Goal: Task Accomplishment & Management: Manage account settings

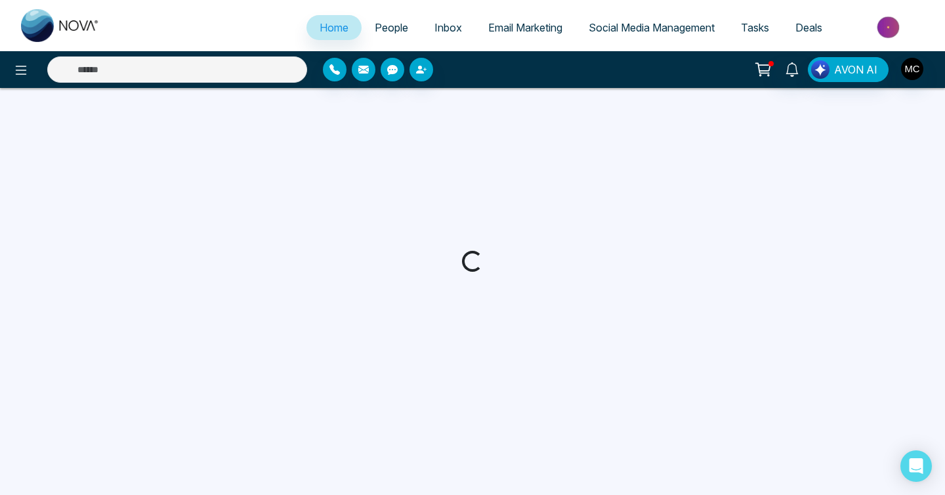
select select "*"
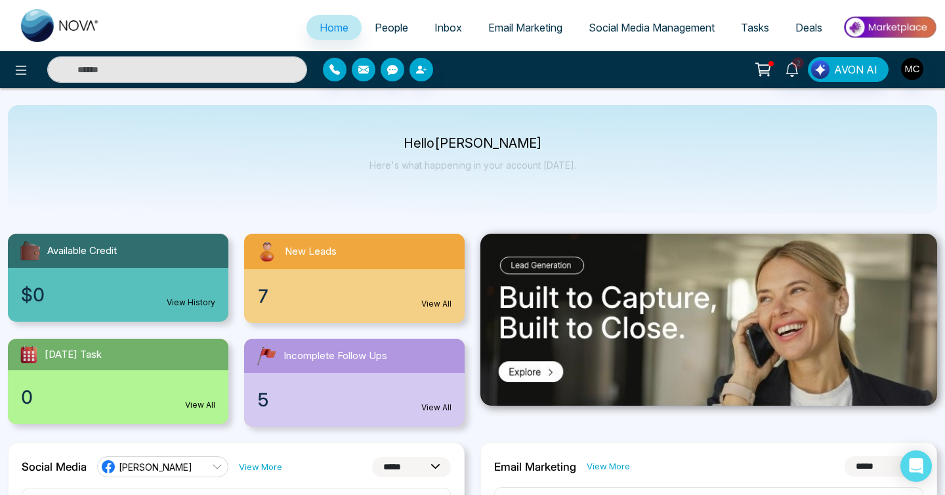
click at [387, 308] on div "7 View All" at bounding box center [354, 296] width 220 height 54
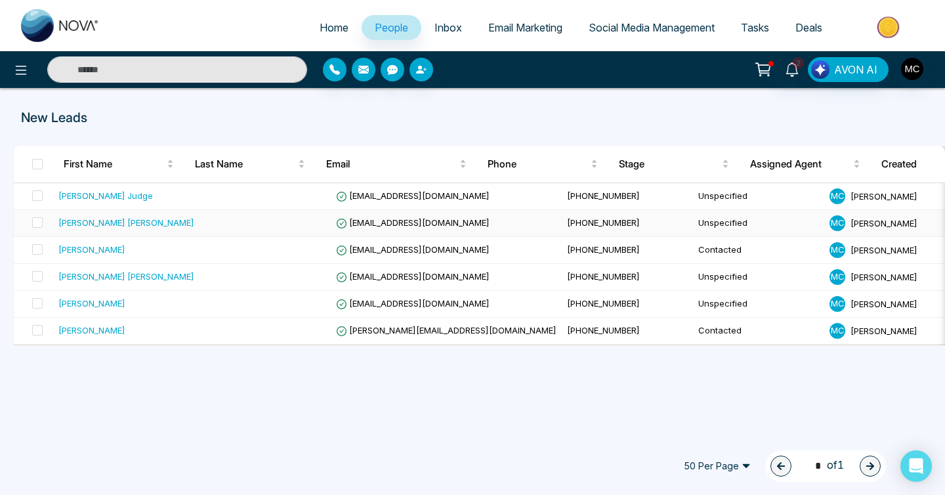
click at [226, 223] on td at bounding box center [264, 223] width 131 height 27
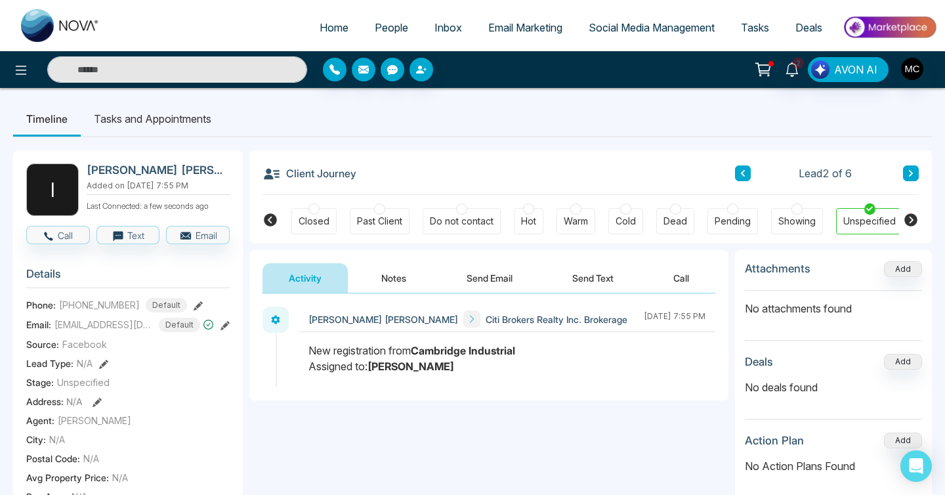
scroll to position [0, 352]
click at [732, 171] on div "Client Journey Lead 2 of 6" at bounding box center [590, 172] width 656 height 45
click at [736, 171] on button at bounding box center [743, 173] width 16 height 16
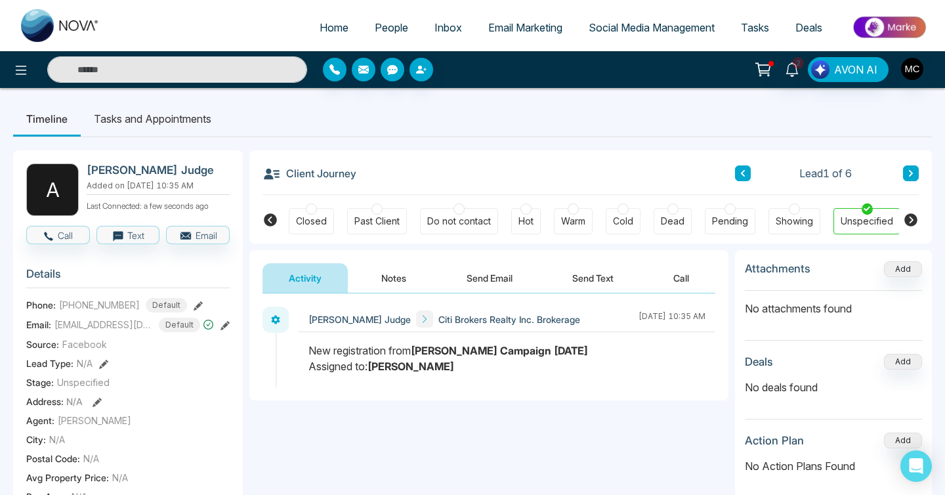
click at [85, 306] on span "[PHONE_NUMBER]" at bounding box center [99, 305] width 81 height 14
drag, startPoint x: 68, startPoint y: 314, endPoint x: 132, endPoint y: 313, distance: 63.7
click at [132, 312] on div "[PHONE_NUMBER] Default" at bounding box center [123, 305] width 128 height 14
copy span "4169020004"
click at [910, 172] on icon at bounding box center [911, 173] width 4 height 7
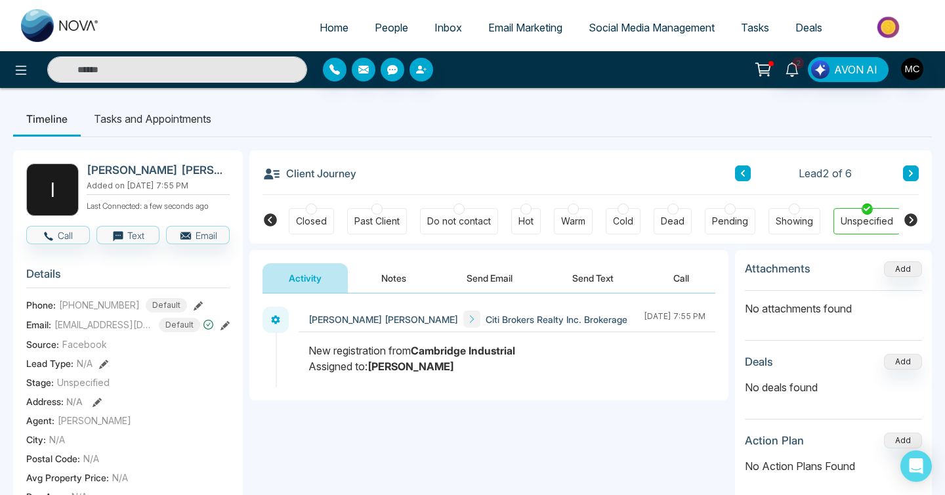
click at [803, 171] on span "Lead 2 of 6" at bounding box center [825, 173] width 53 height 16
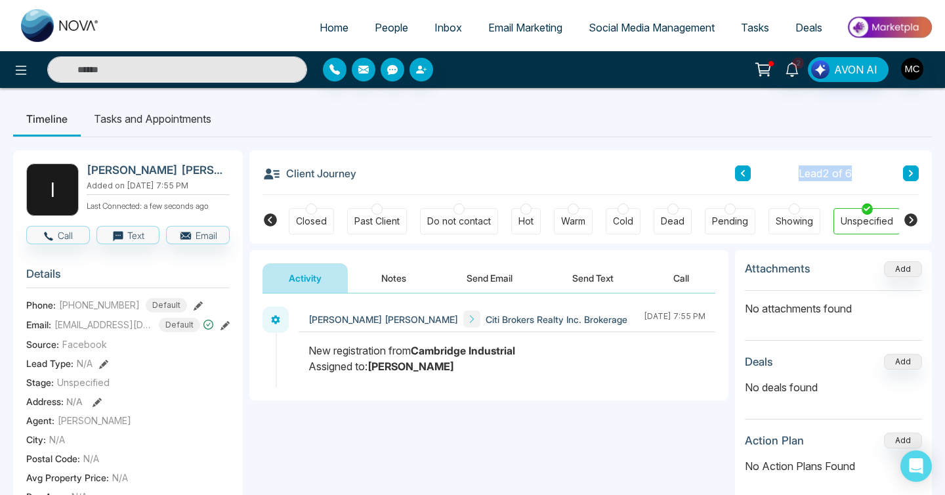
click at [803, 171] on span "Lead 2 of 6" at bounding box center [825, 173] width 53 height 16
click at [409, 285] on button "Notes" at bounding box center [393, 278] width 77 height 30
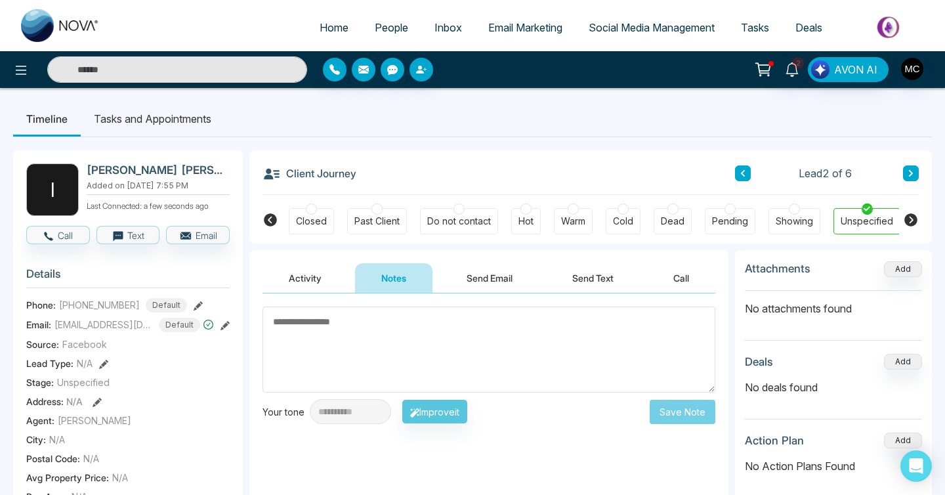
click at [738, 172] on button at bounding box center [743, 173] width 16 height 16
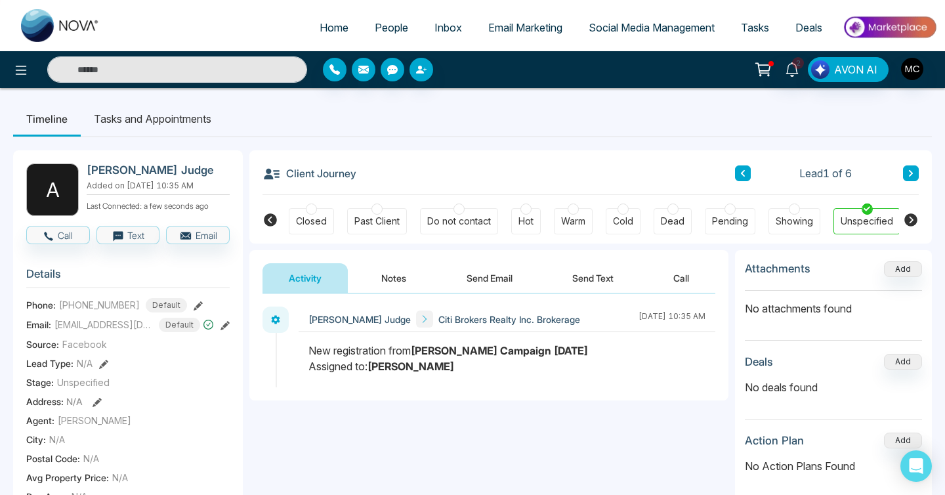
click at [919, 173] on div "Client Journey Lead 1 of 6 New Lead Contacted Engaged Qualified Active Client C…" at bounding box center [590, 196] width 682 height 93
click at [912, 173] on icon at bounding box center [911, 173] width 4 height 7
click at [387, 274] on button "Notes" at bounding box center [393, 278] width 77 height 30
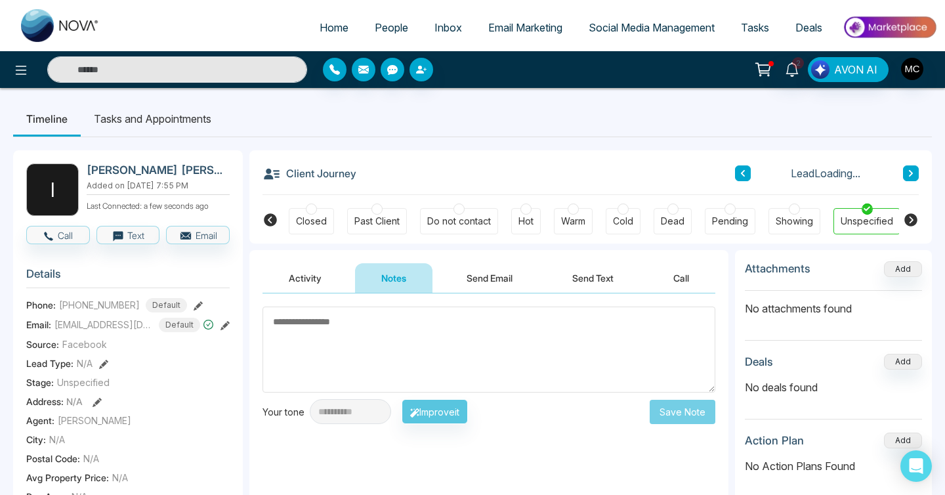
type textarea "*"
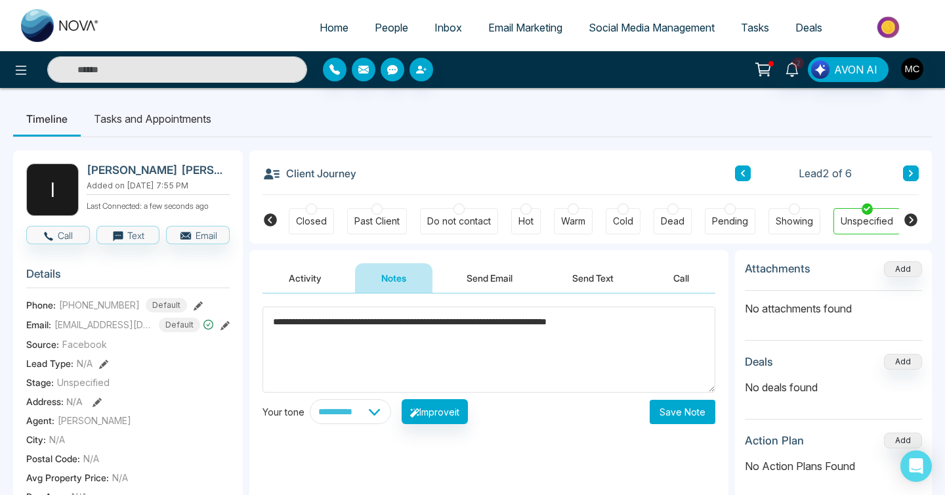
click at [602, 325] on textarea "**********" at bounding box center [488, 349] width 453 height 86
click at [656, 356] on textarea "**********" at bounding box center [488, 349] width 453 height 86
click at [270, 320] on textarea "**********" at bounding box center [488, 349] width 453 height 86
type textarea "**********"
click at [713, 412] on button "Save Note" at bounding box center [683, 412] width 66 height 24
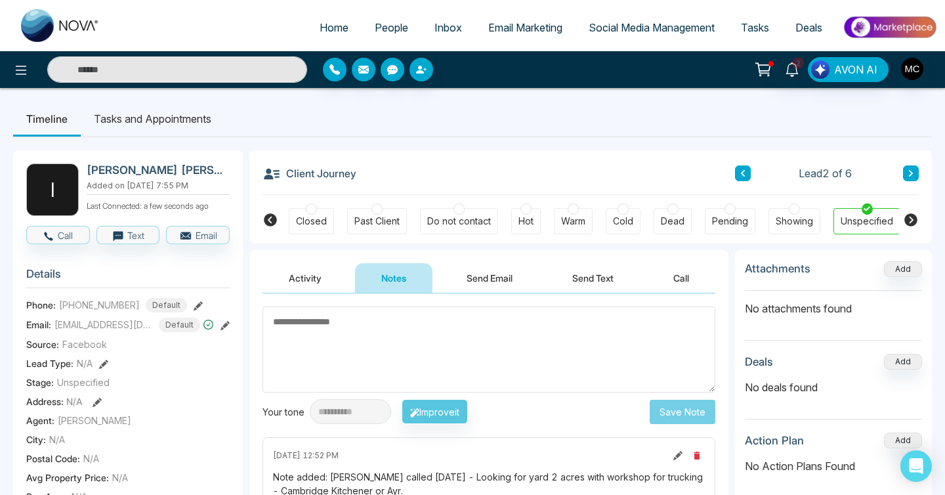
click at [383, 37] on link "People" at bounding box center [392, 27] width 60 height 25
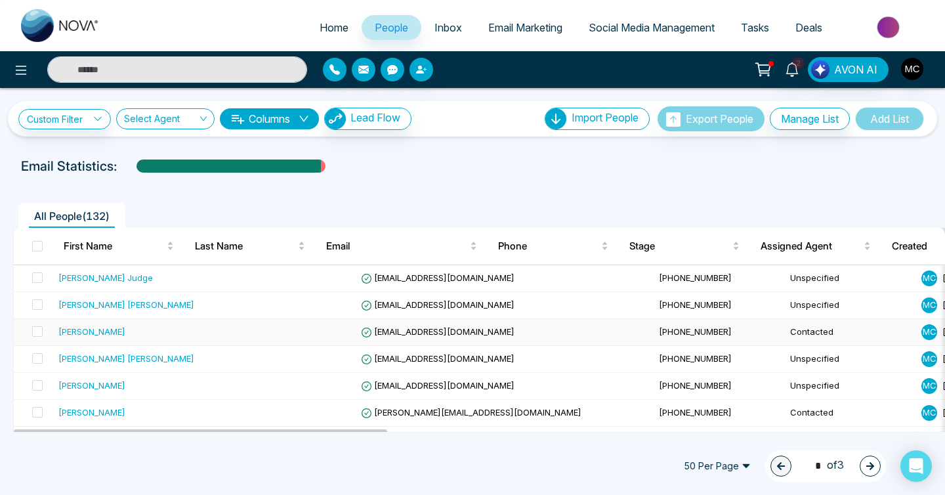
scroll to position [64, 0]
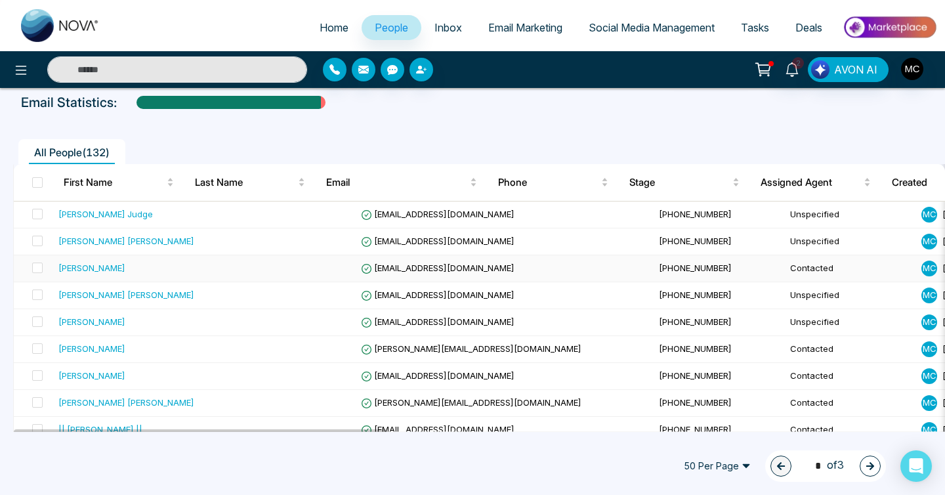
click at [259, 257] on td at bounding box center [289, 268] width 131 height 27
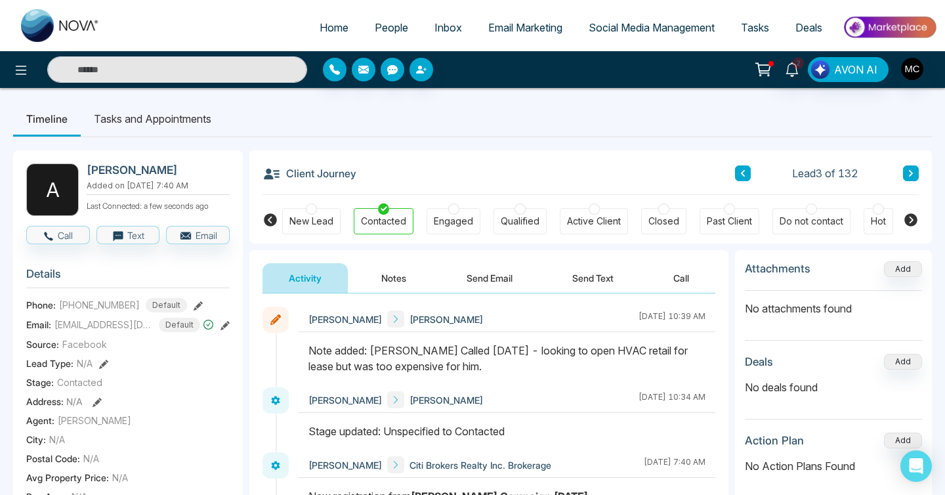
click at [407, 32] on link "People" at bounding box center [392, 27] width 60 height 25
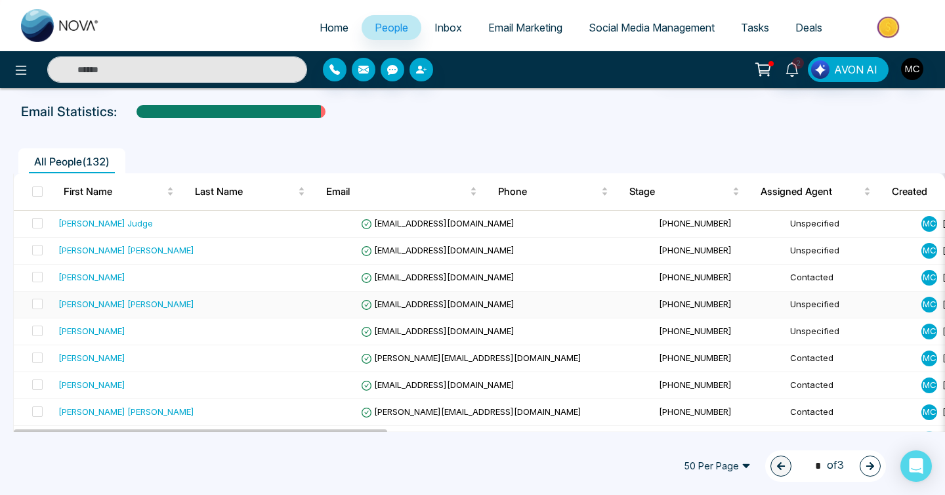
scroll to position [59, 0]
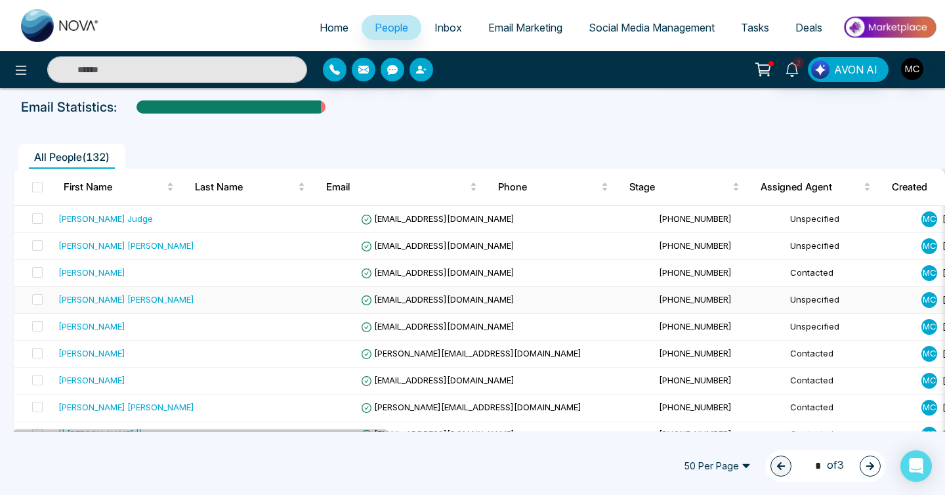
click at [224, 294] on td at bounding box center [289, 300] width 131 height 27
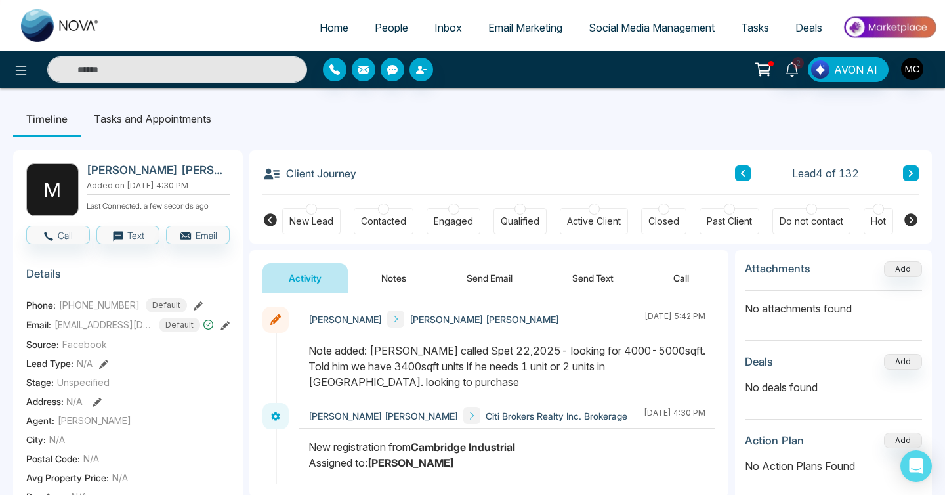
click at [398, 279] on button "Notes" at bounding box center [393, 278] width 77 height 30
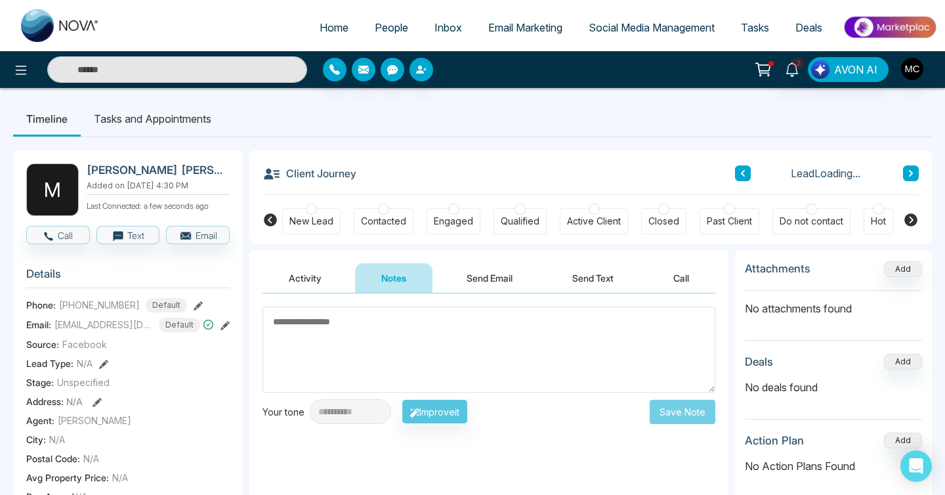
type textarea "*"
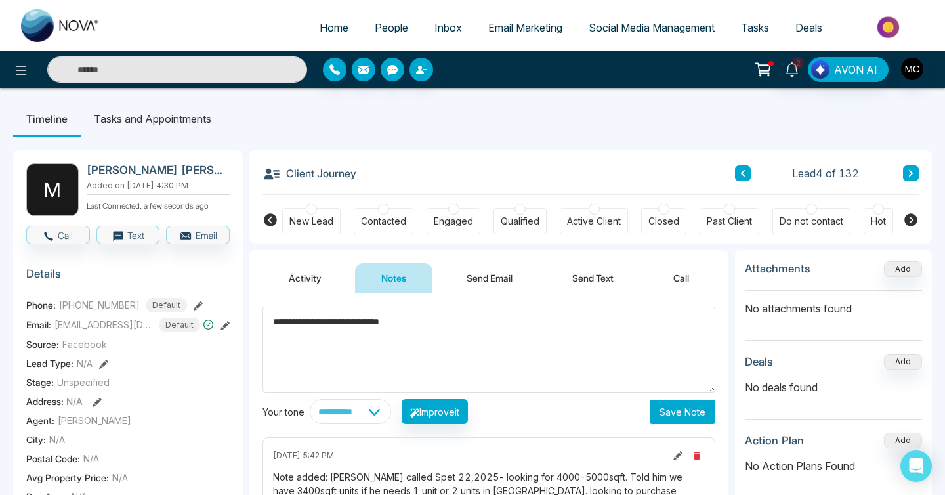
type textarea "**********"
click at [684, 414] on button "Save Note" at bounding box center [683, 412] width 66 height 24
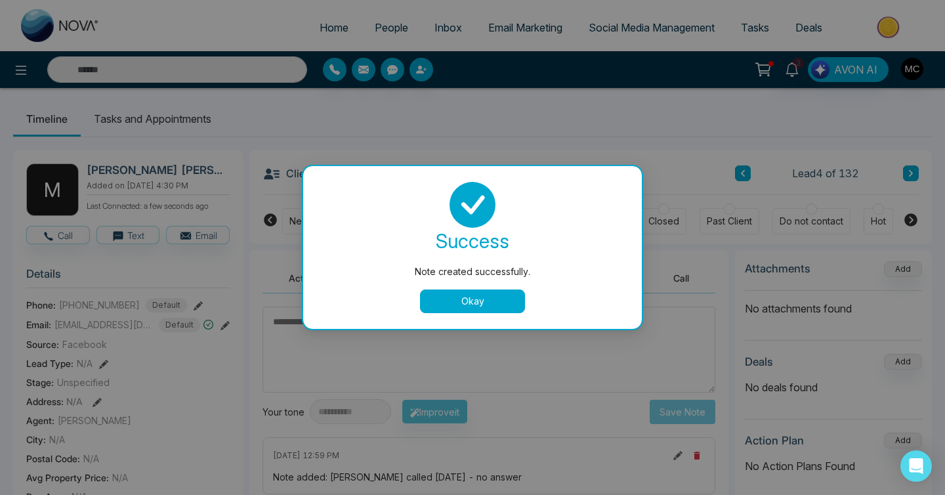
click at [485, 322] on div "success Note created successfully. Okay" at bounding box center [472, 247] width 339 height 163
click at [488, 302] on button "Okay" at bounding box center [472, 301] width 105 height 24
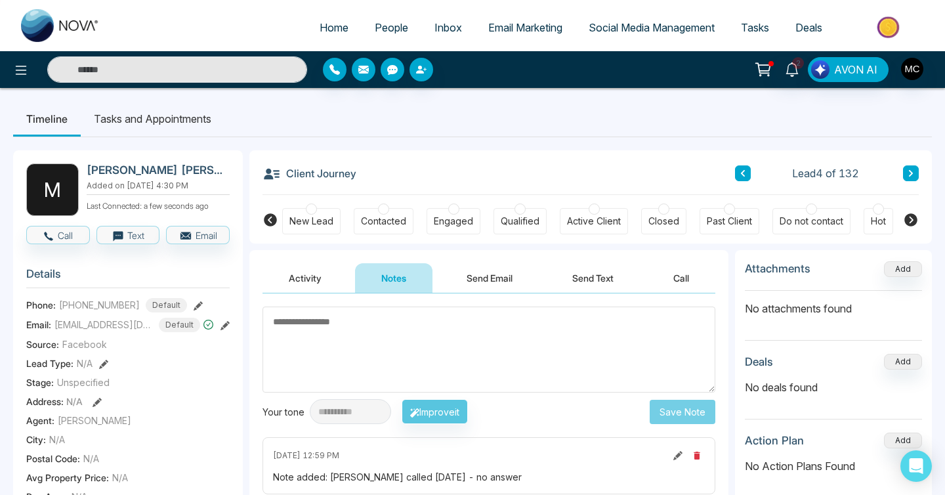
click at [906, 172] on button at bounding box center [911, 173] width 16 height 16
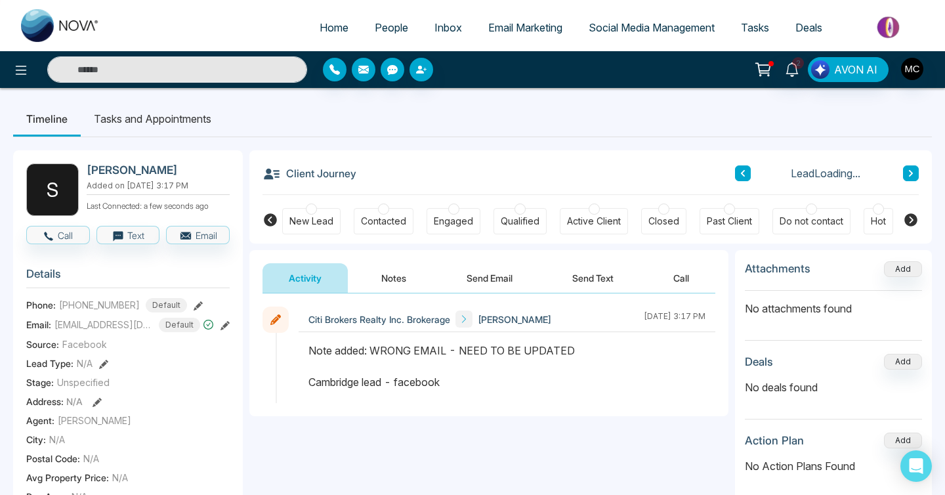
click at [906, 172] on button at bounding box center [911, 173] width 16 height 16
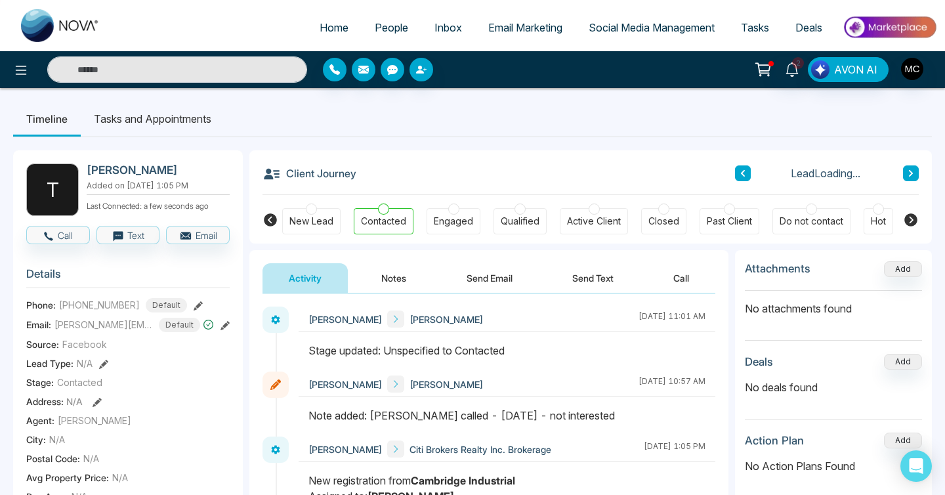
click at [749, 177] on button at bounding box center [743, 173] width 16 height 16
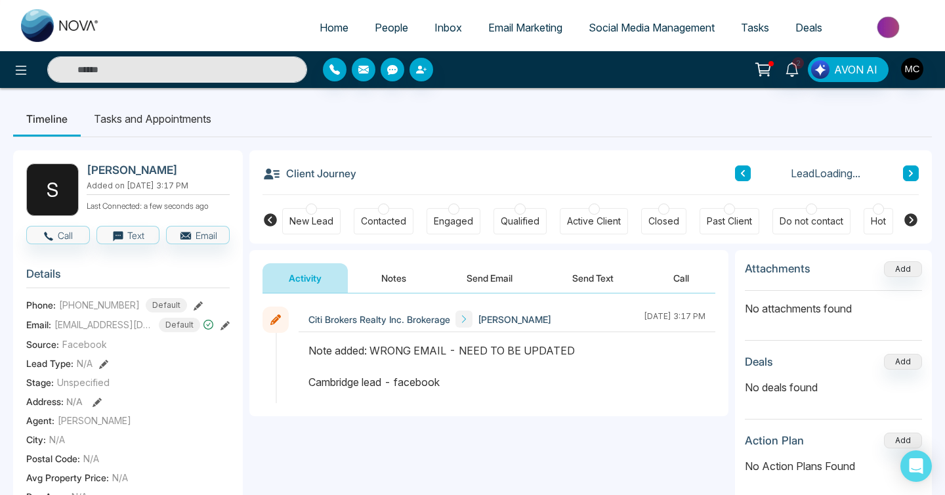
click at [923, 179] on div "Client Journey Lead Loading... New Lead Contacted Engaged Qualified Active Clie…" at bounding box center [590, 196] width 682 height 93
click at [913, 178] on button at bounding box center [911, 173] width 16 height 16
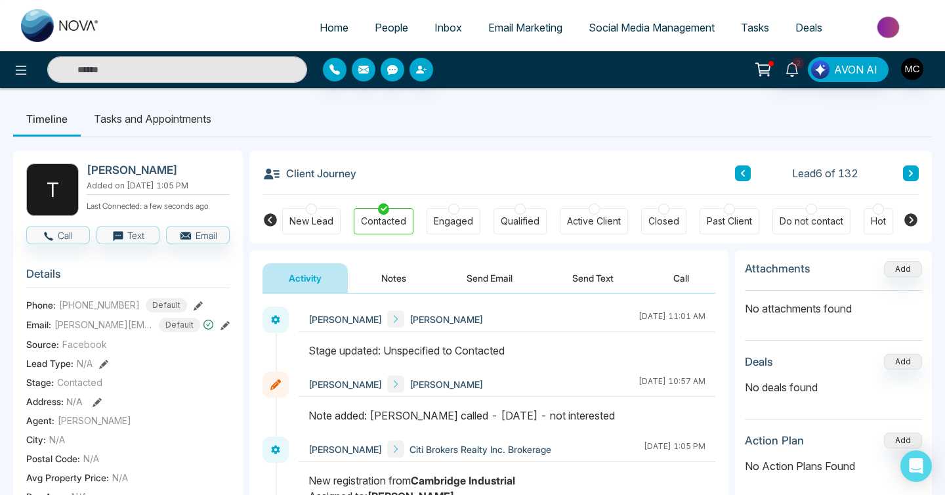
click at [913, 178] on button at bounding box center [911, 173] width 16 height 16
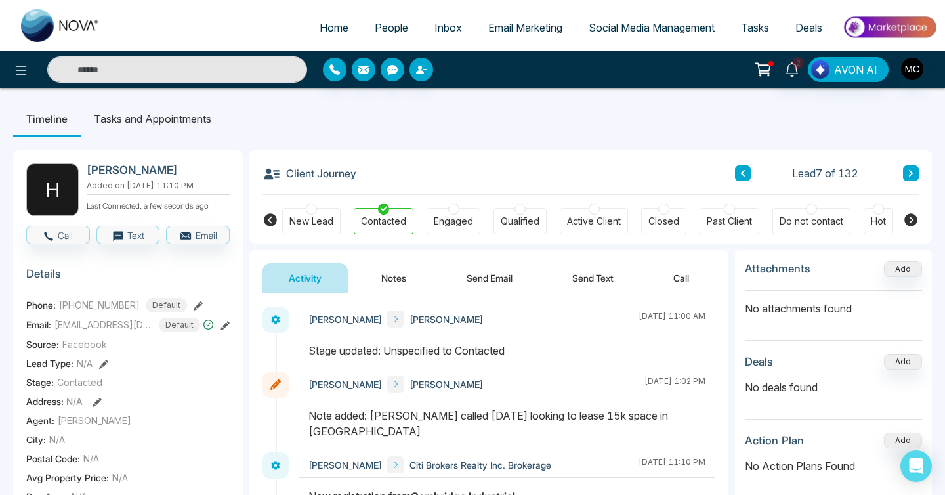
click at [913, 178] on button at bounding box center [911, 173] width 16 height 16
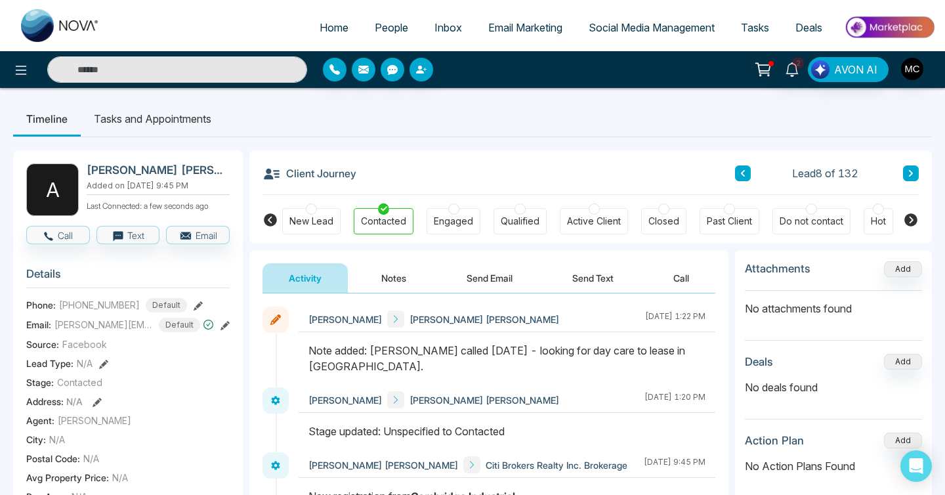
click at [913, 178] on button at bounding box center [911, 173] width 16 height 16
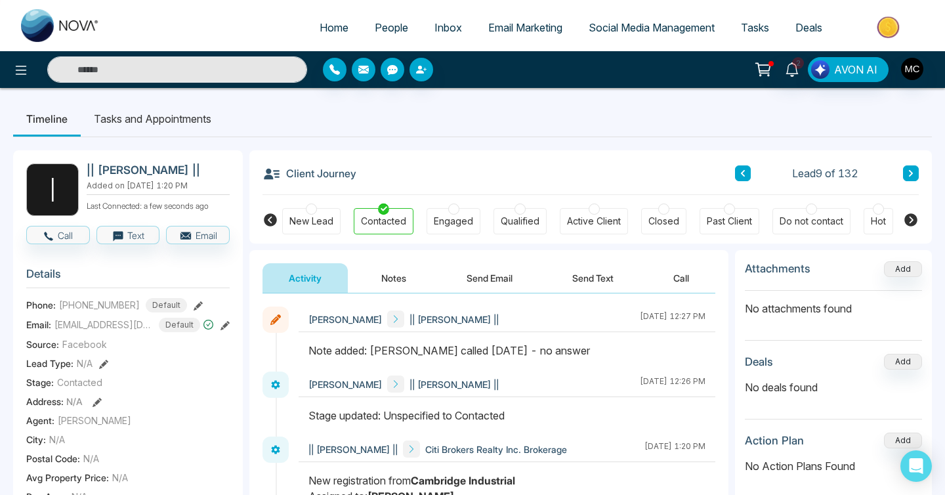
click at [913, 178] on button at bounding box center [911, 173] width 16 height 16
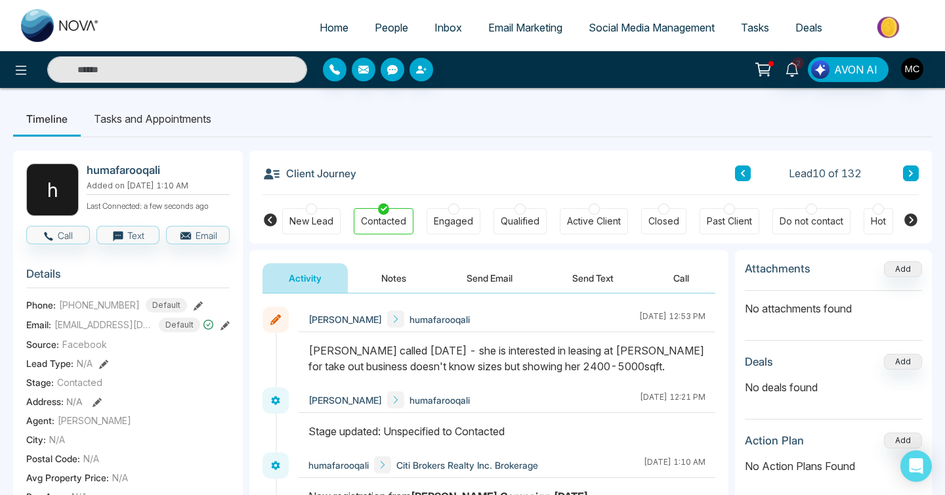
click at [910, 176] on icon at bounding box center [911, 173] width 7 height 8
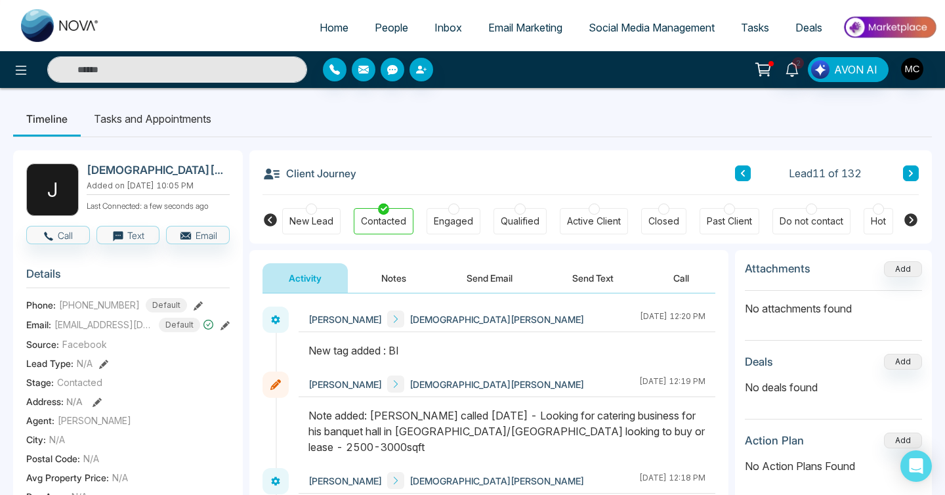
click at [910, 176] on icon at bounding box center [911, 173] width 7 height 8
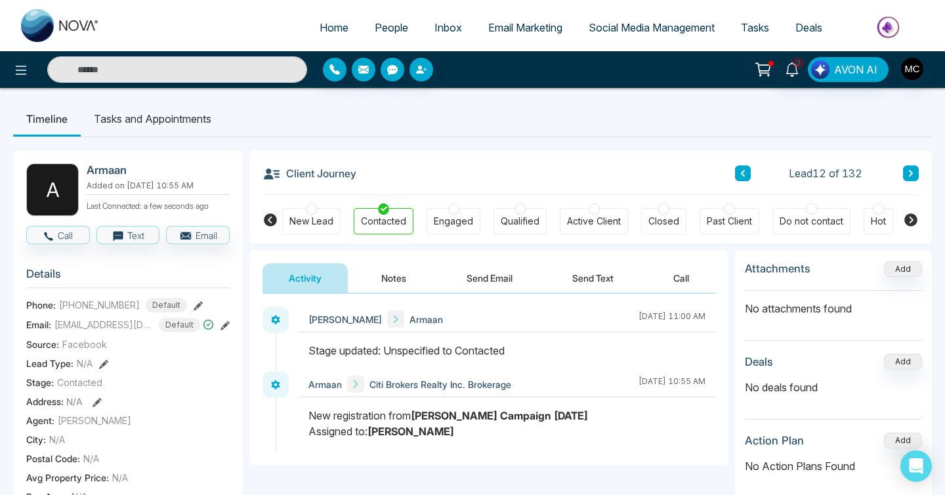
click at [408, 280] on button "Notes" at bounding box center [393, 278] width 77 height 30
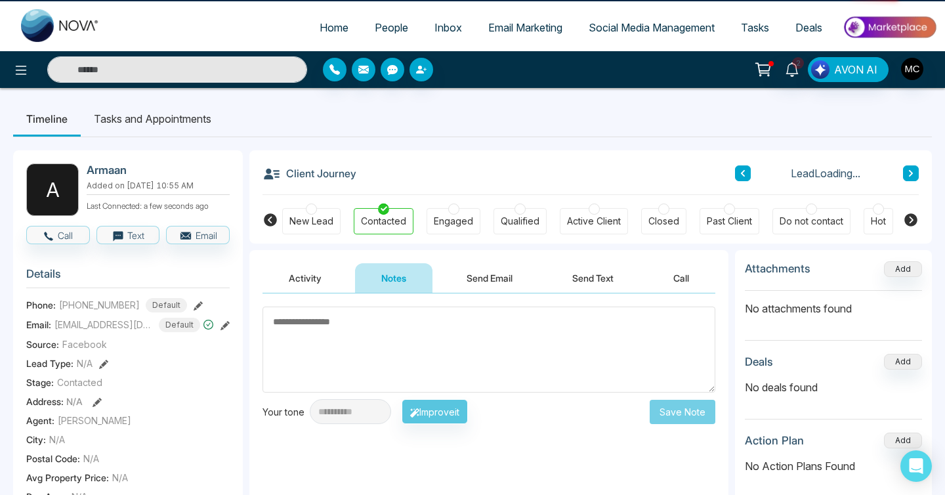
click at [394, 329] on textarea at bounding box center [488, 349] width 453 height 86
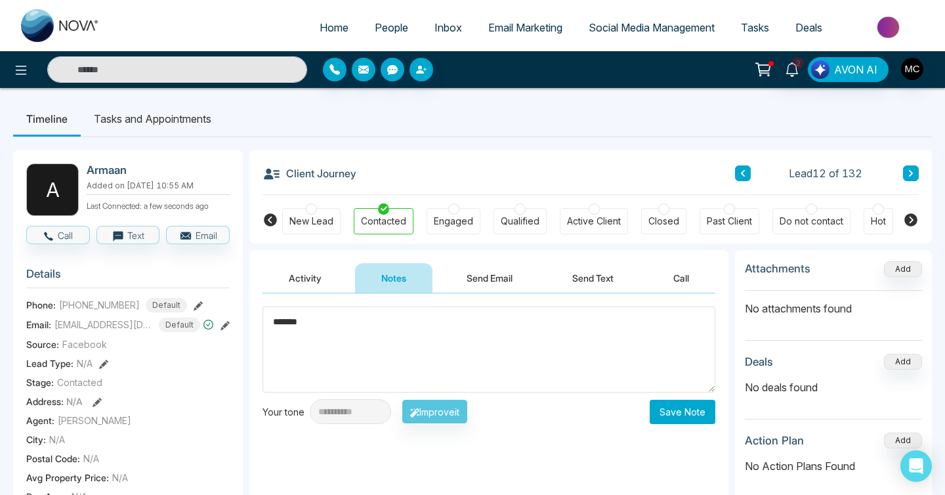
type textarea "*******"
click at [700, 419] on button "Save Note" at bounding box center [683, 412] width 66 height 24
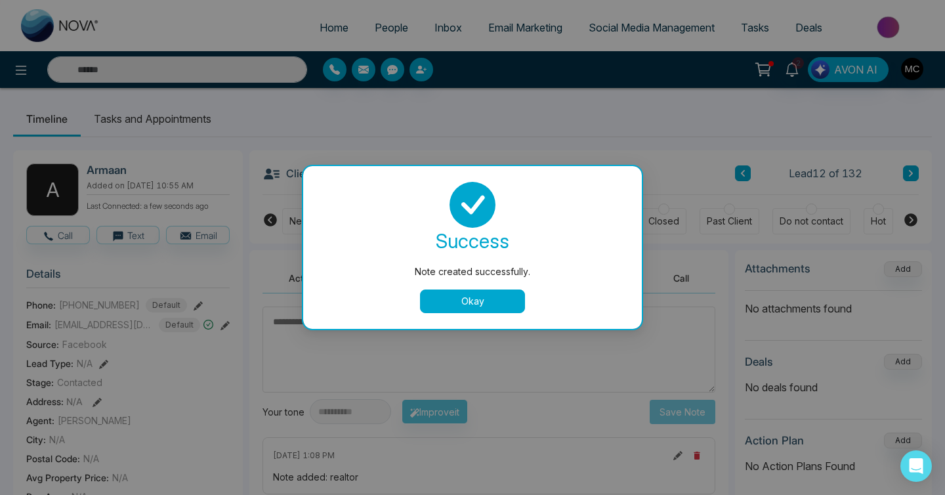
click at [501, 305] on button "Okay" at bounding box center [472, 301] width 105 height 24
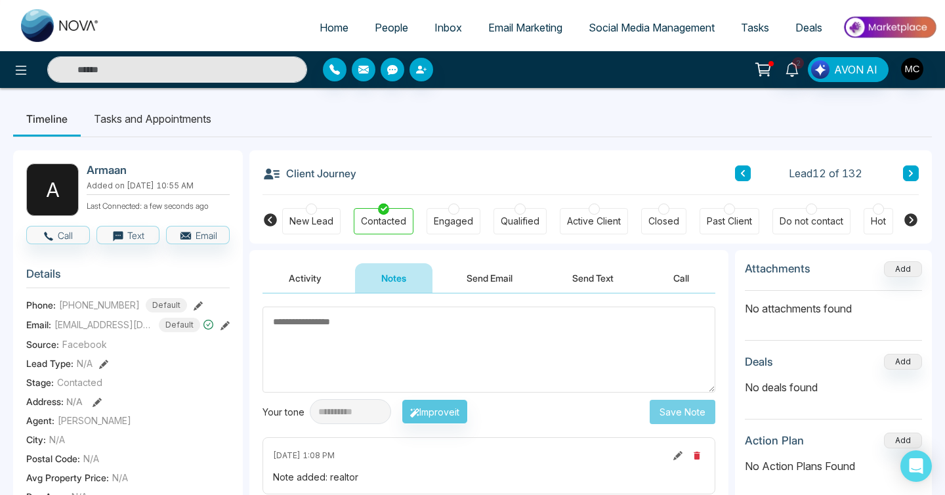
click at [912, 170] on icon at bounding box center [911, 173] width 7 height 8
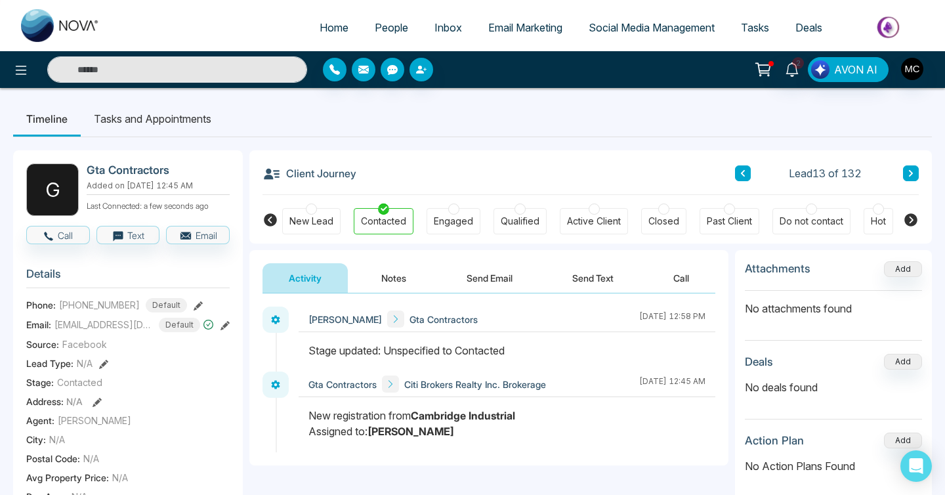
click at [912, 180] on button at bounding box center [911, 173] width 16 height 16
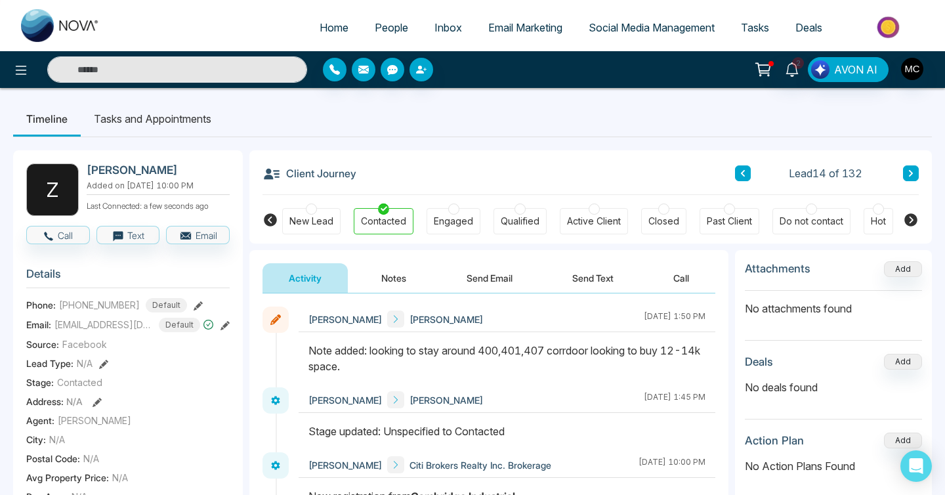
click at [906, 177] on button at bounding box center [911, 173] width 16 height 16
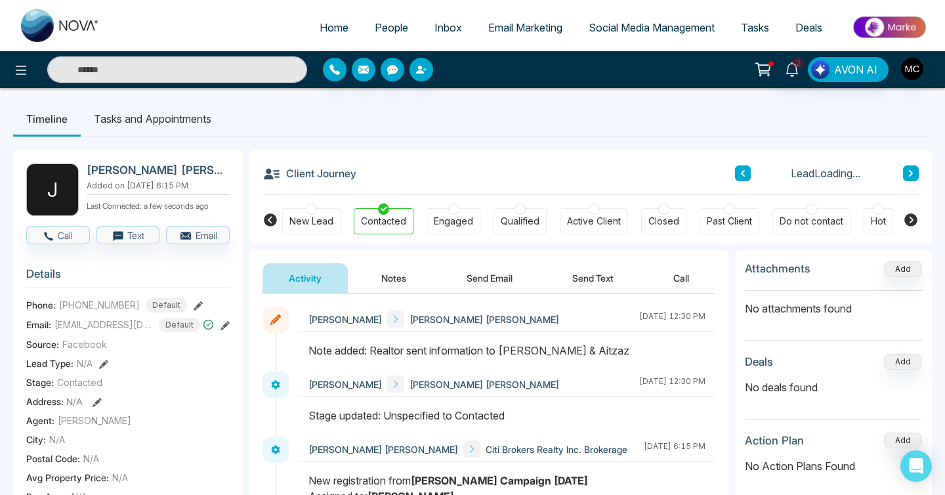
click at [906, 177] on button at bounding box center [911, 173] width 16 height 16
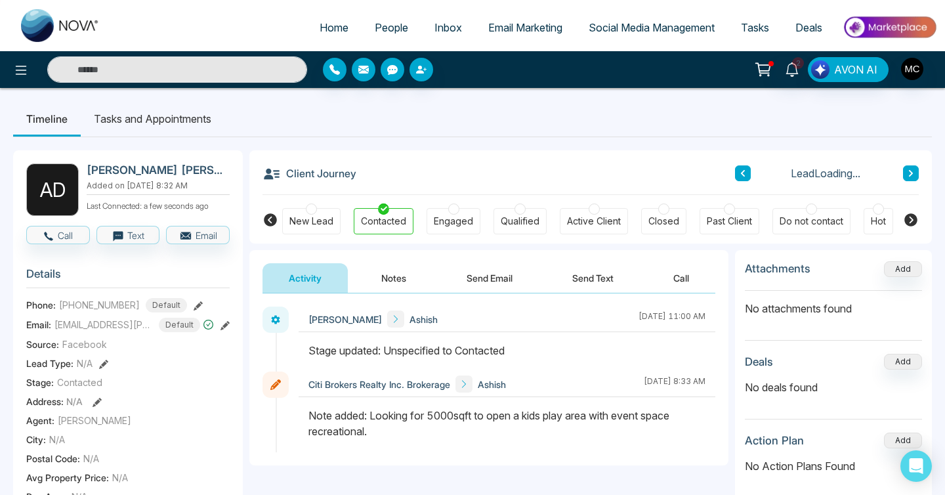
click at [906, 177] on button at bounding box center [911, 173] width 16 height 16
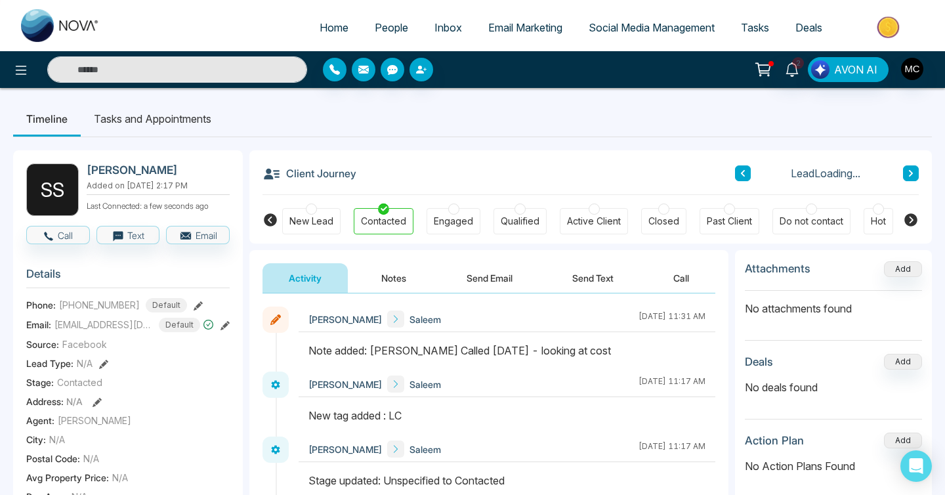
click at [745, 172] on icon at bounding box center [743, 173] width 7 height 8
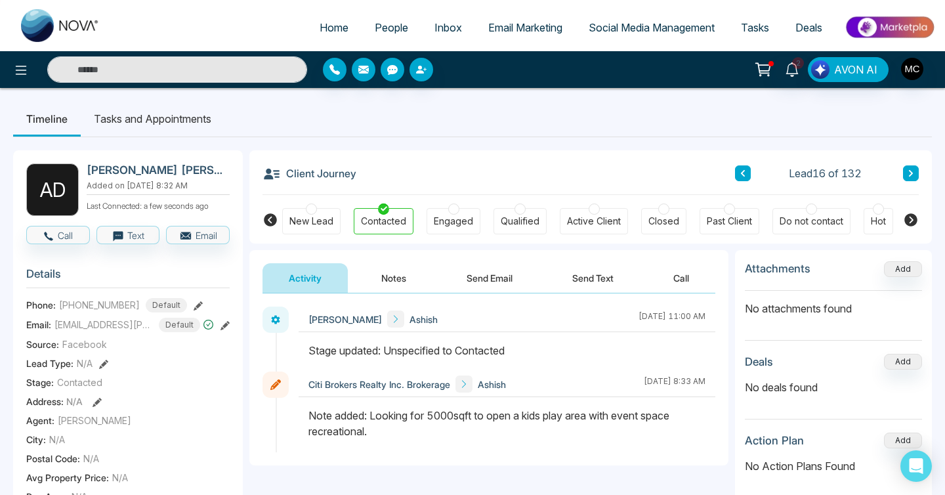
click at [911, 175] on icon at bounding box center [911, 173] width 4 height 7
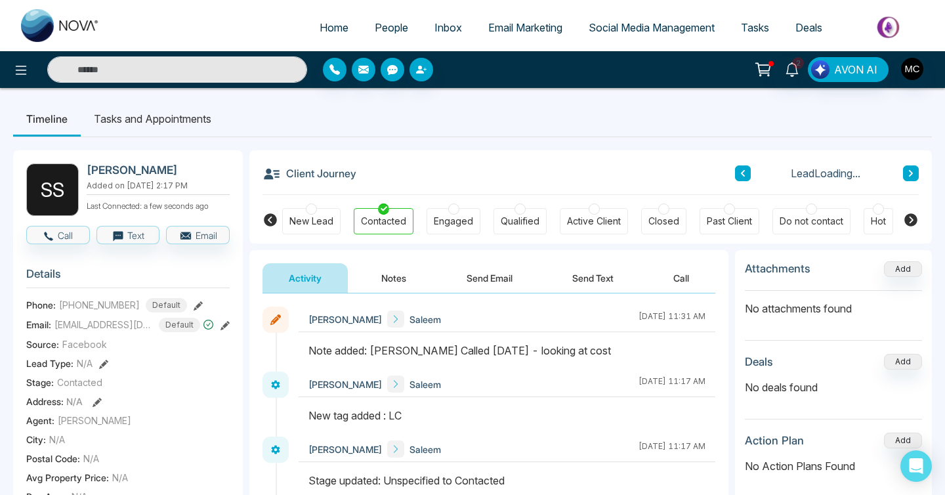
click at [911, 175] on icon at bounding box center [911, 173] width 4 height 7
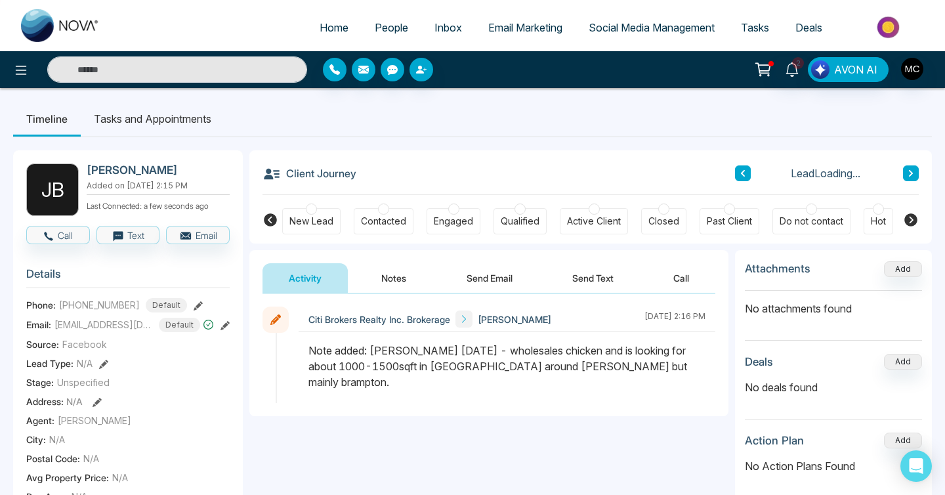
click at [911, 175] on icon at bounding box center [911, 173] width 4 height 7
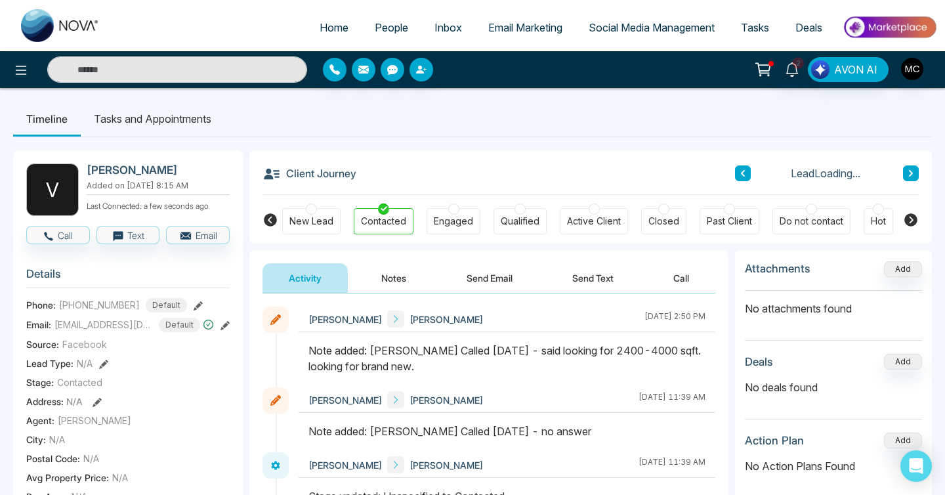
click at [911, 175] on icon at bounding box center [911, 173] width 4 height 7
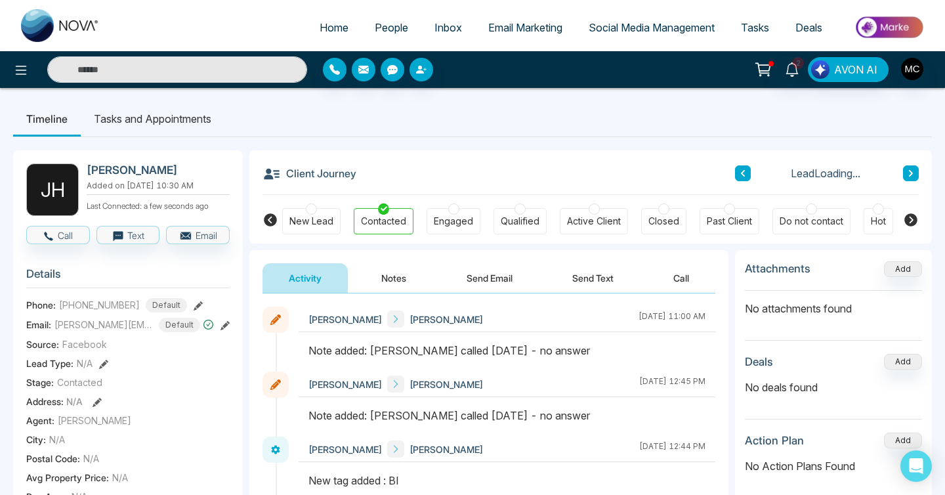
click at [911, 175] on icon at bounding box center [911, 173] width 4 height 7
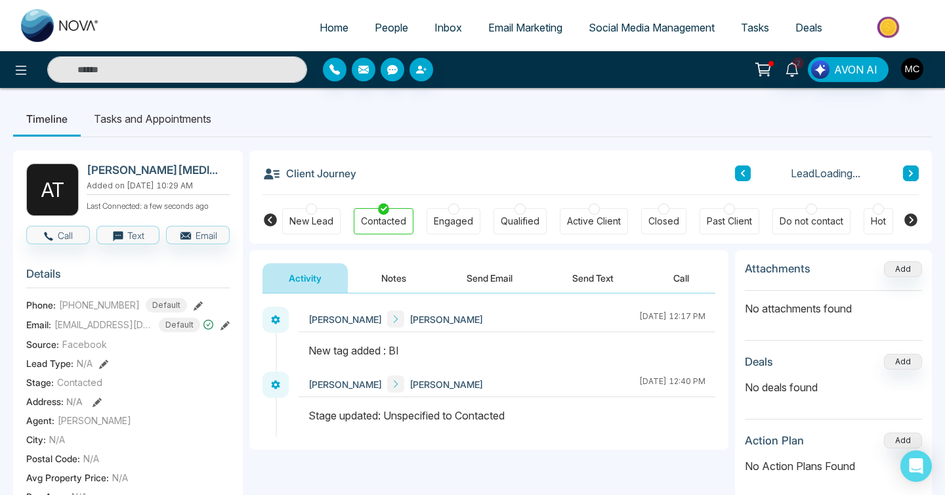
click at [911, 175] on icon at bounding box center [911, 173] width 4 height 7
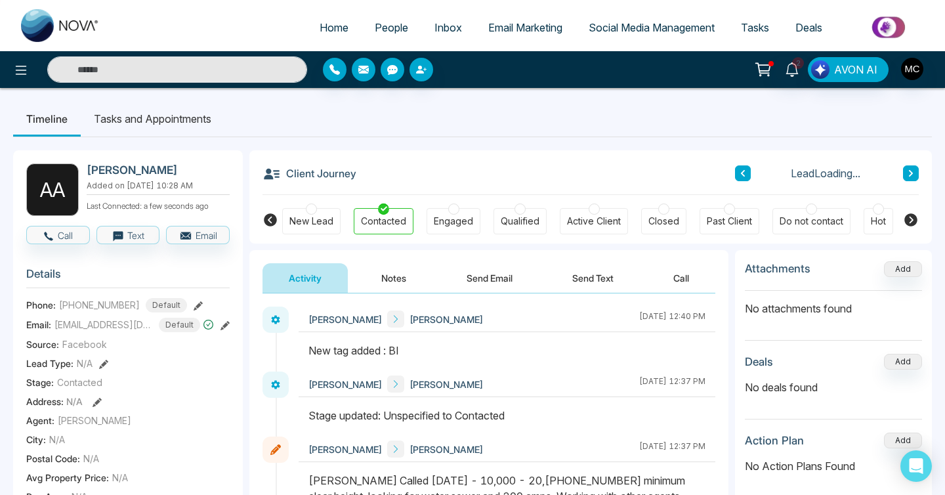
click at [911, 175] on icon at bounding box center [911, 173] width 4 height 7
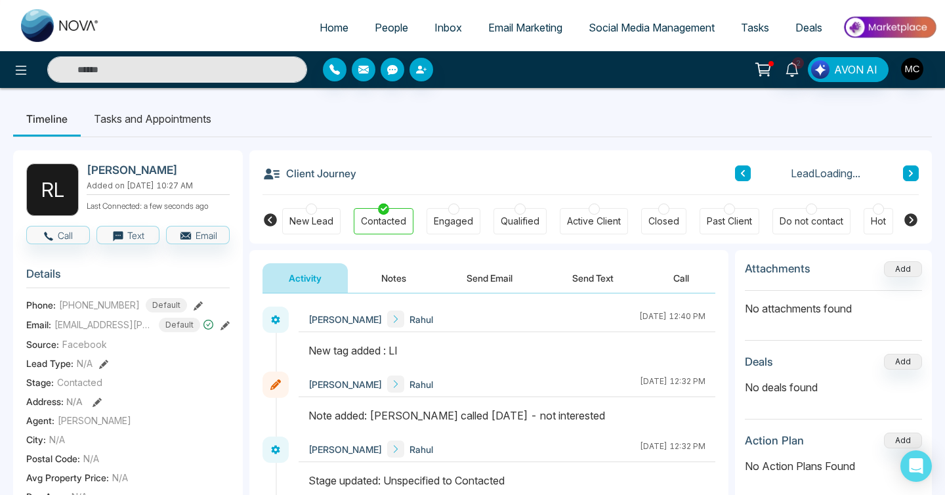
click at [911, 175] on icon at bounding box center [911, 173] width 4 height 7
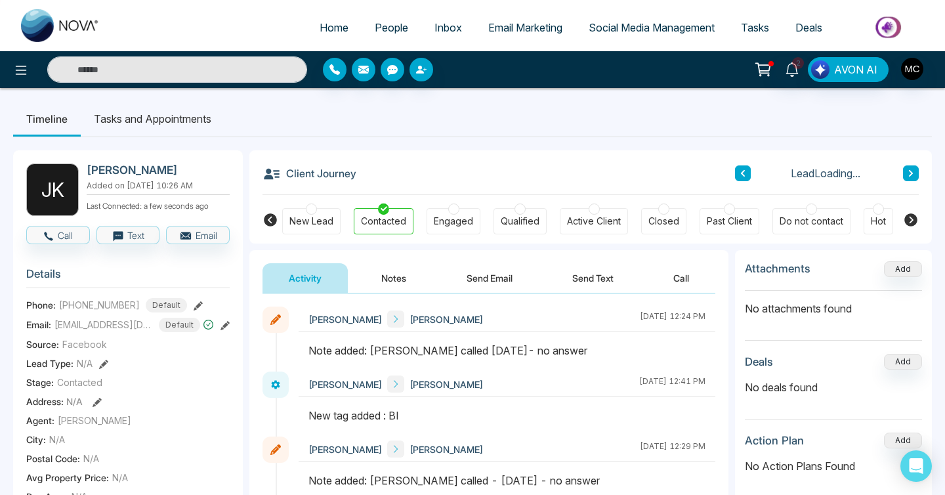
click at [911, 175] on icon at bounding box center [911, 173] width 4 height 7
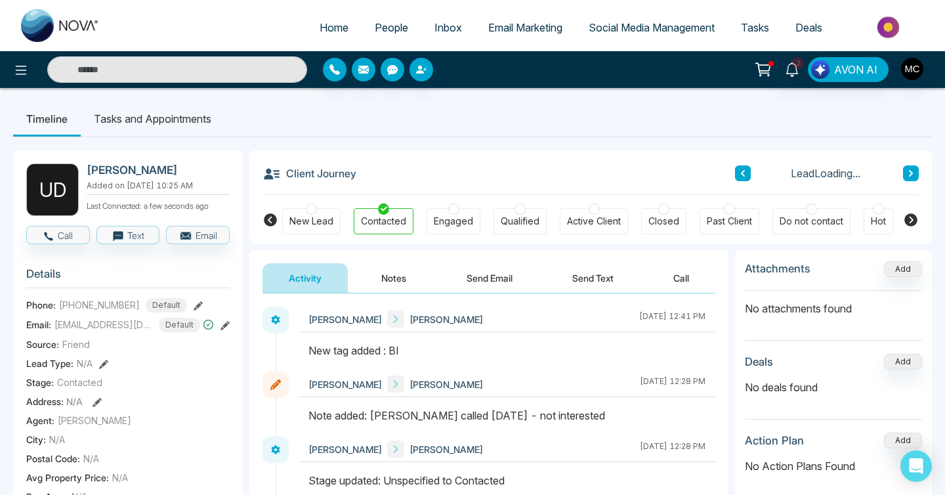
click at [911, 175] on icon at bounding box center [911, 173] width 4 height 7
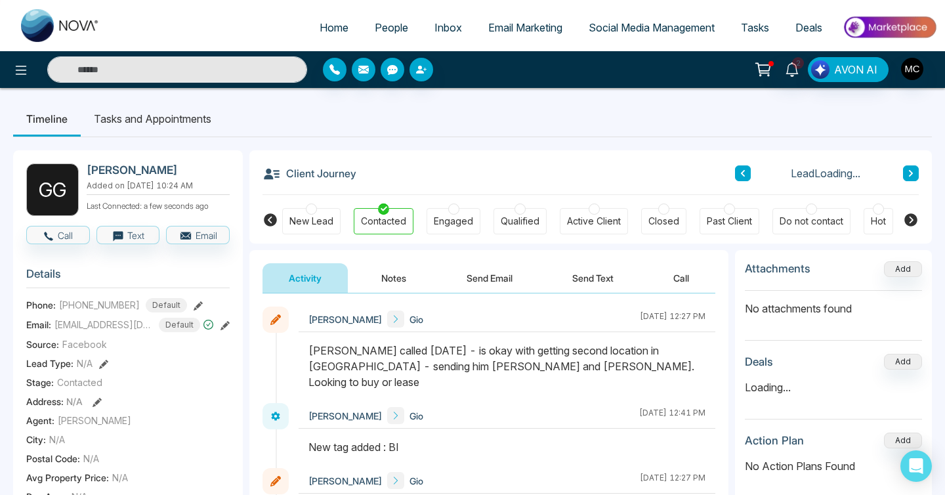
click at [911, 175] on icon at bounding box center [911, 173] width 4 height 7
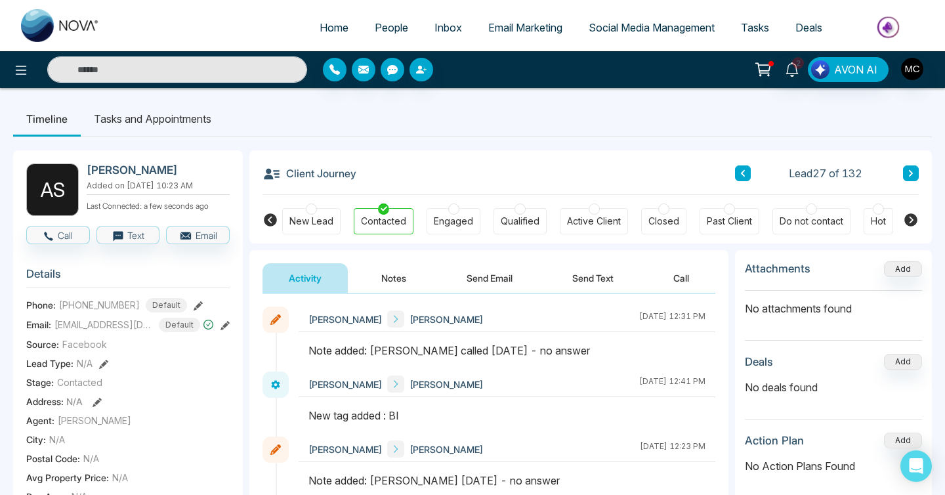
click at [911, 175] on icon at bounding box center [911, 173] width 4 height 7
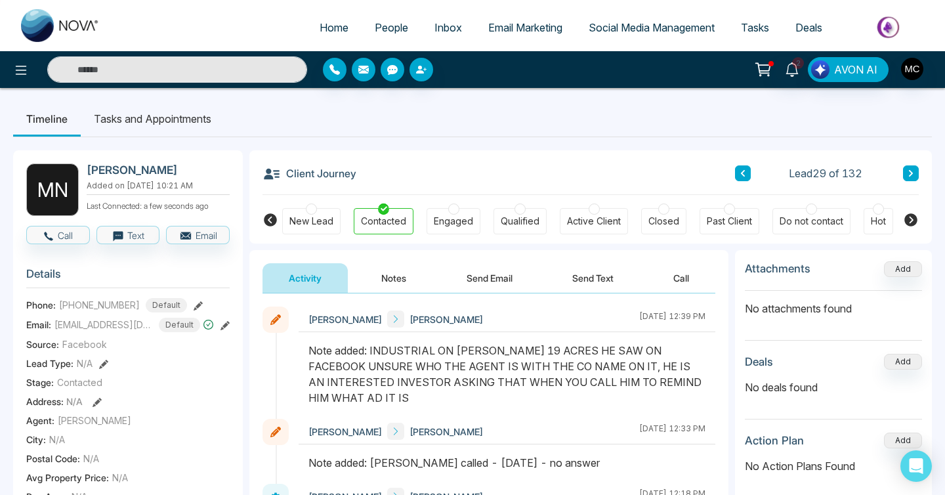
click at [911, 175] on icon at bounding box center [911, 173] width 4 height 7
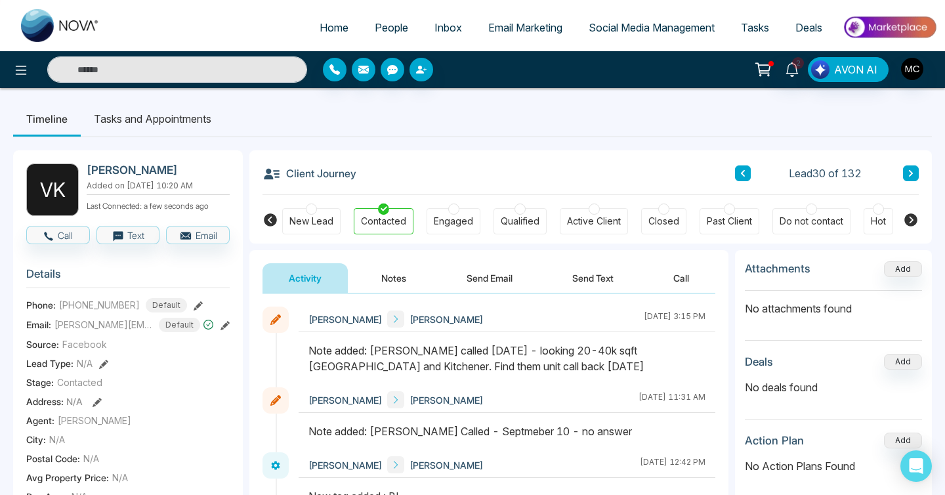
click at [911, 175] on icon at bounding box center [911, 173] width 4 height 7
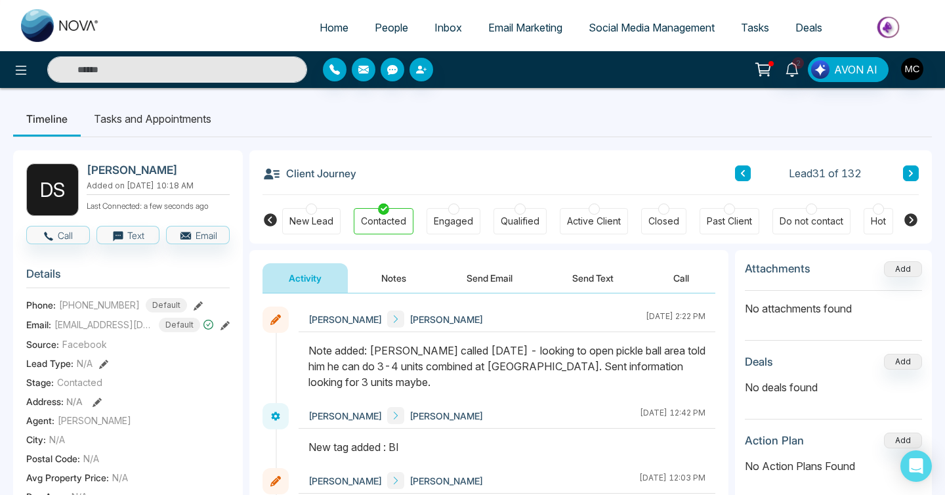
click at [745, 173] on icon at bounding box center [743, 173] width 7 height 8
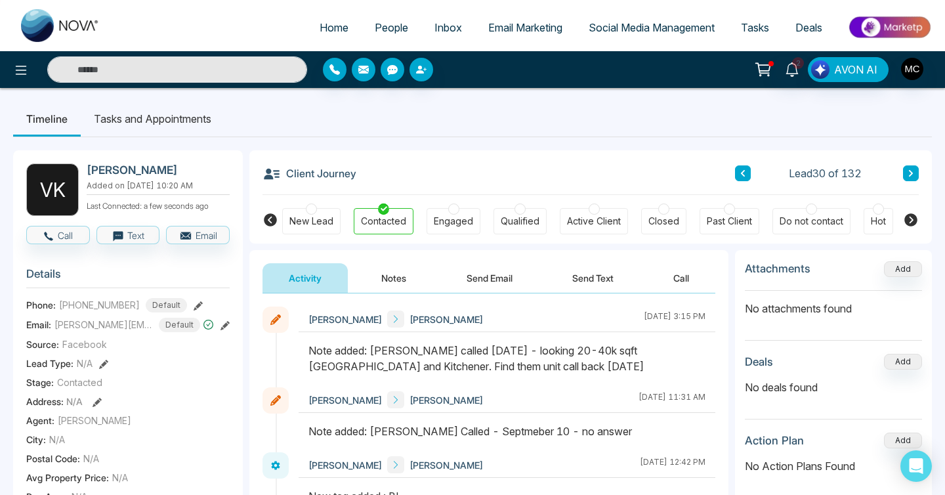
click at [905, 175] on button at bounding box center [911, 173] width 16 height 16
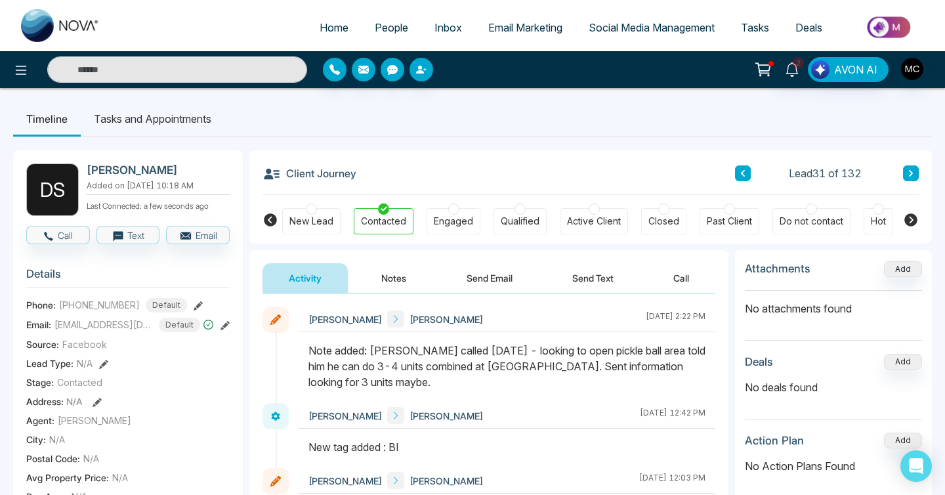
click at [910, 173] on icon at bounding box center [911, 173] width 7 height 8
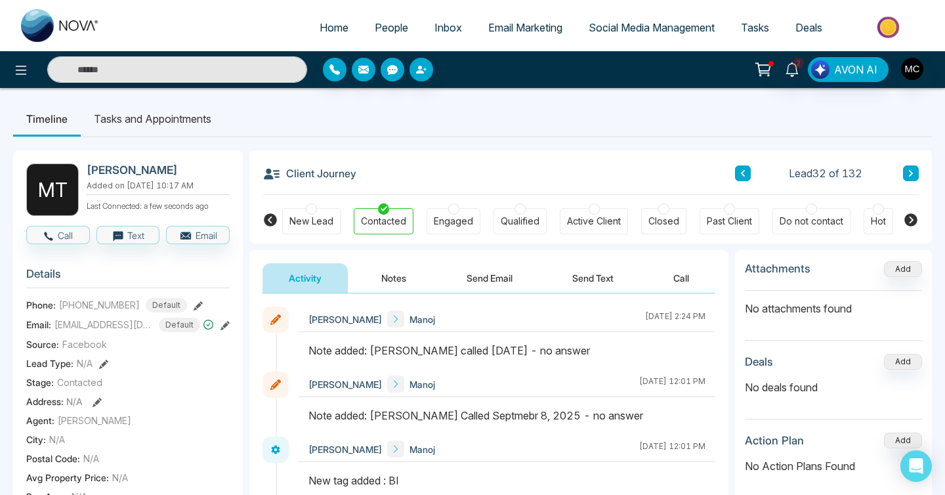
click at [910, 173] on icon at bounding box center [911, 173] width 7 height 8
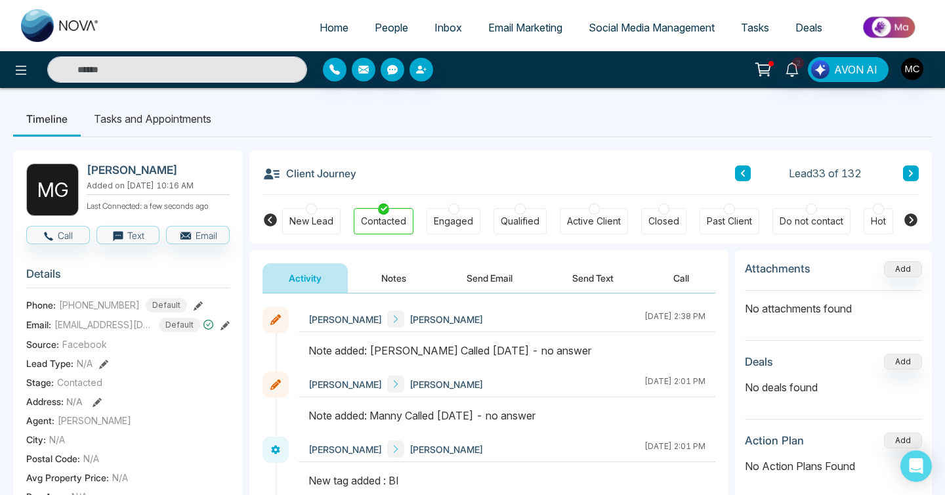
click at [741, 177] on button at bounding box center [743, 173] width 16 height 16
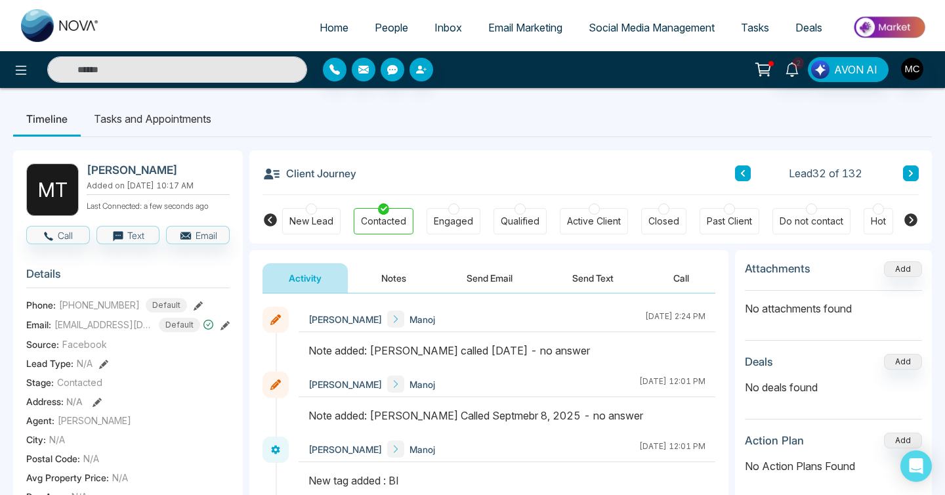
click at [915, 169] on button at bounding box center [911, 173] width 16 height 16
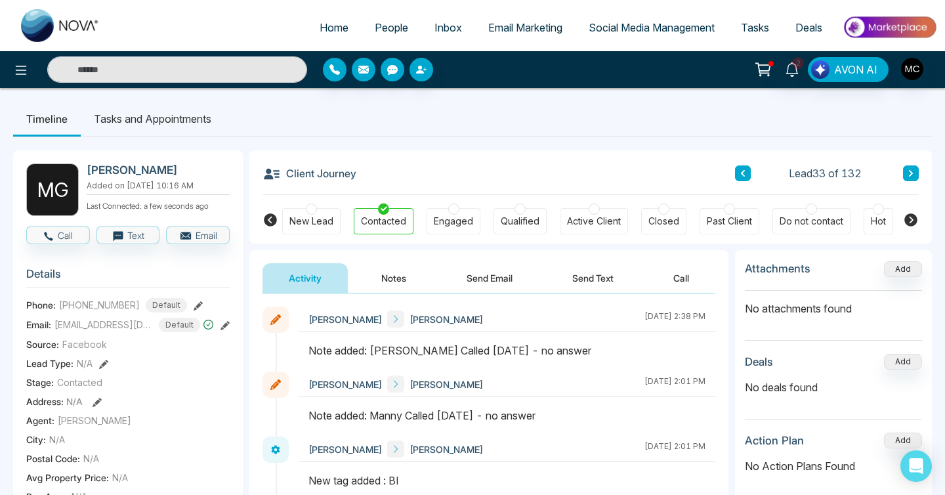
click at [903, 165] on button at bounding box center [911, 173] width 16 height 16
click at [915, 169] on button at bounding box center [911, 173] width 16 height 16
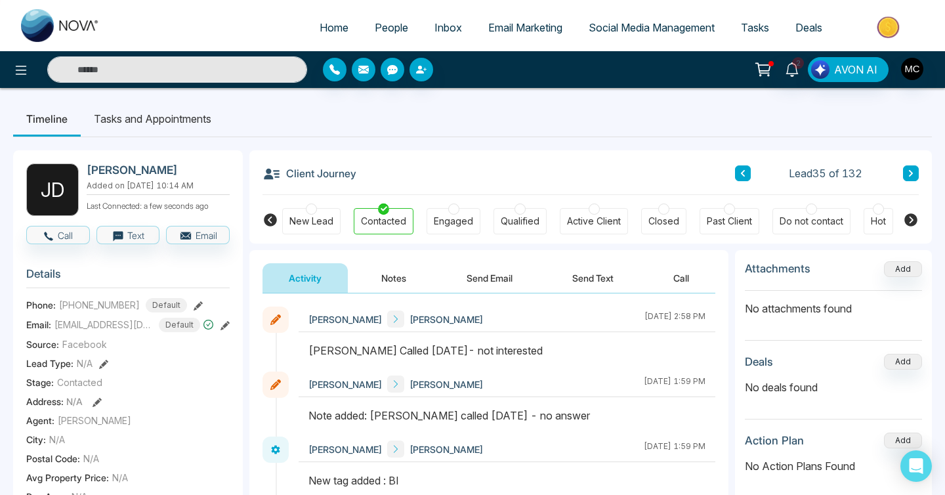
click at [915, 169] on button at bounding box center [911, 173] width 16 height 16
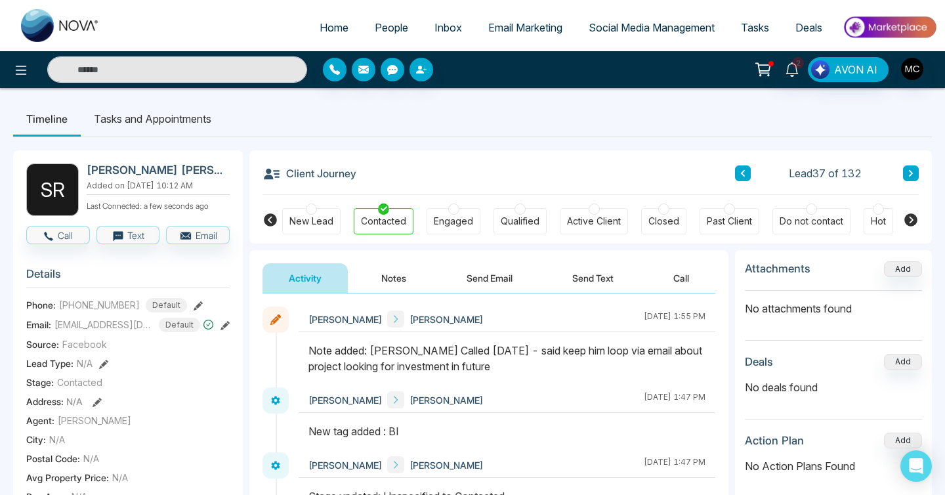
click at [915, 169] on button at bounding box center [911, 173] width 16 height 16
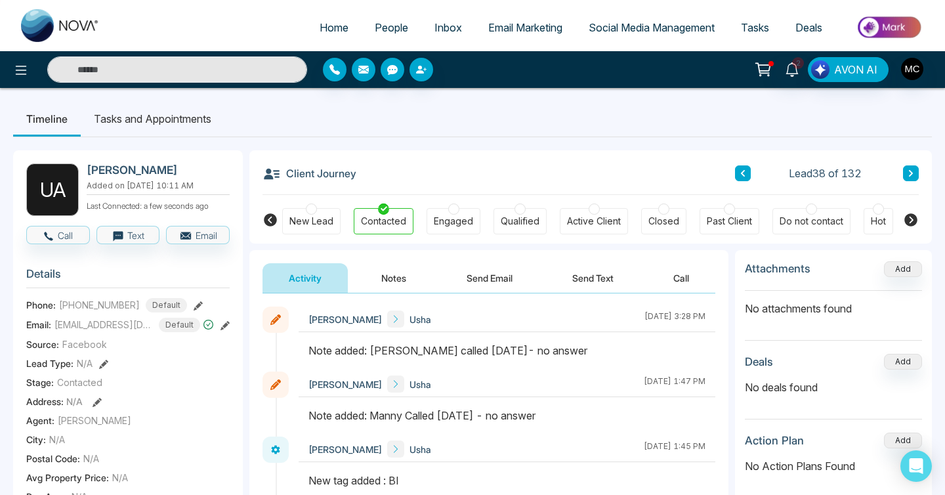
click at [915, 169] on button at bounding box center [911, 173] width 16 height 16
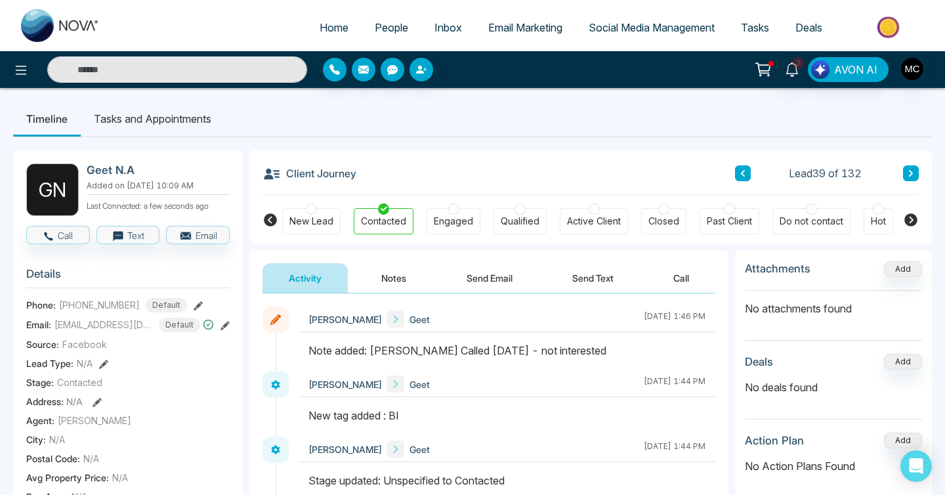
click at [915, 169] on button at bounding box center [911, 173] width 16 height 16
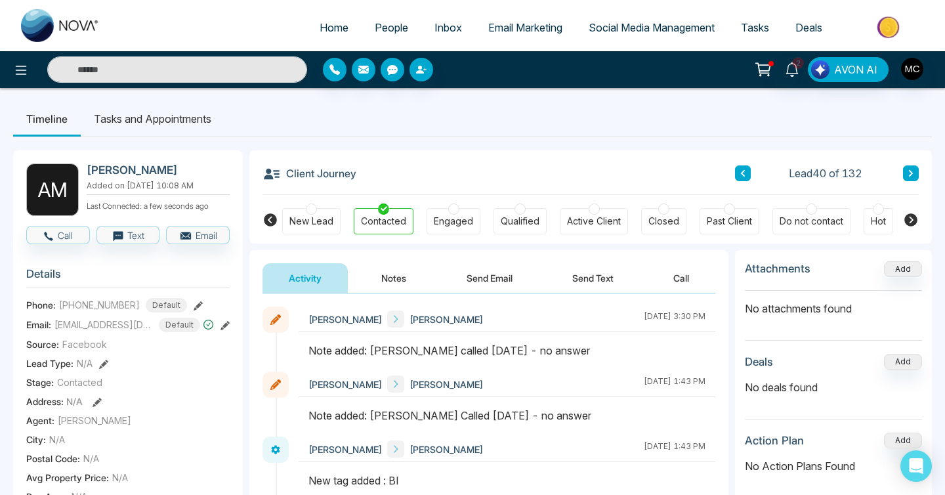
click at [914, 167] on button at bounding box center [911, 173] width 16 height 16
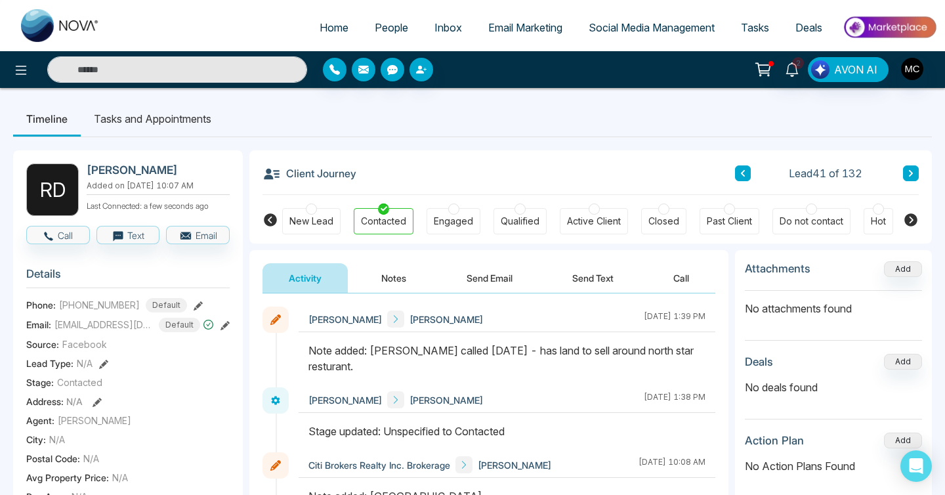
click at [909, 168] on button at bounding box center [911, 173] width 16 height 16
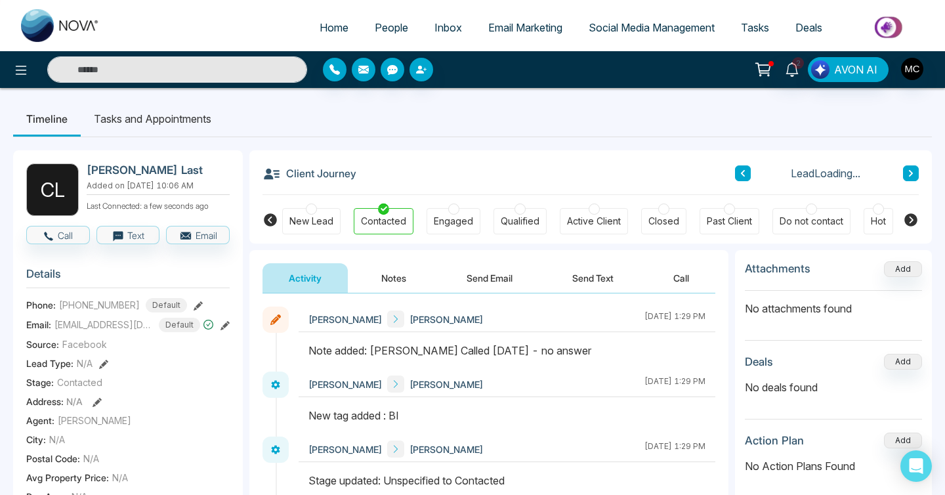
click at [909, 168] on button at bounding box center [911, 173] width 16 height 16
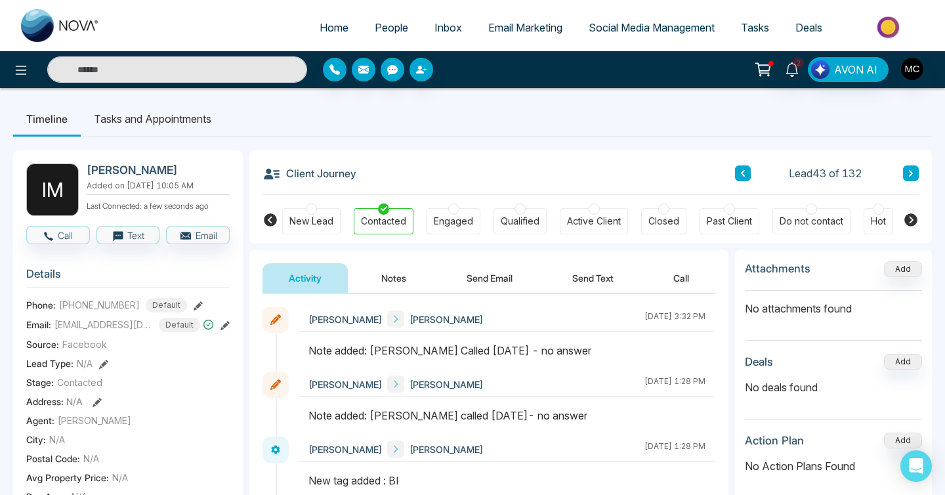
click at [909, 169] on button at bounding box center [911, 173] width 16 height 16
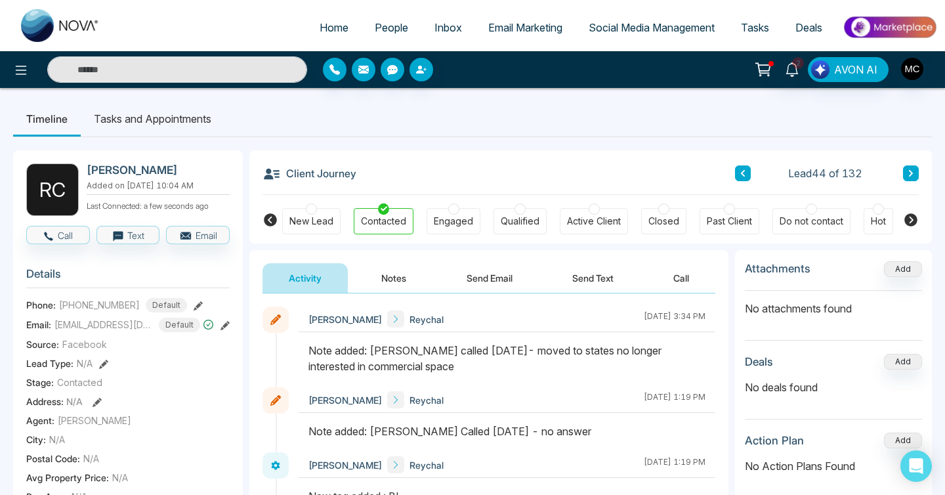
click at [909, 169] on button at bounding box center [911, 173] width 16 height 16
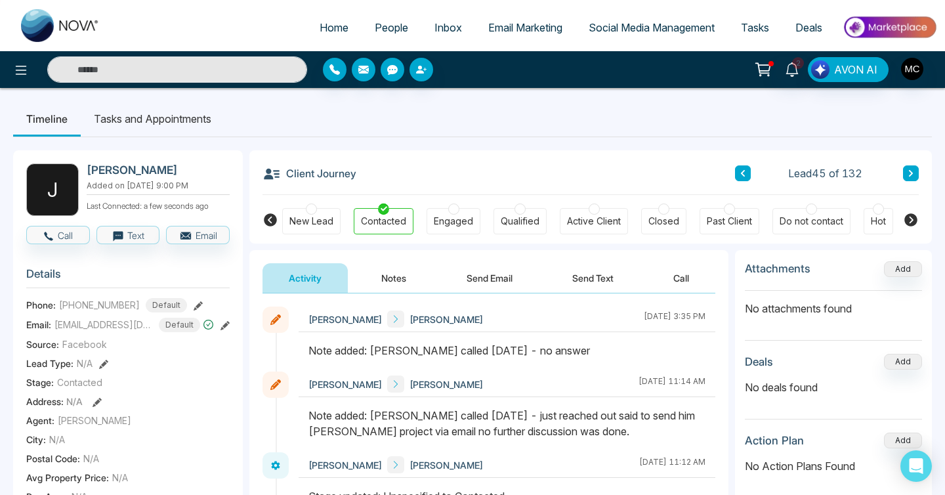
click at [909, 169] on button at bounding box center [911, 173] width 16 height 16
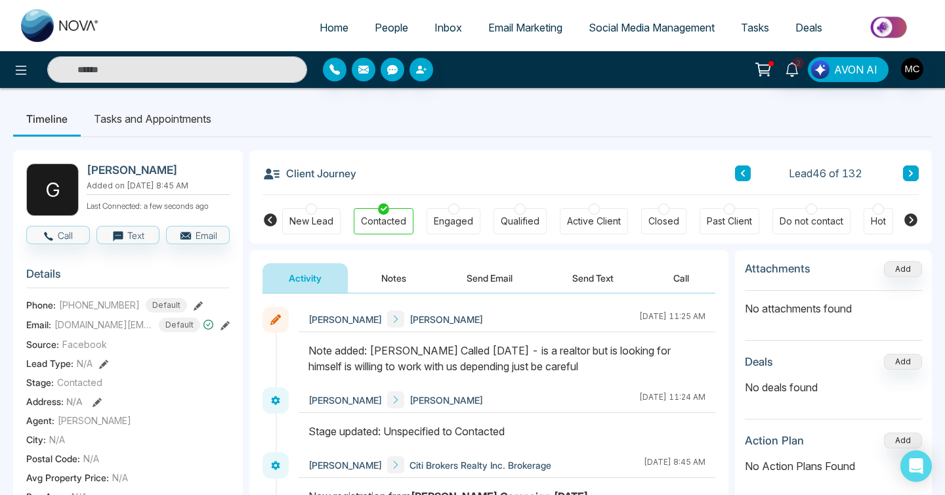
click at [909, 168] on button at bounding box center [911, 173] width 16 height 16
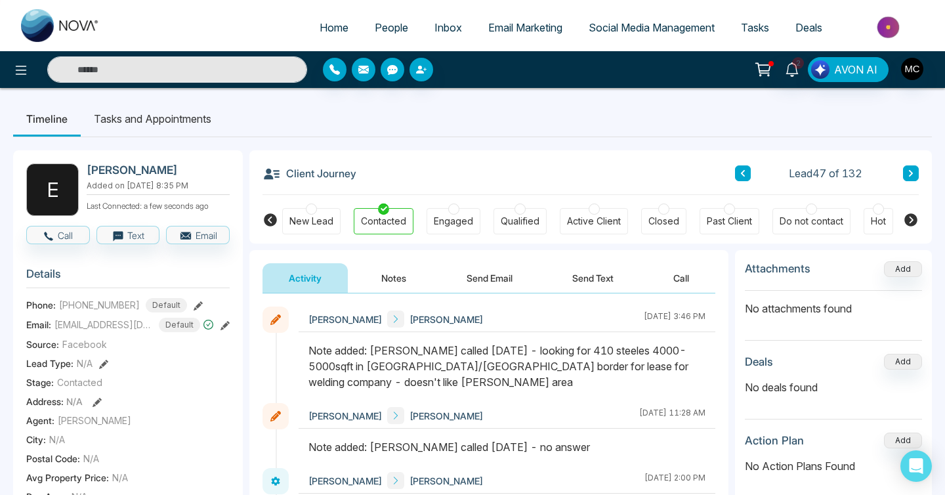
click at [909, 168] on button at bounding box center [911, 173] width 16 height 16
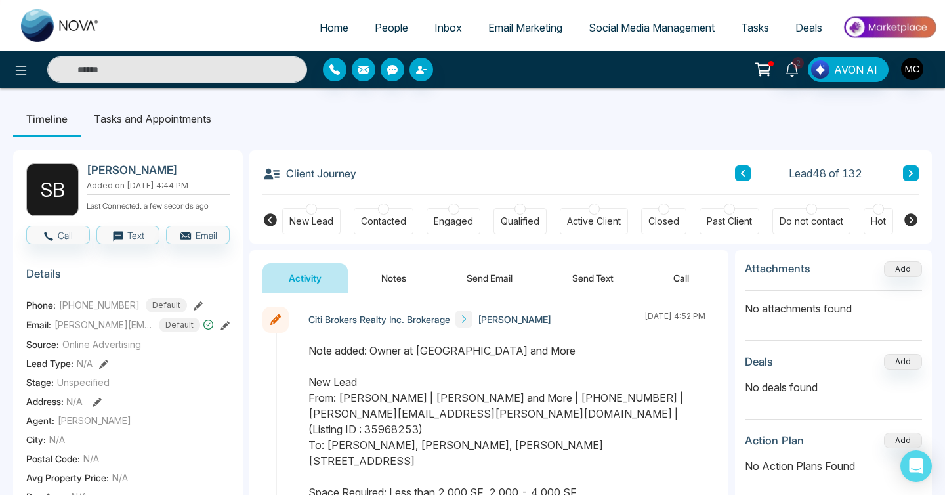
click at [909, 168] on button at bounding box center [911, 173] width 16 height 16
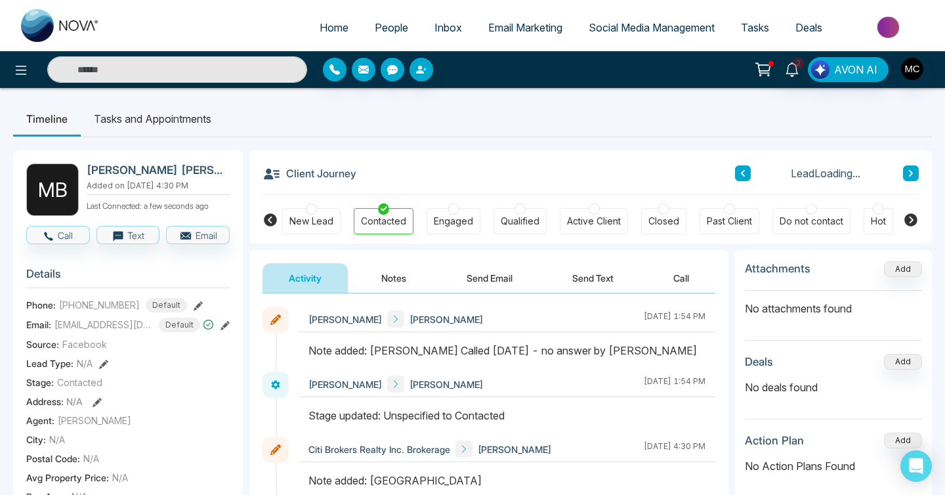
click at [909, 168] on button at bounding box center [911, 173] width 16 height 16
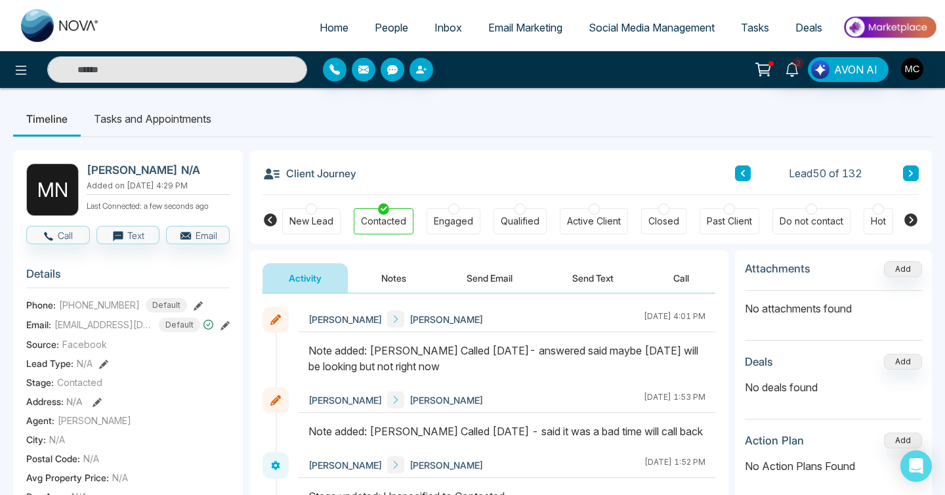
click at [910, 169] on icon at bounding box center [911, 173] width 7 height 8
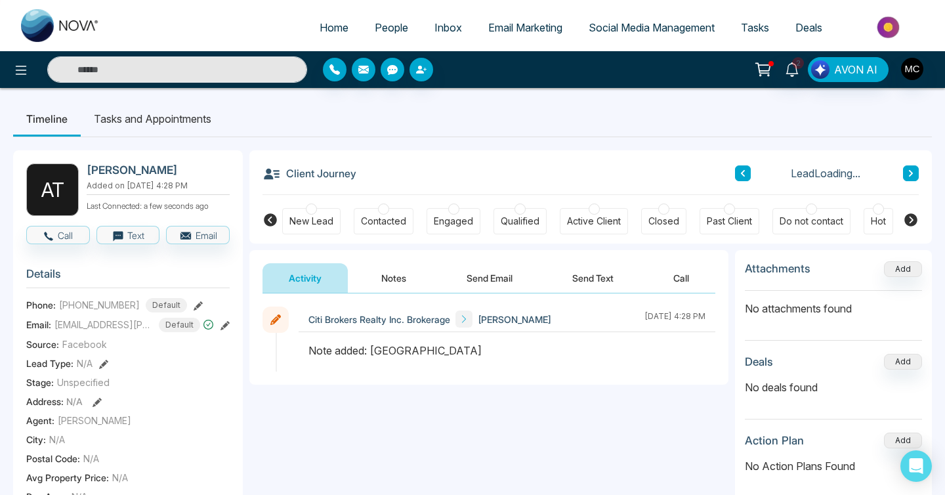
click at [737, 174] on button at bounding box center [743, 173] width 16 height 16
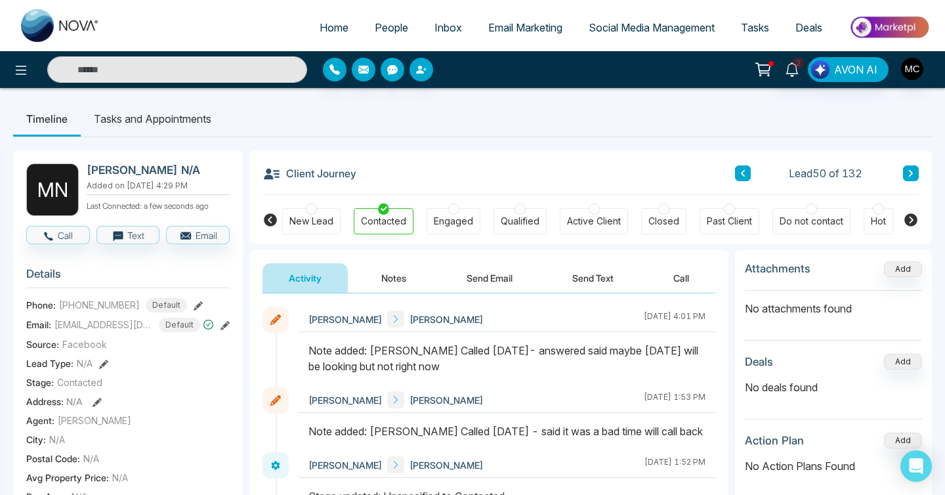
click at [912, 171] on icon at bounding box center [911, 173] width 7 height 8
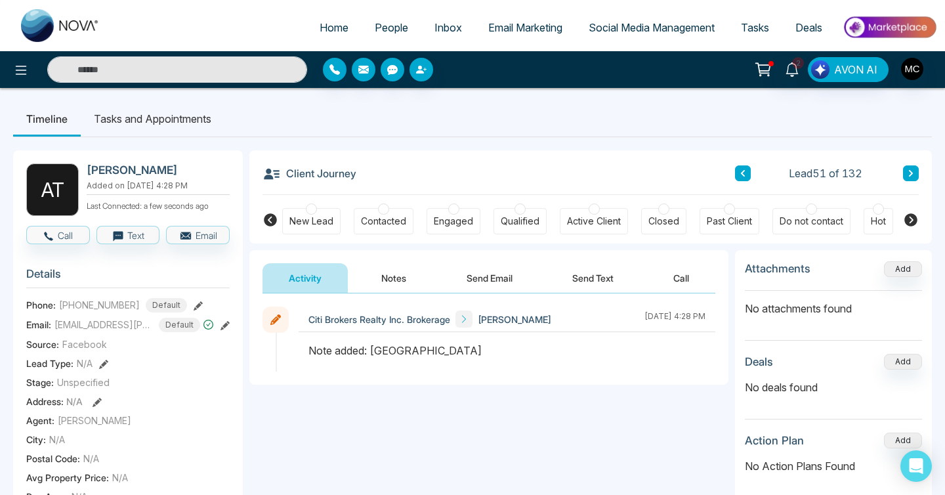
click at [912, 171] on icon at bounding box center [911, 173] width 7 height 8
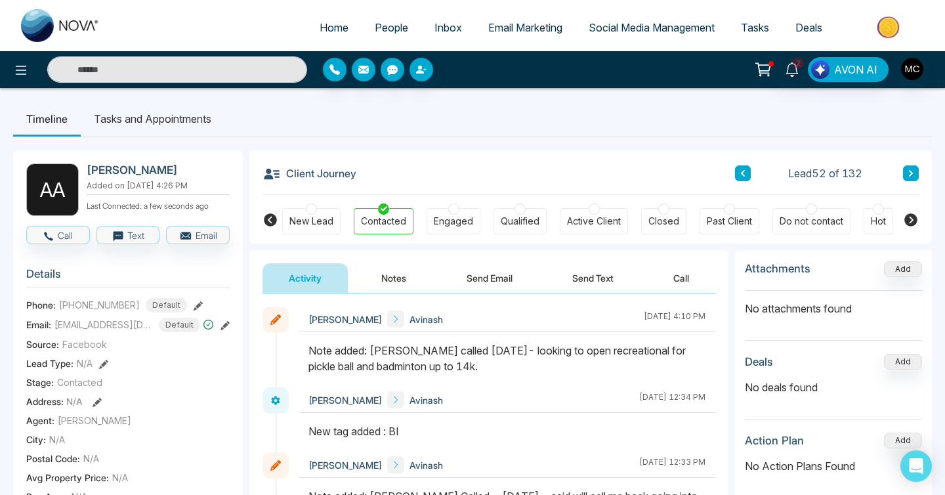
click at [912, 171] on icon at bounding box center [911, 173] width 7 height 8
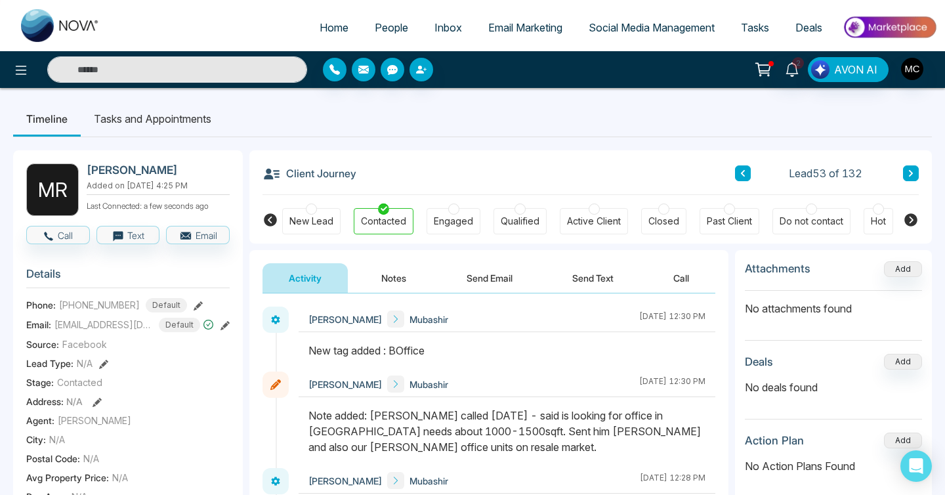
click at [745, 175] on icon at bounding box center [743, 173] width 7 height 8
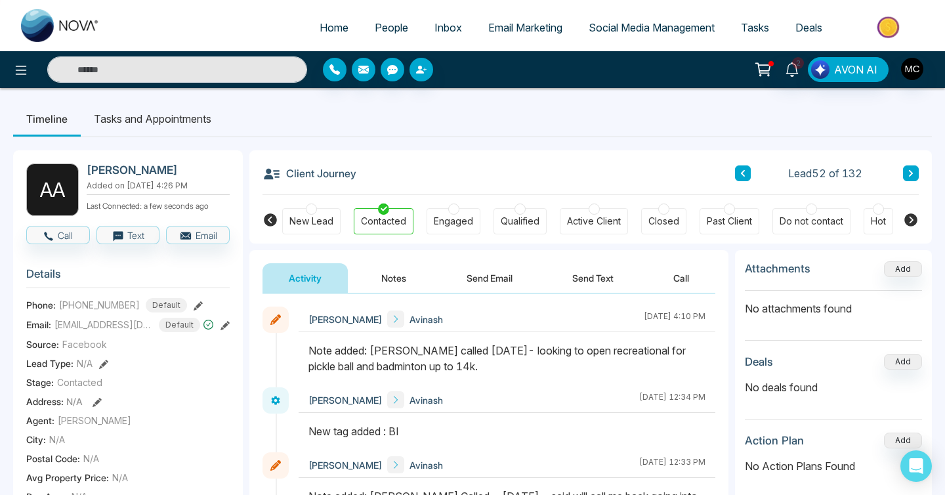
click at [906, 177] on button at bounding box center [911, 173] width 16 height 16
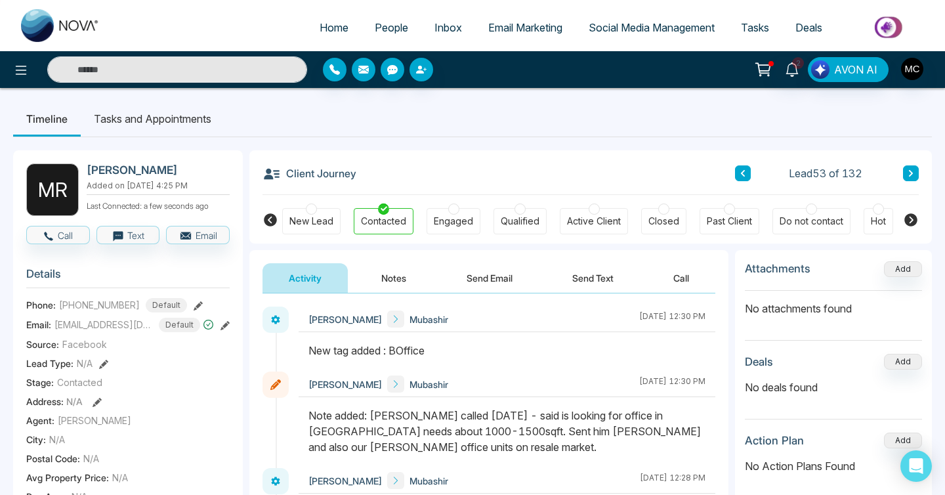
click at [906, 177] on button at bounding box center [911, 173] width 16 height 16
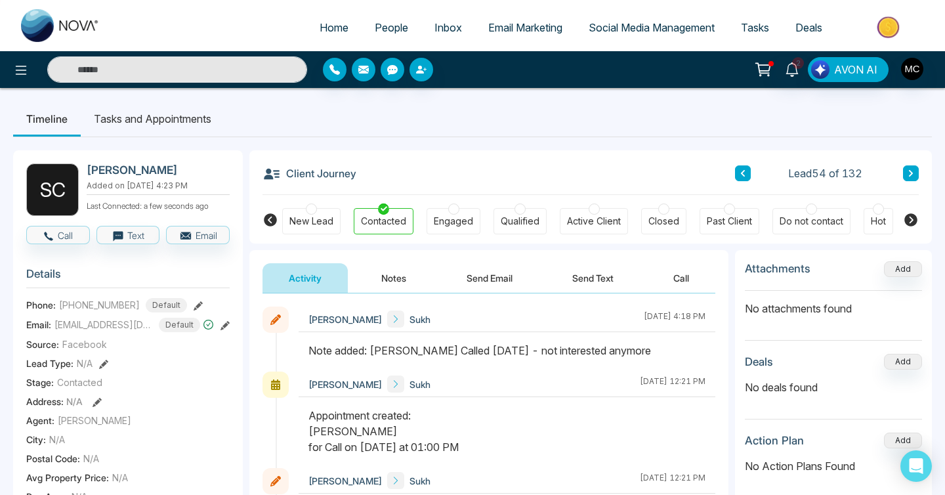
click at [906, 177] on button at bounding box center [911, 173] width 16 height 16
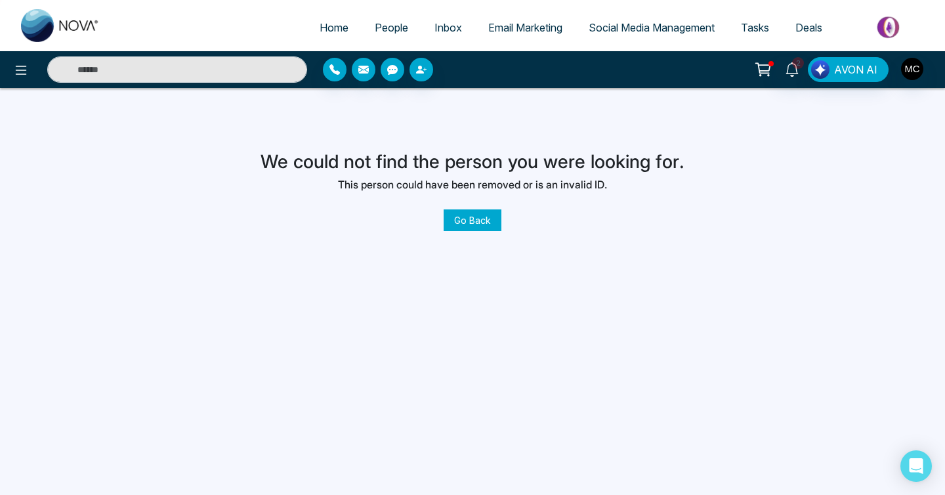
click at [473, 226] on link "Go Back" at bounding box center [473, 220] width 58 height 22
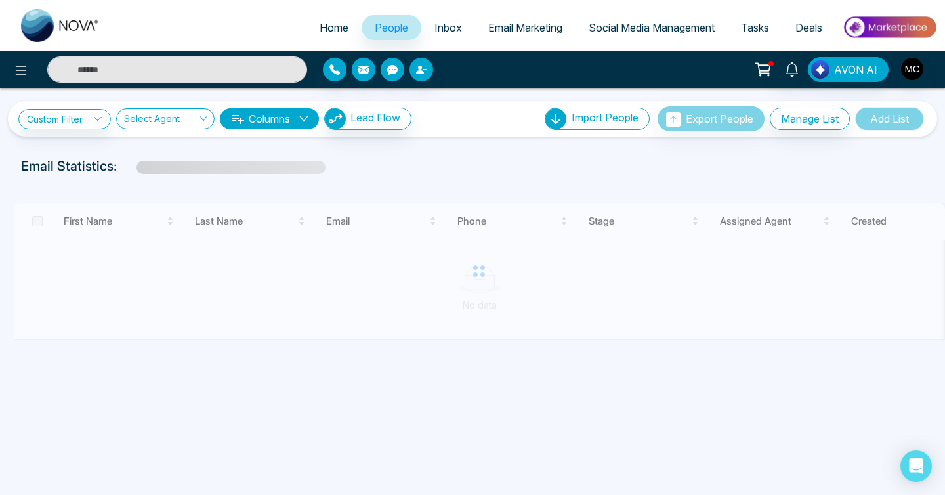
click at [388, 23] on span "People" at bounding box center [391, 27] width 33 height 13
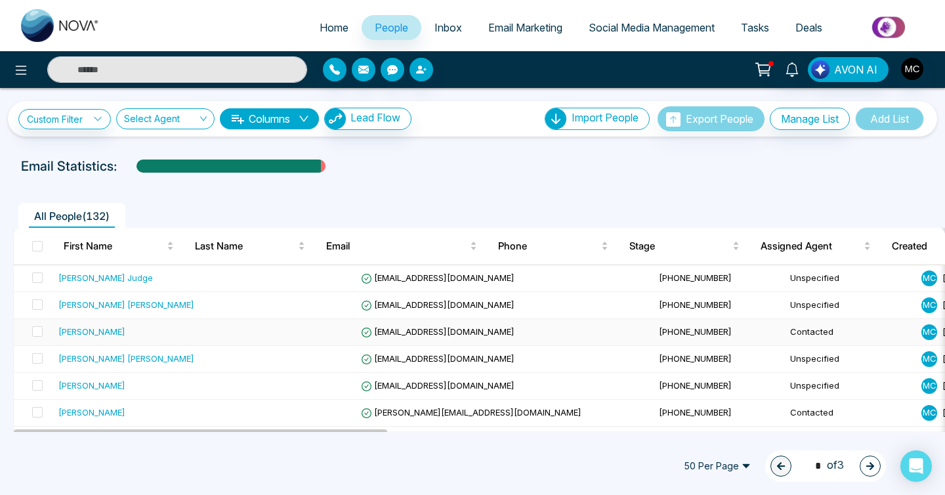
scroll to position [1182, 0]
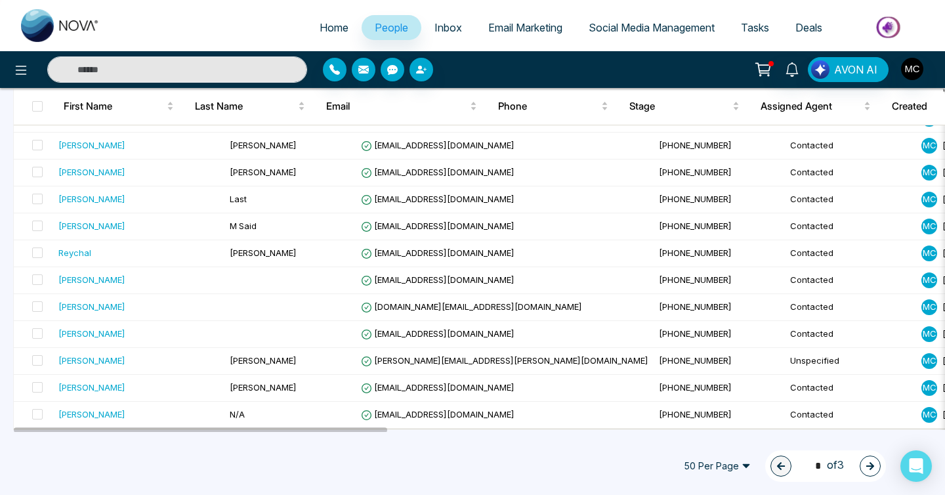
click at [867, 458] on button "button" at bounding box center [870, 465] width 21 height 21
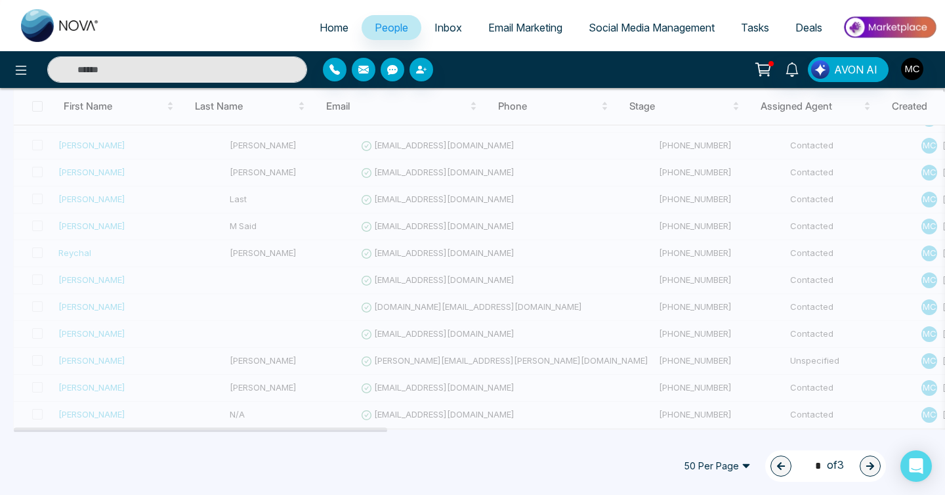
type input "*"
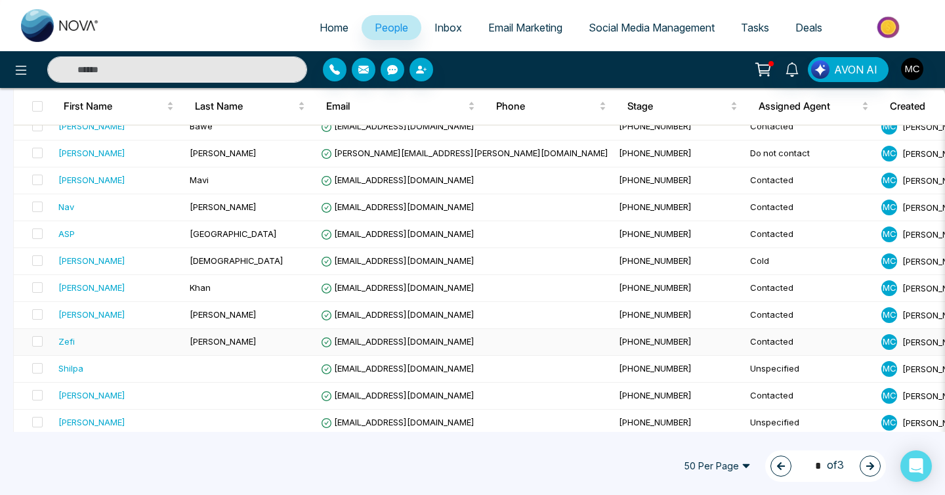
scroll to position [770, 0]
click at [614, 234] on td "[PHONE_NUMBER]" at bounding box center [679, 235] width 131 height 27
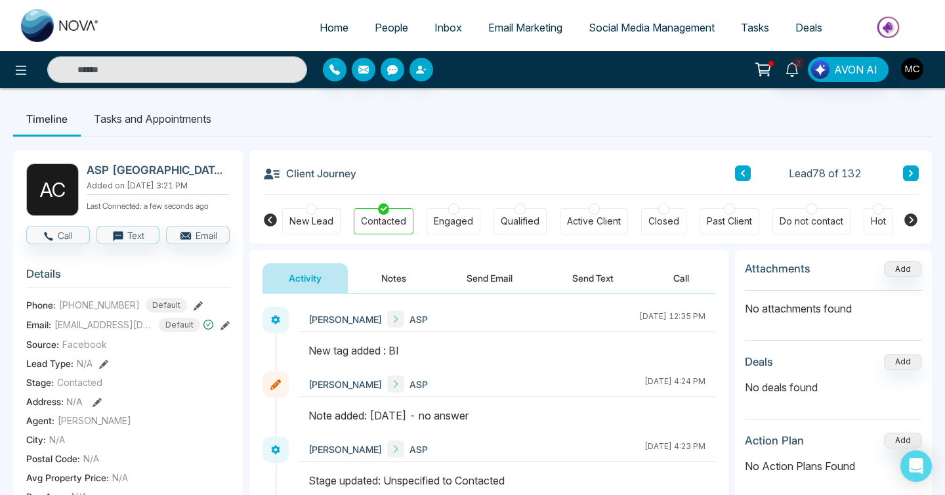
click at [907, 175] on button at bounding box center [911, 173] width 16 height 16
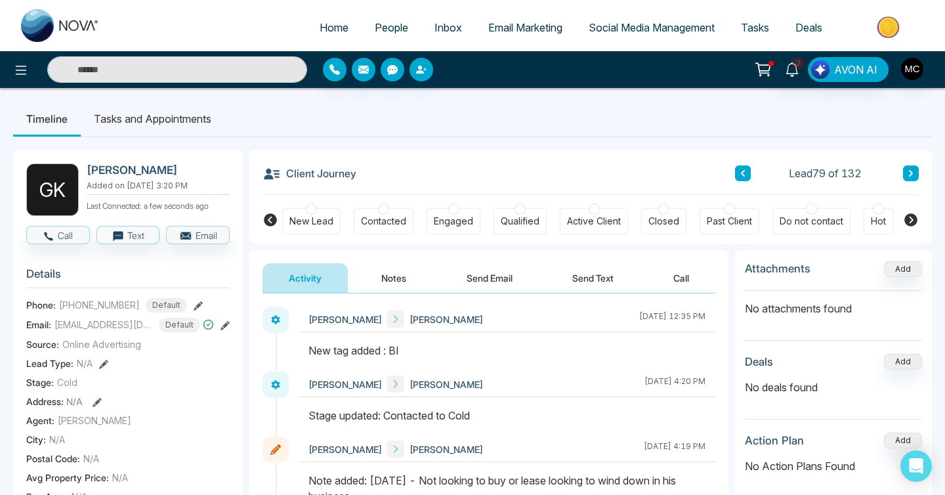
click at [746, 178] on button at bounding box center [743, 173] width 16 height 16
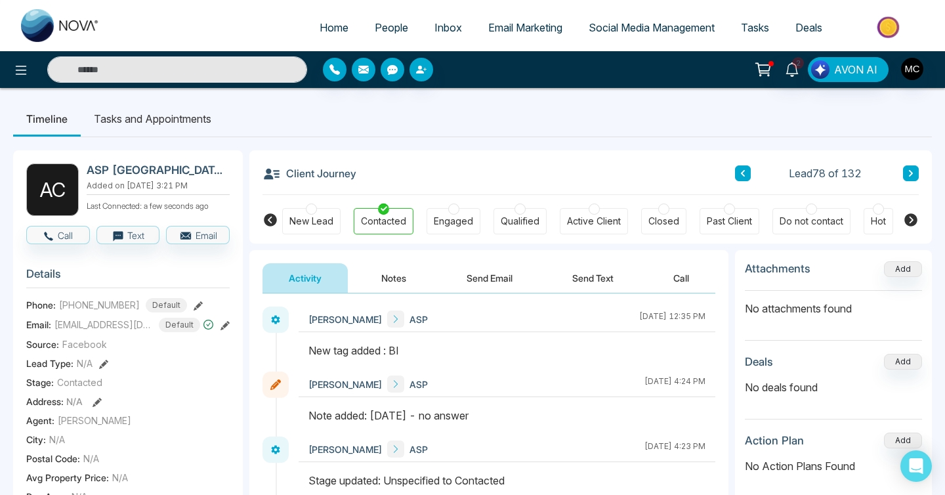
click at [385, 269] on button "Notes" at bounding box center [393, 278] width 77 height 30
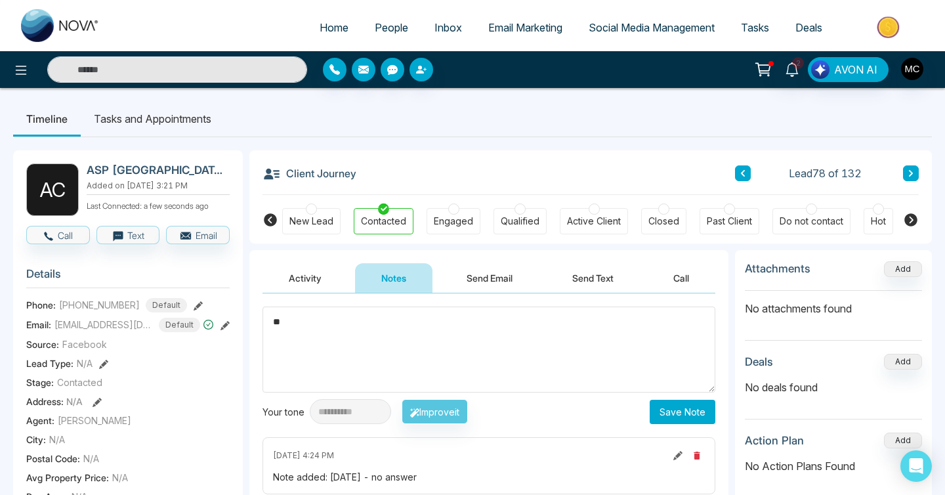
type textarea "*"
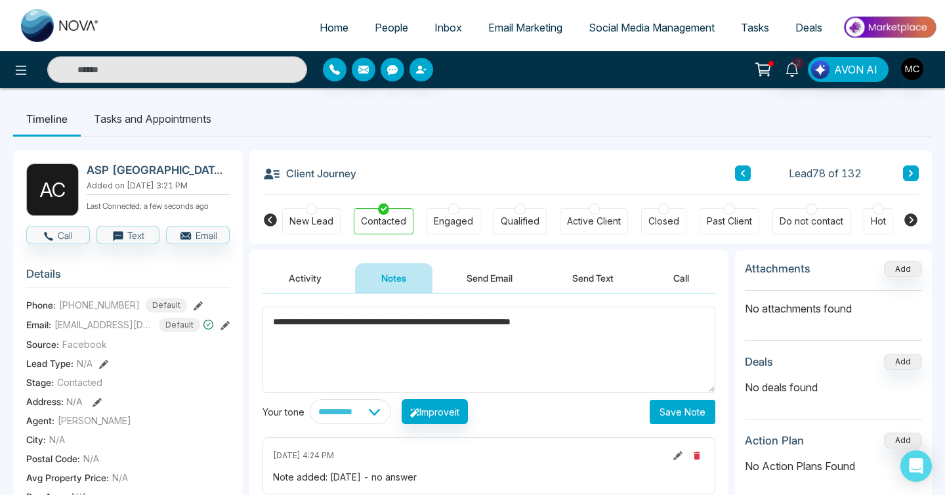
type textarea "**********"
click at [658, 406] on button "Save Note" at bounding box center [683, 412] width 66 height 24
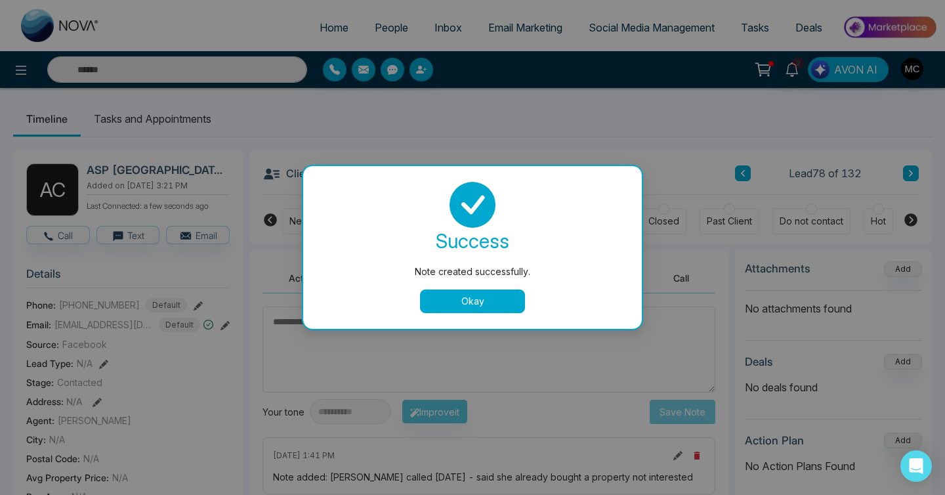
click at [527, 313] on div "success Note created successfully. Okay" at bounding box center [472, 247] width 339 height 163
click at [526, 313] on div "success Note created successfully. Okay" at bounding box center [472, 247] width 339 height 163
click at [515, 301] on button "Okay" at bounding box center [472, 301] width 105 height 24
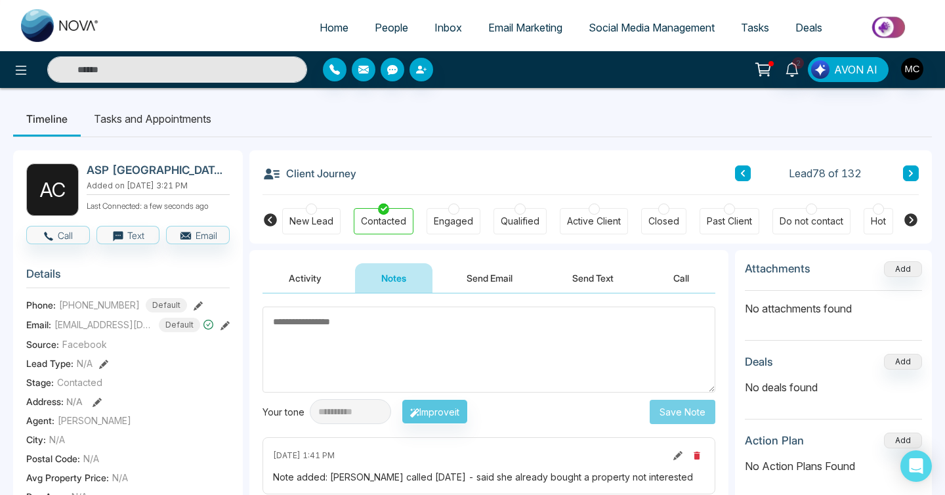
click at [915, 171] on button at bounding box center [911, 173] width 16 height 16
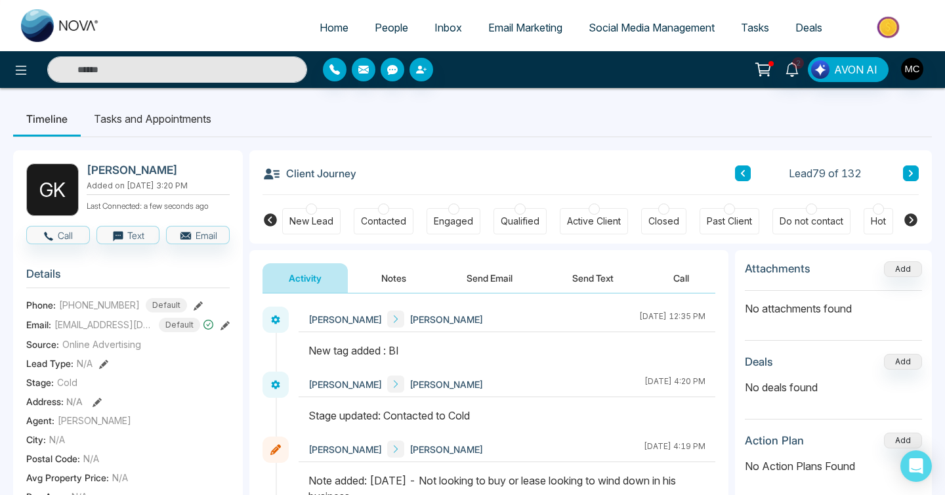
click at [919, 177] on div "Client Journey Lead 79 of 132 New Lead Contacted Engaged Qualified Active Clien…" at bounding box center [590, 196] width 682 height 93
click at [913, 175] on icon at bounding box center [911, 173] width 7 height 8
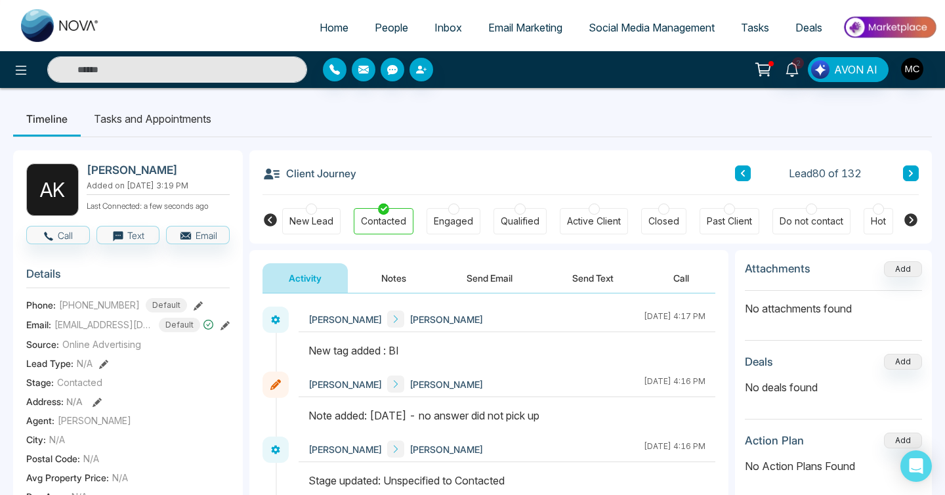
click at [910, 169] on icon at bounding box center [911, 173] width 7 height 8
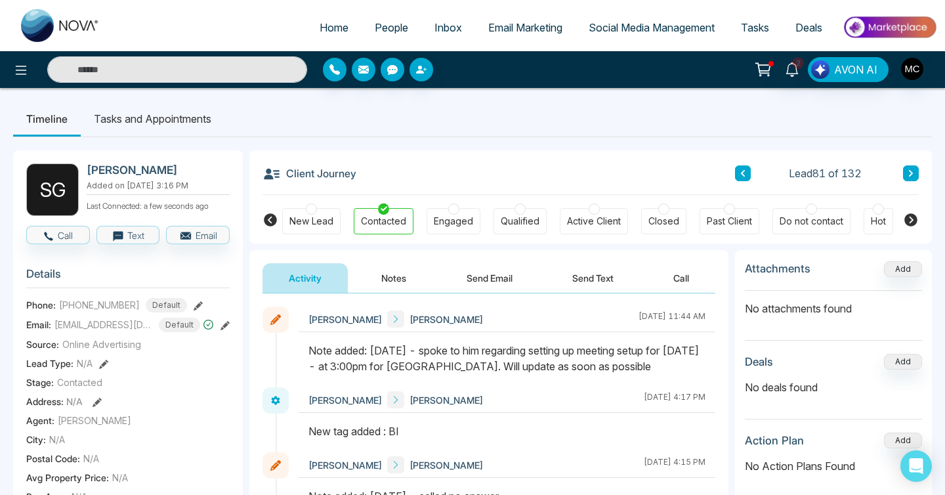
click at [746, 171] on button at bounding box center [743, 173] width 16 height 16
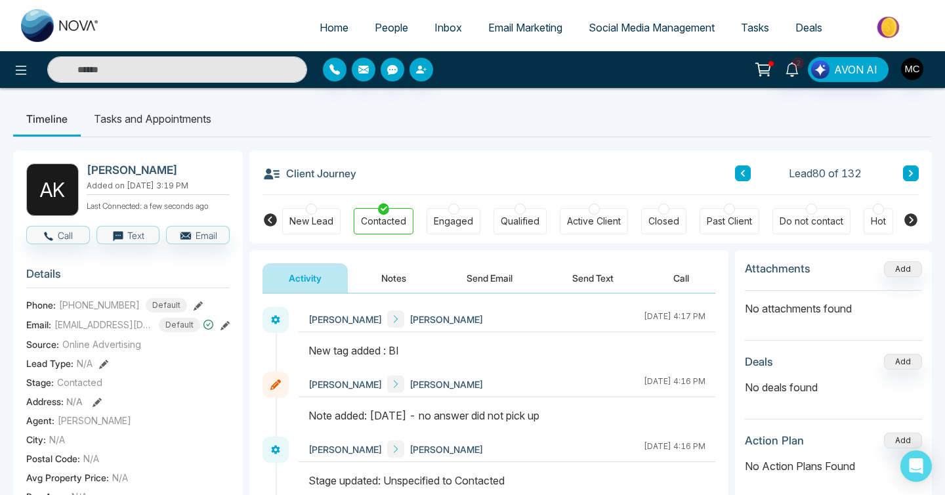
click at [913, 173] on icon at bounding box center [911, 173] width 7 height 8
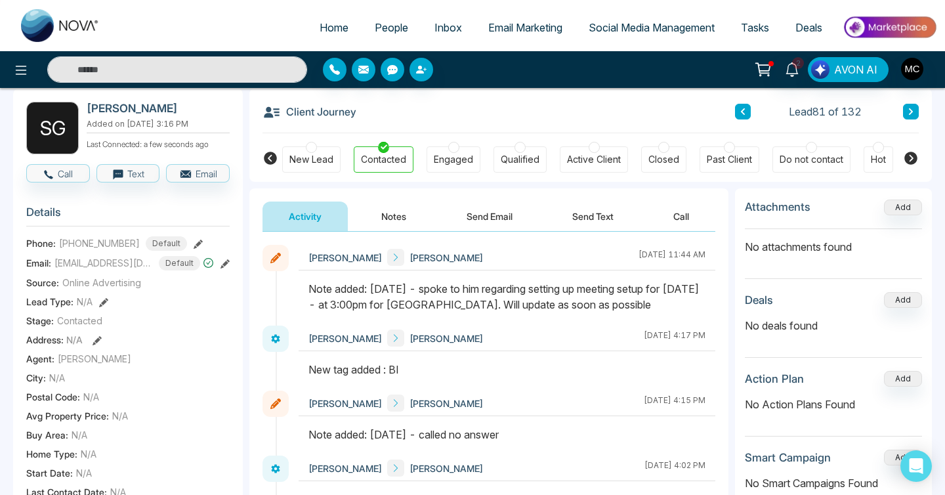
scroll to position [60, 0]
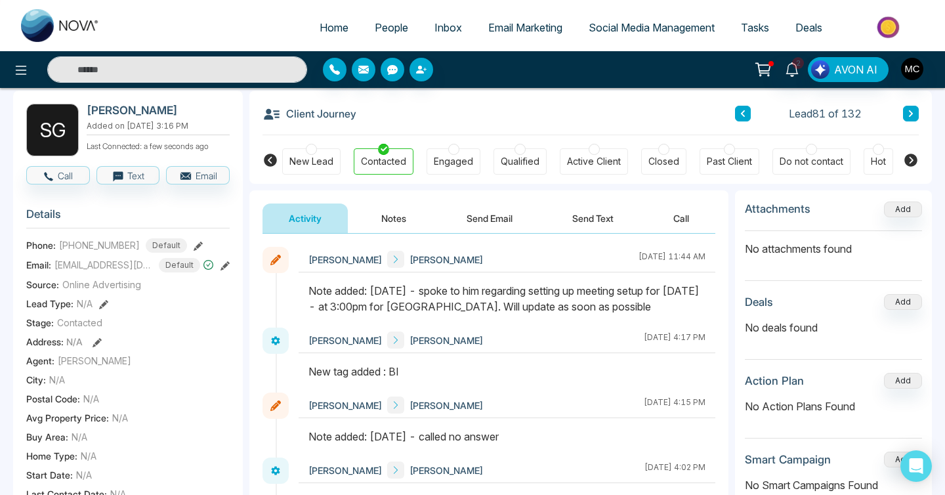
click at [68, 252] on span "[PHONE_NUMBER]" at bounding box center [99, 245] width 81 height 14
drag, startPoint x: 70, startPoint y: 253, endPoint x: 148, endPoint y: 248, distance: 77.6
click at [148, 248] on div "[PHONE_NUMBER] Default" at bounding box center [123, 245] width 128 height 14
copy div "6479091234 D"
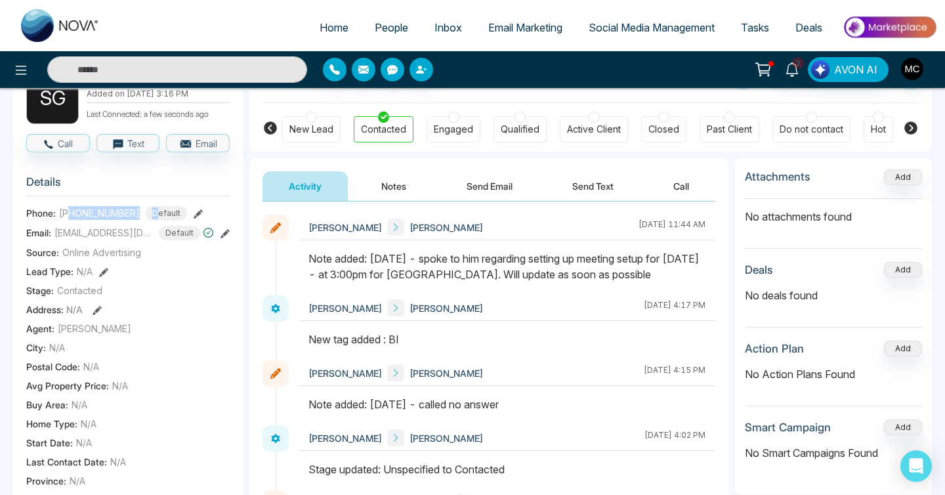
scroll to position [0, 0]
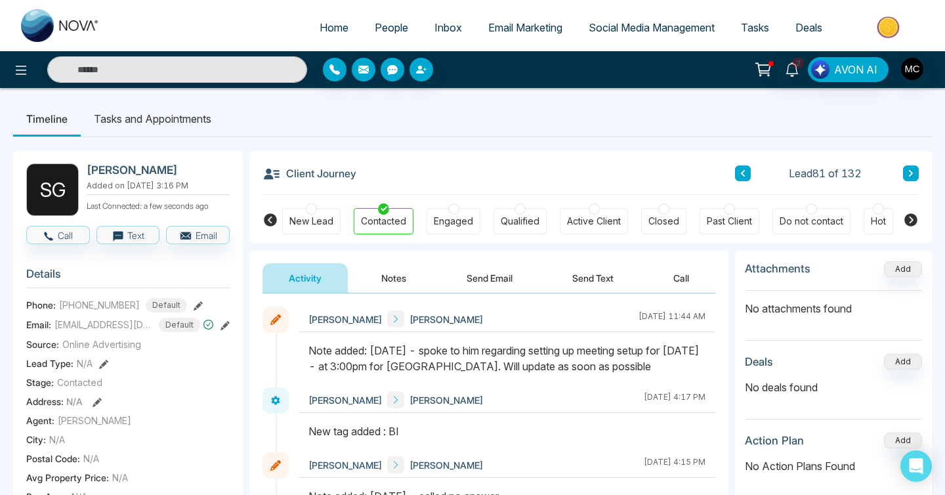
click at [52, 329] on div "Email: [EMAIL_ADDRESS][DOMAIN_NAME] Default" at bounding box center [127, 325] width 203 height 14
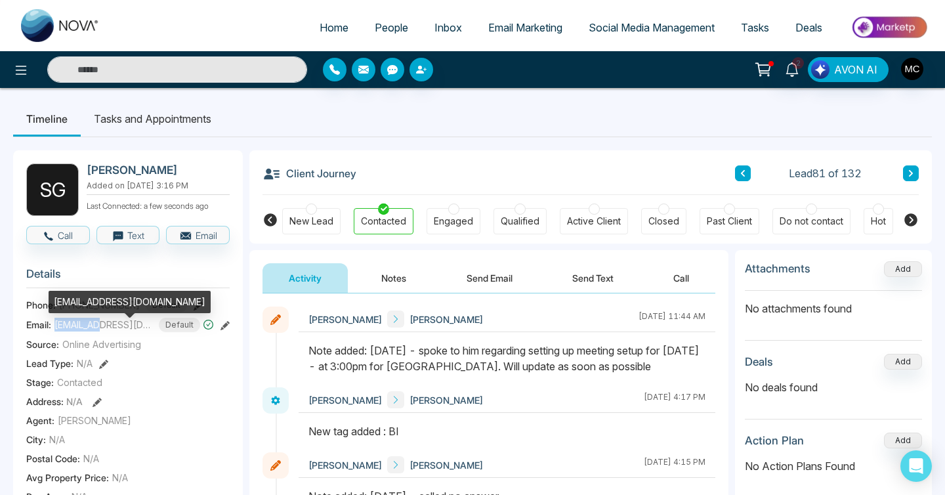
drag, startPoint x: 54, startPoint y: 330, endPoint x: 87, endPoint y: 332, distance: 33.5
click at [88, 331] on span "[EMAIL_ADDRESS][DOMAIN_NAME]" at bounding box center [103, 325] width 98 height 14
copy span "airtilize"
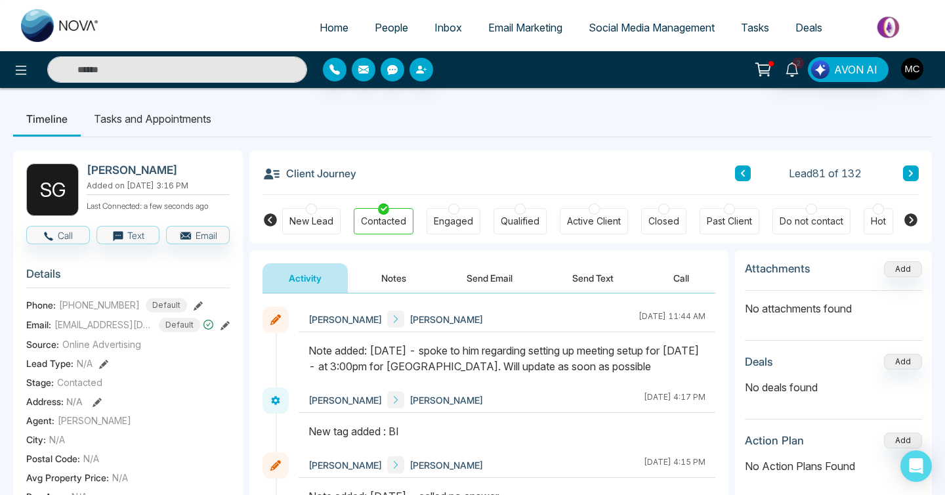
click at [898, 171] on div "Lead 81 of 132" at bounding box center [827, 173] width 184 height 16
click at [910, 174] on icon at bounding box center [911, 173] width 7 height 8
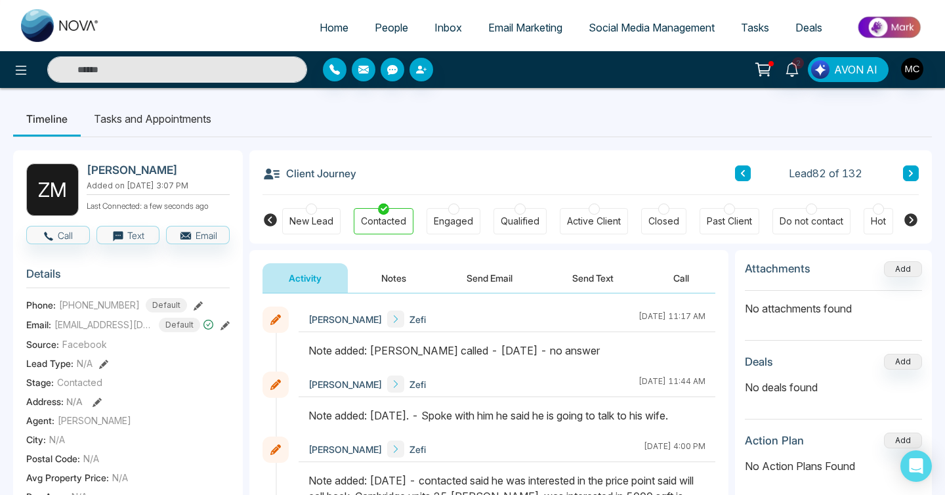
click at [912, 173] on icon at bounding box center [911, 173] width 4 height 7
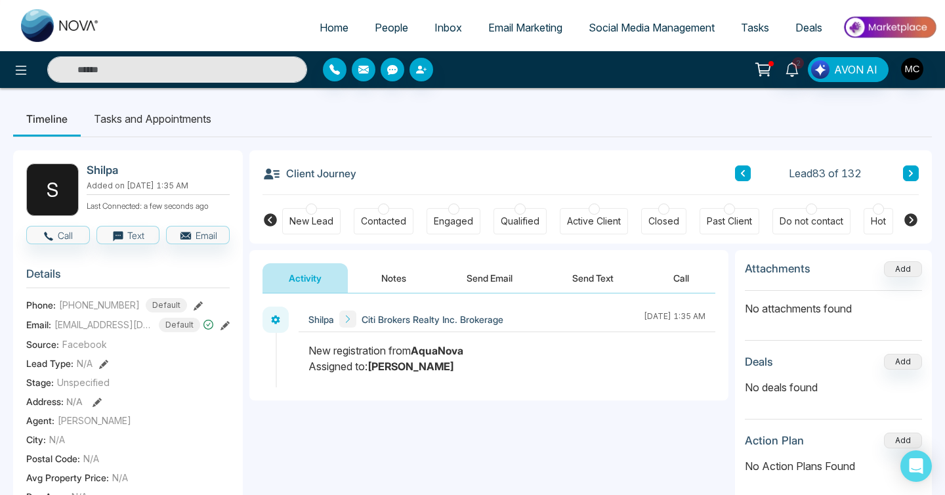
click at [913, 166] on button at bounding box center [911, 173] width 16 height 16
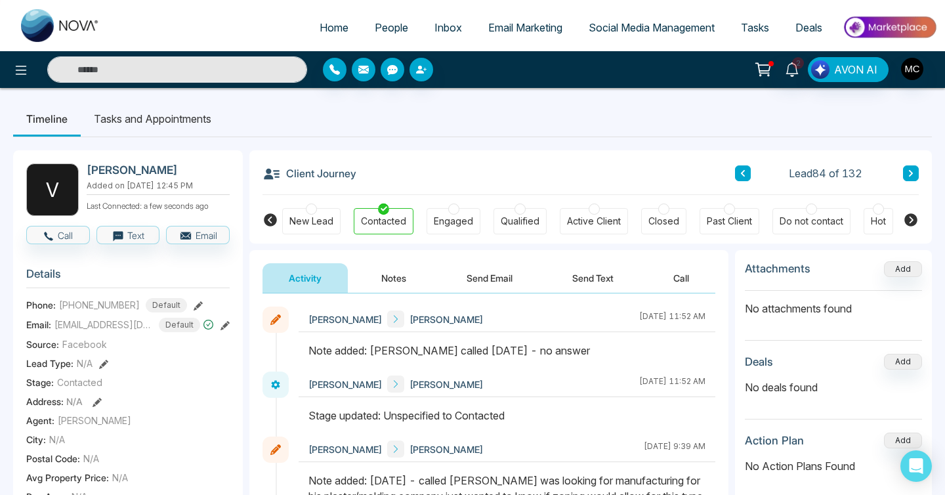
click at [377, 264] on button "Notes" at bounding box center [393, 278] width 77 height 30
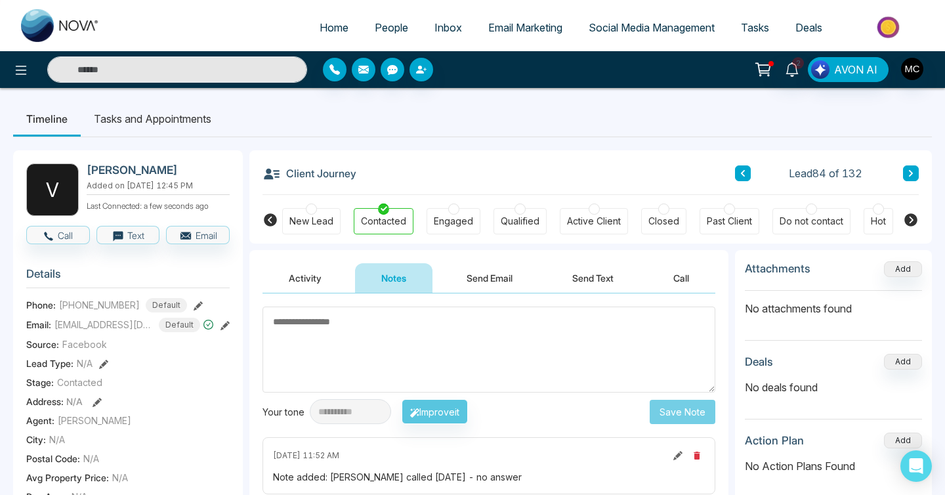
type textarea "*"
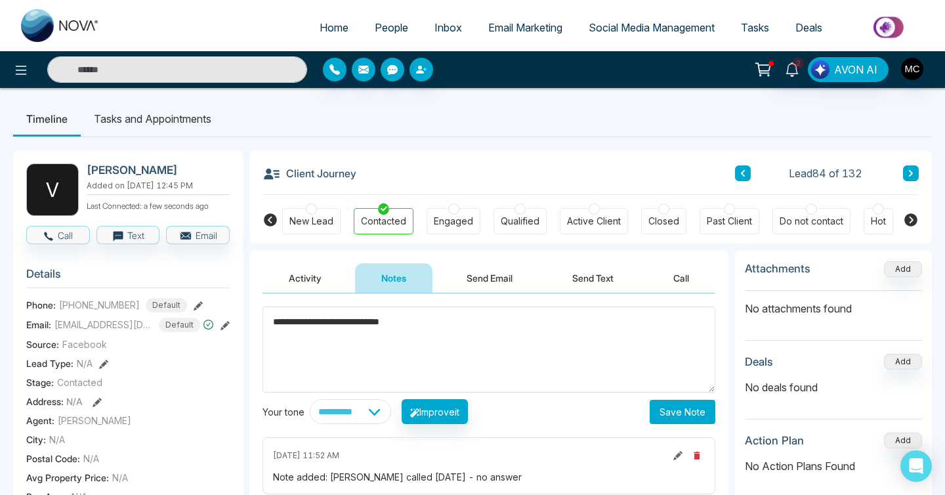
type textarea "**********"
click at [665, 413] on button "Save Note" at bounding box center [683, 412] width 66 height 24
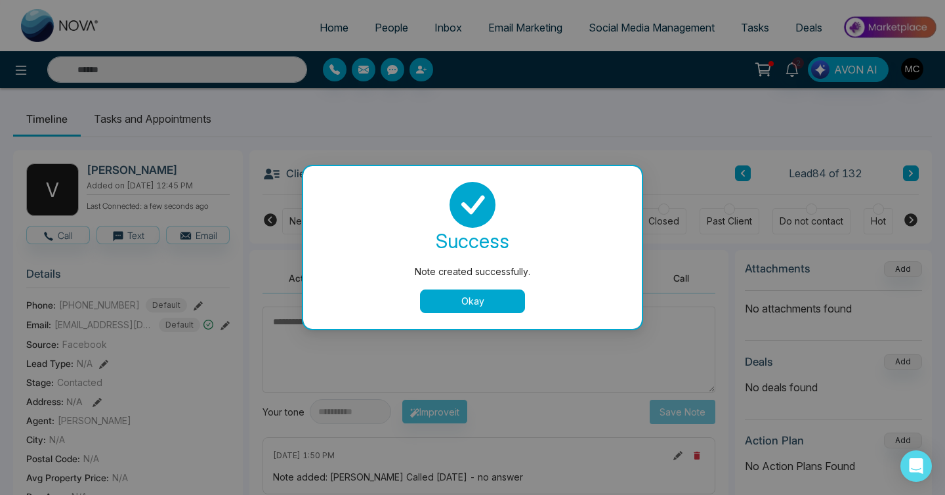
click at [480, 313] on div "success Note created successfully. Okay" at bounding box center [472, 247] width 339 height 163
click at [480, 312] on button "Okay" at bounding box center [472, 301] width 105 height 24
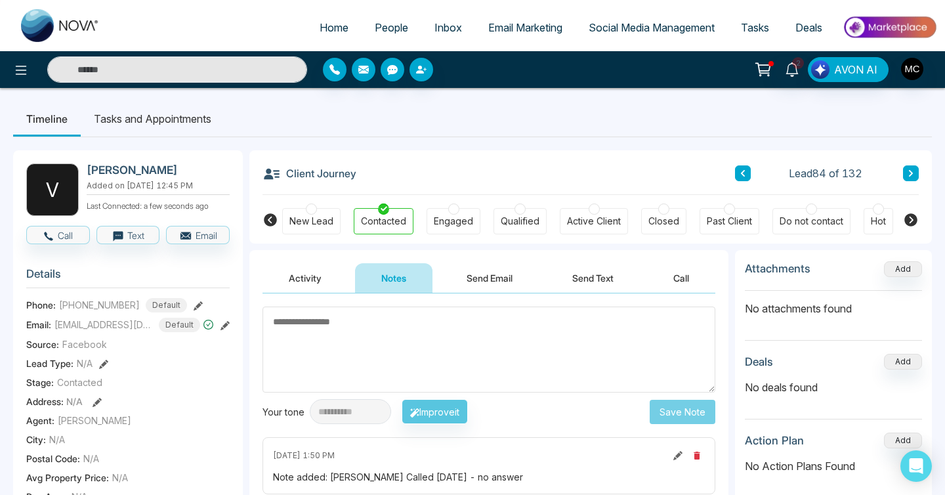
click at [910, 174] on icon at bounding box center [911, 173] width 7 height 8
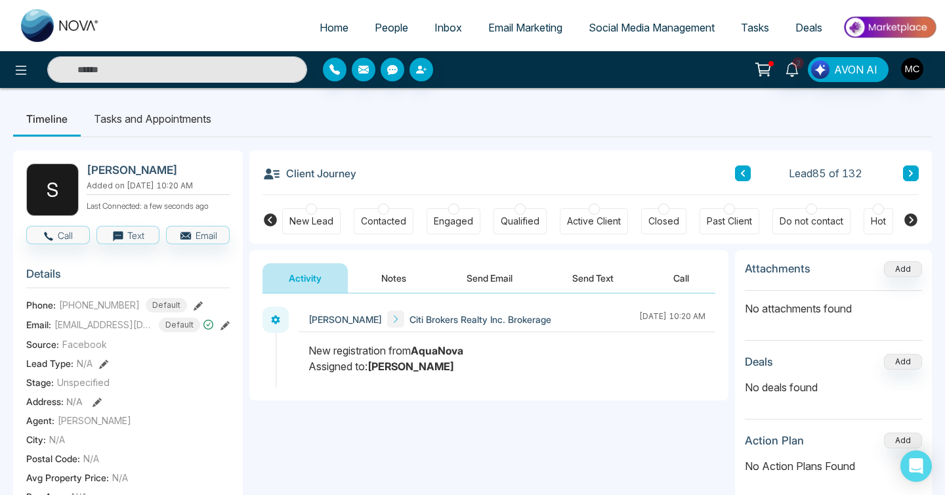
click at [910, 174] on icon at bounding box center [911, 173] width 7 height 8
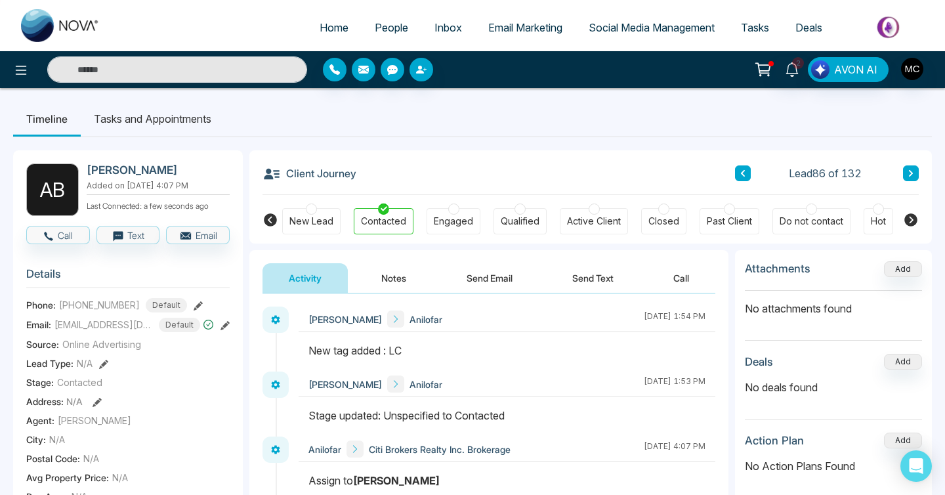
click at [910, 171] on icon at bounding box center [911, 173] width 4 height 7
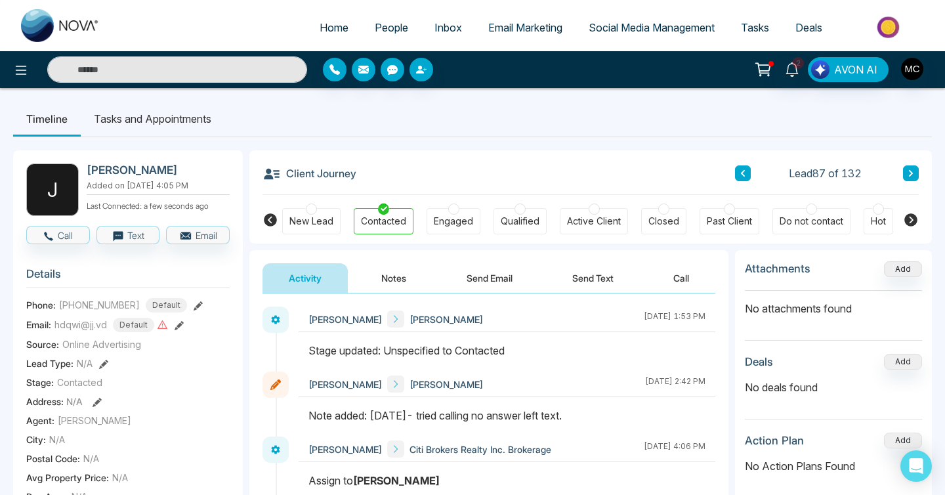
click at [907, 163] on div "Client Journey Lead 87 of 132" at bounding box center [590, 172] width 656 height 45
click at [908, 172] on icon at bounding box center [911, 173] width 7 height 8
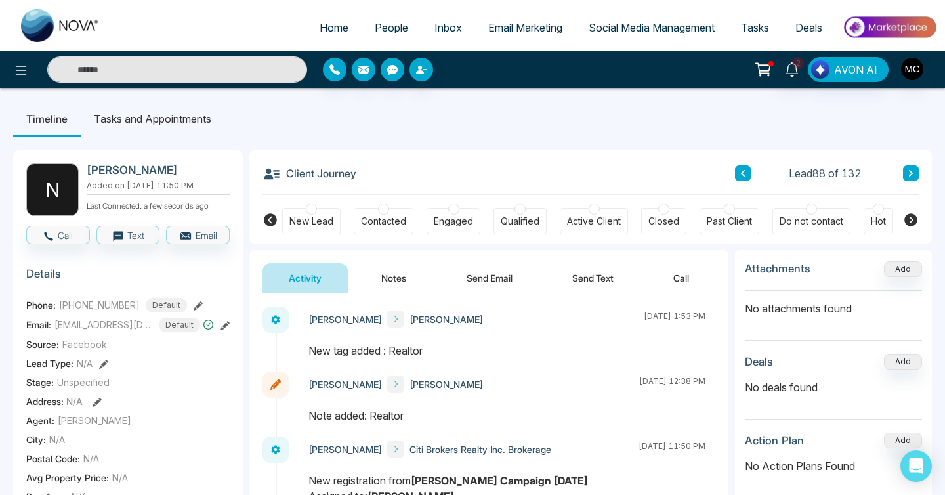
click at [909, 175] on icon at bounding box center [911, 173] width 7 height 8
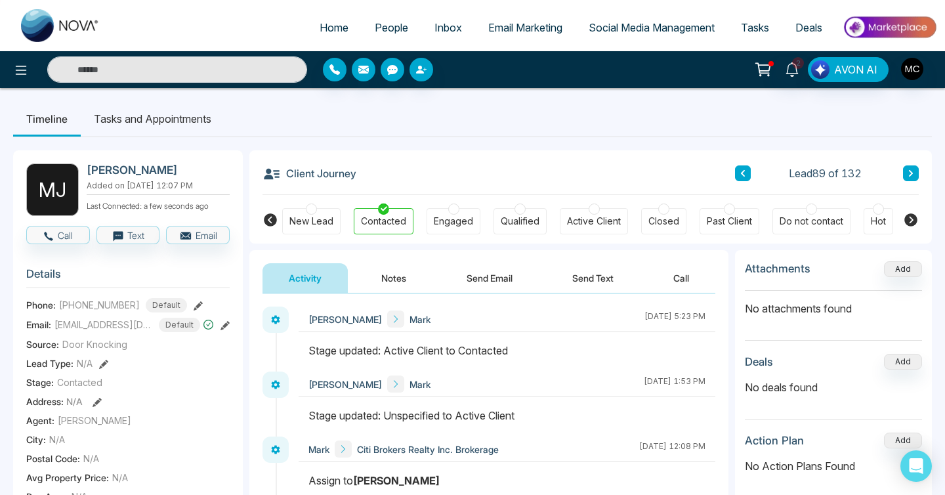
click at [909, 173] on icon at bounding box center [911, 173] width 7 height 8
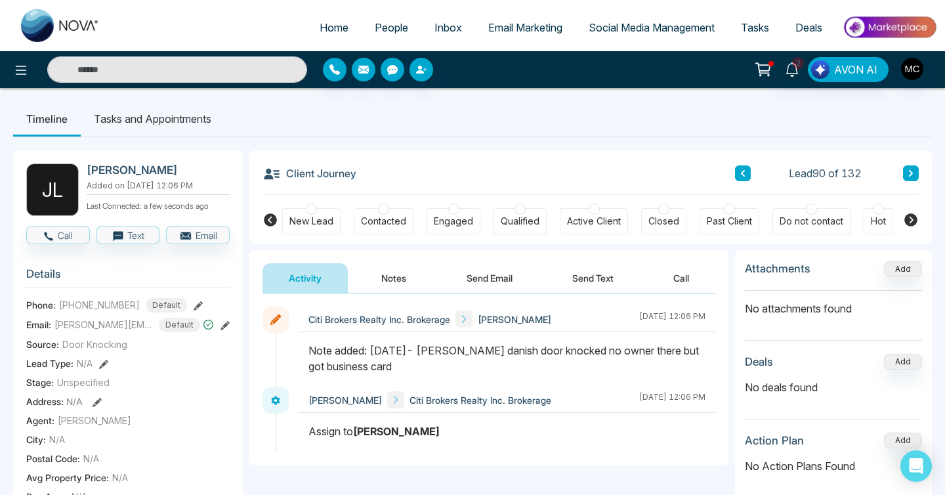
click at [909, 173] on icon at bounding box center [911, 173] width 7 height 8
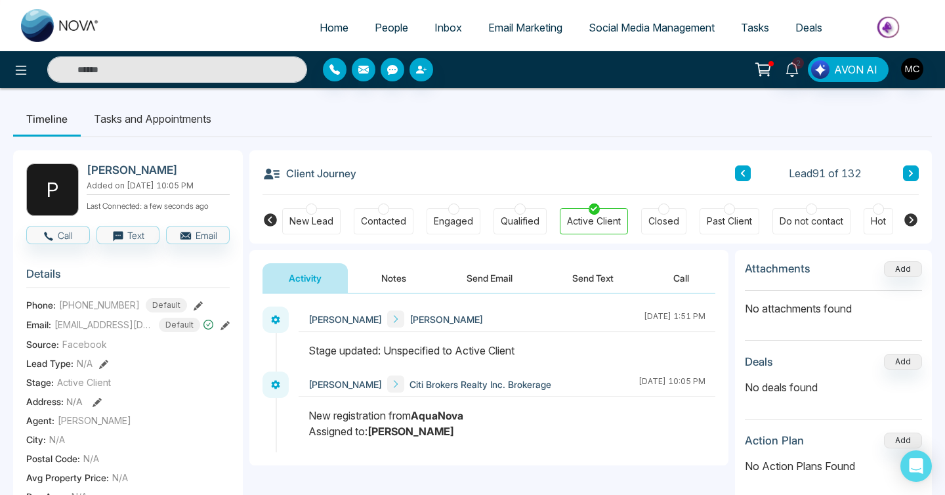
click at [909, 173] on icon at bounding box center [911, 173] width 7 height 8
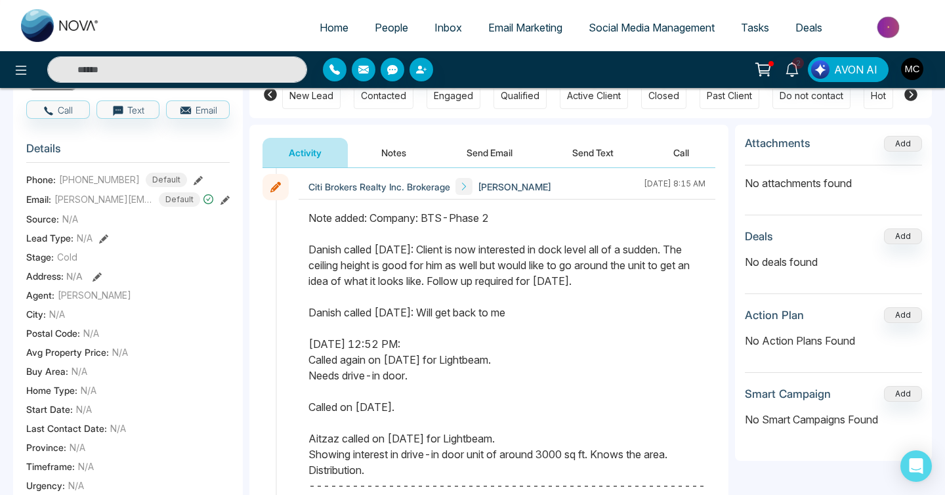
scroll to position [123, 0]
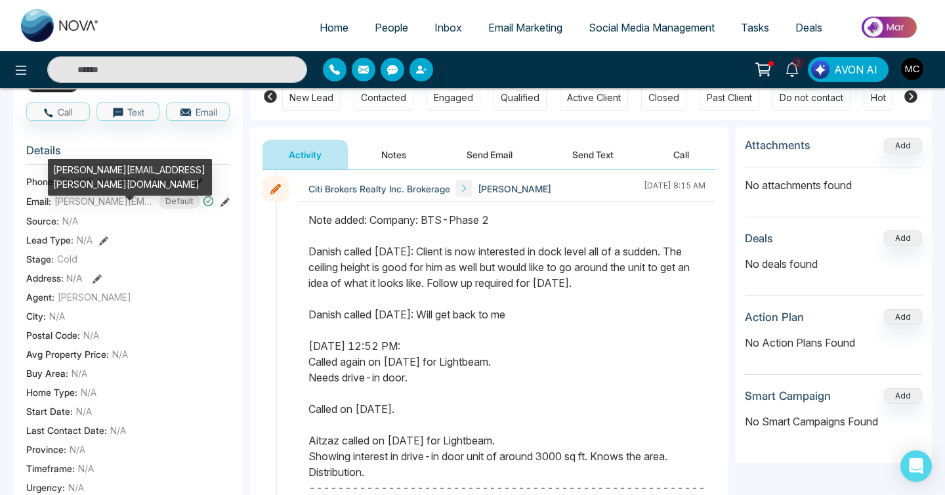
click at [127, 204] on span "[PERSON_NAME][EMAIL_ADDRESS][PERSON_NAME][DOMAIN_NAME]" at bounding box center [103, 201] width 98 height 14
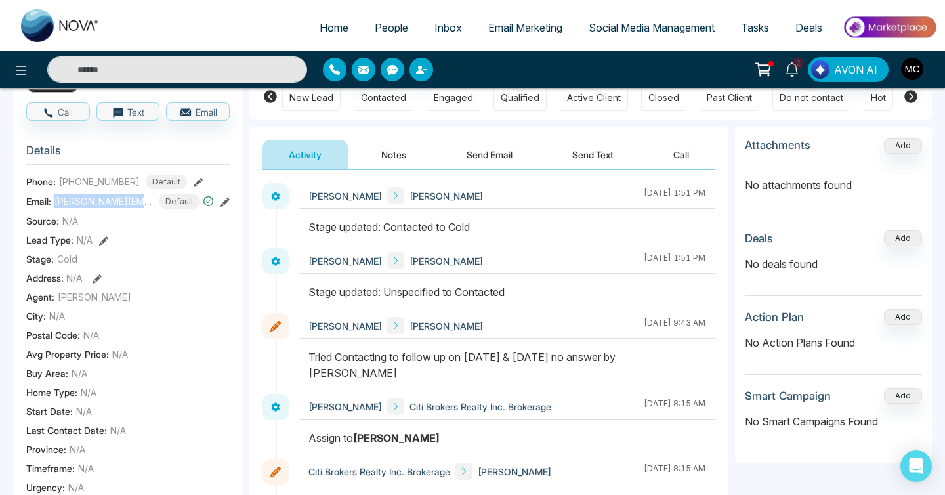
scroll to position [0, 0]
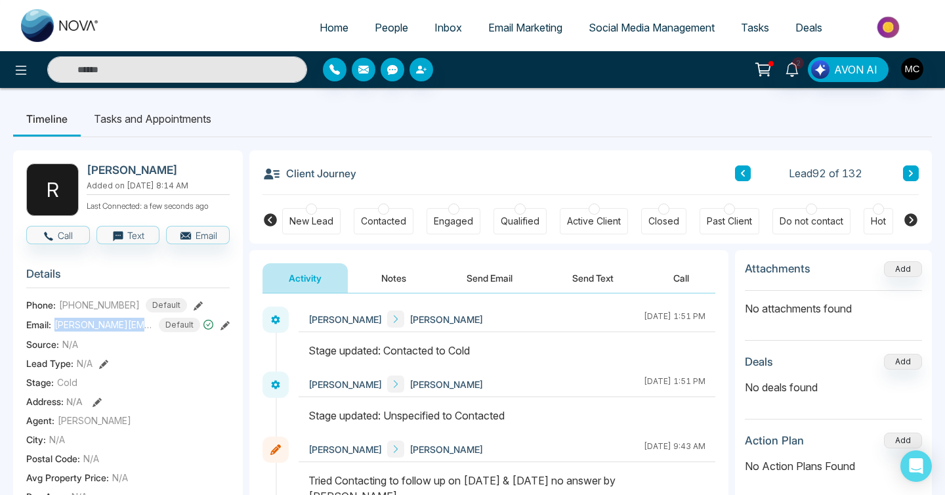
click at [385, 273] on button "Notes" at bounding box center [393, 278] width 77 height 30
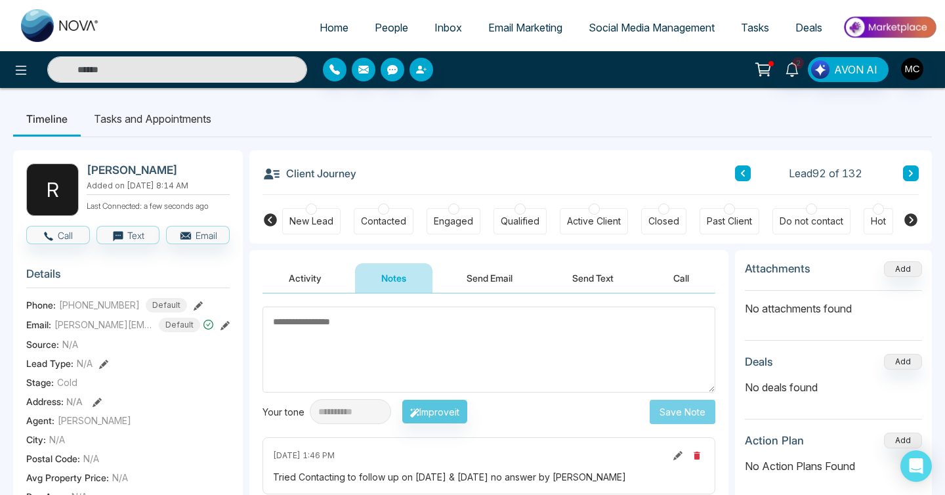
click at [114, 323] on span "[PERSON_NAME][EMAIL_ADDRESS][PERSON_NAME][DOMAIN_NAME]" at bounding box center [103, 325] width 98 height 14
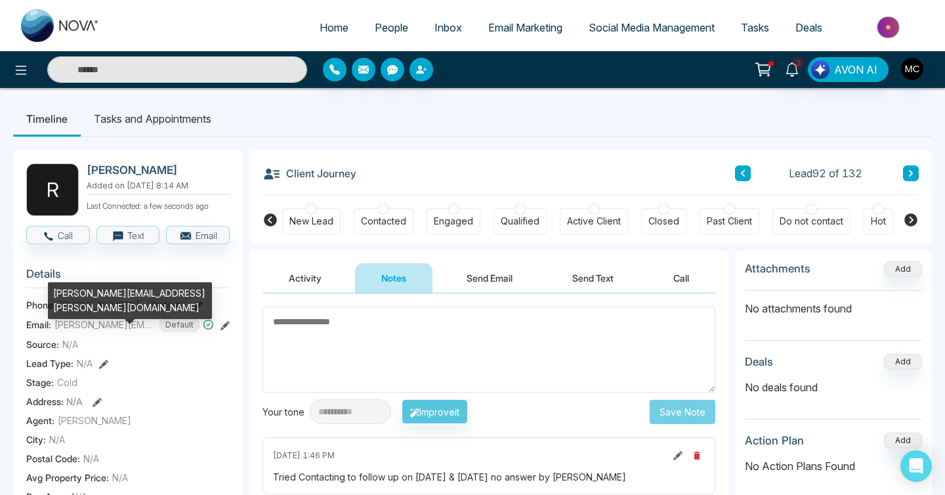
click at [129, 291] on div "[PERSON_NAME][EMAIL_ADDRESS][PERSON_NAME][DOMAIN_NAME]" at bounding box center [130, 300] width 164 height 37
copy div "[PERSON_NAME][EMAIL_ADDRESS][PERSON_NAME][DOMAIN_NAME]"
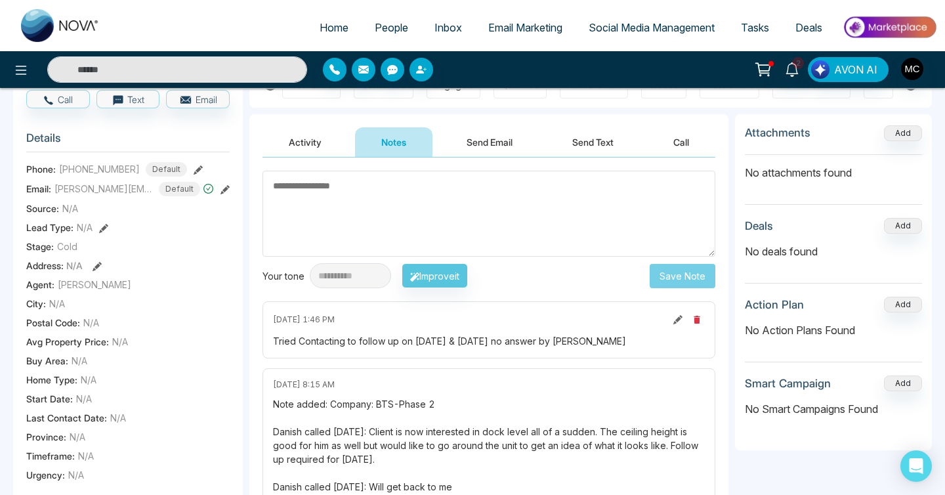
scroll to position [107, 0]
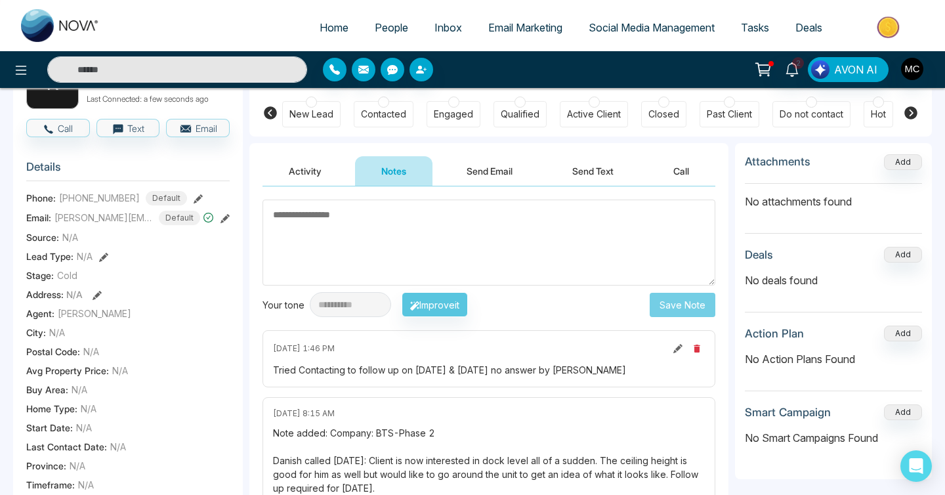
click at [418, 229] on textarea at bounding box center [488, 242] width 453 height 86
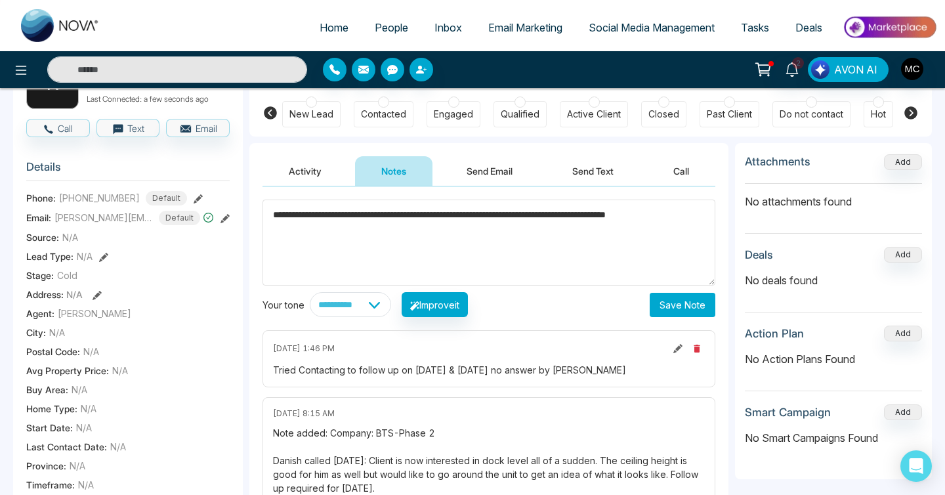
type textarea "**********"
click at [663, 307] on button "Save Note" at bounding box center [683, 305] width 66 height 24
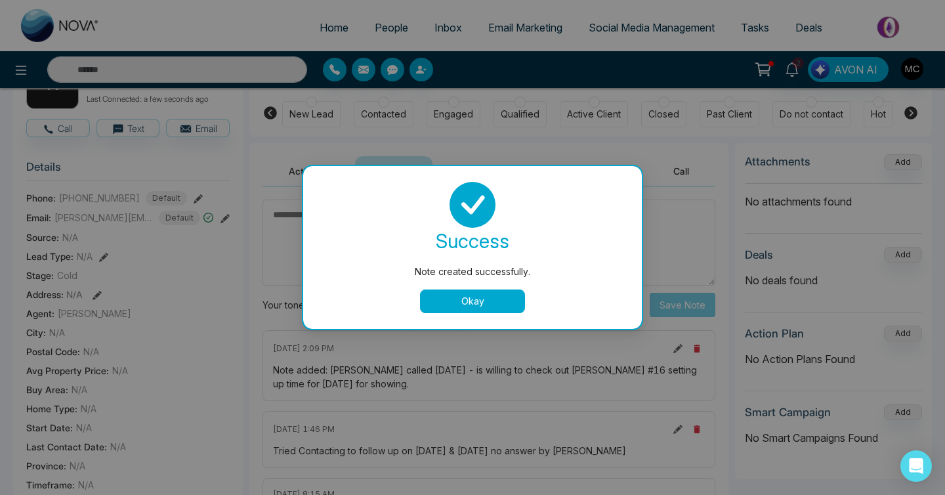
click at [464, 312] on button "Okay" at bounding box center [472, 301] width 105 height 24
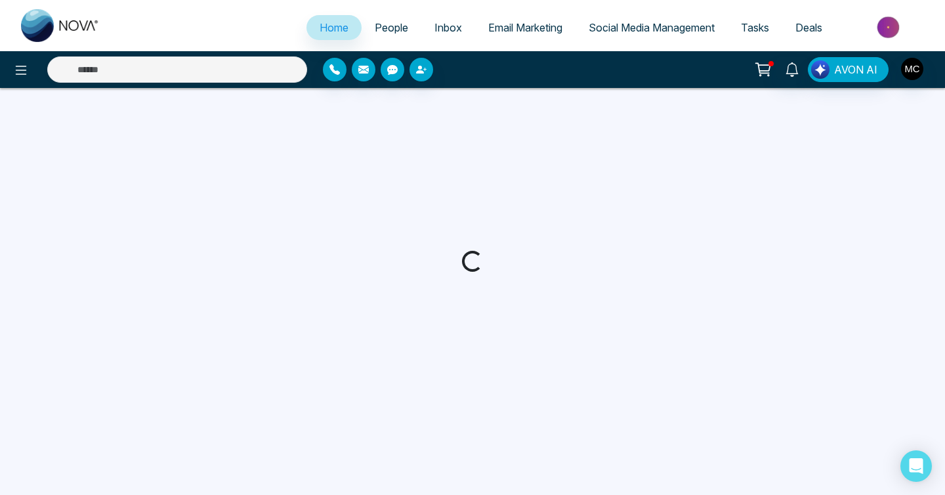
select select "*"
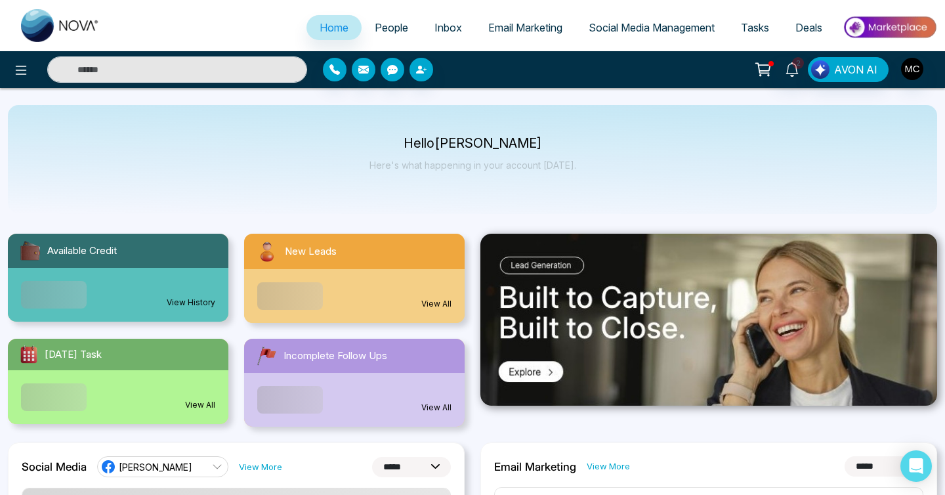
click at [379, 39] on link "People" at bounding box center [392, 27] width 60 height 25
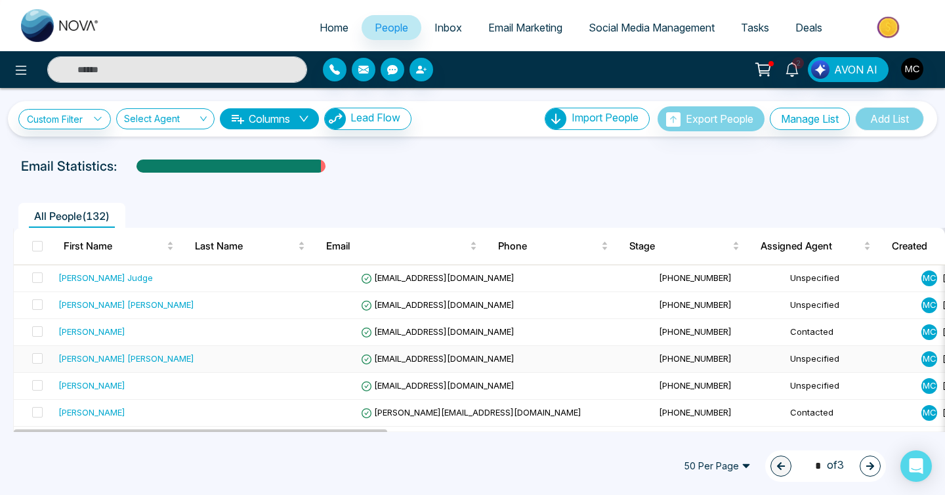
scroll to position [1182, 0]
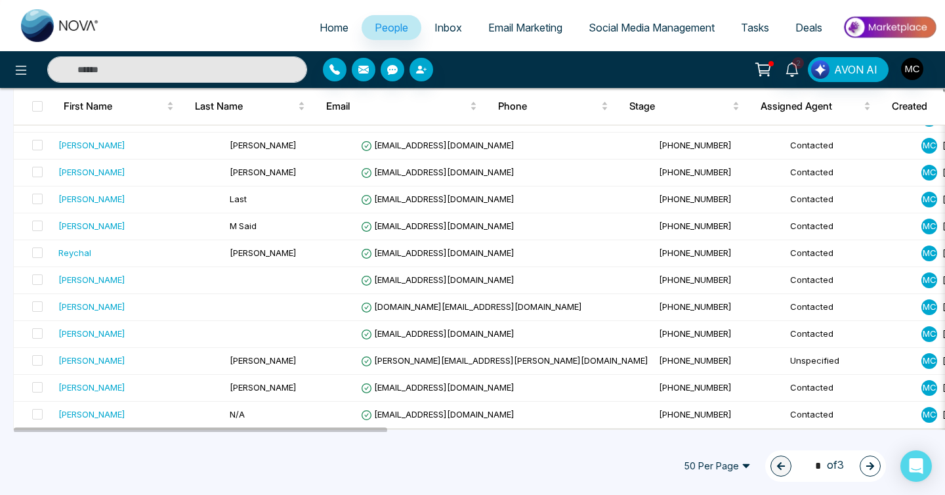
click at [871, 468] on icon "button" at bounding box center [870, 466] width 8 height 8
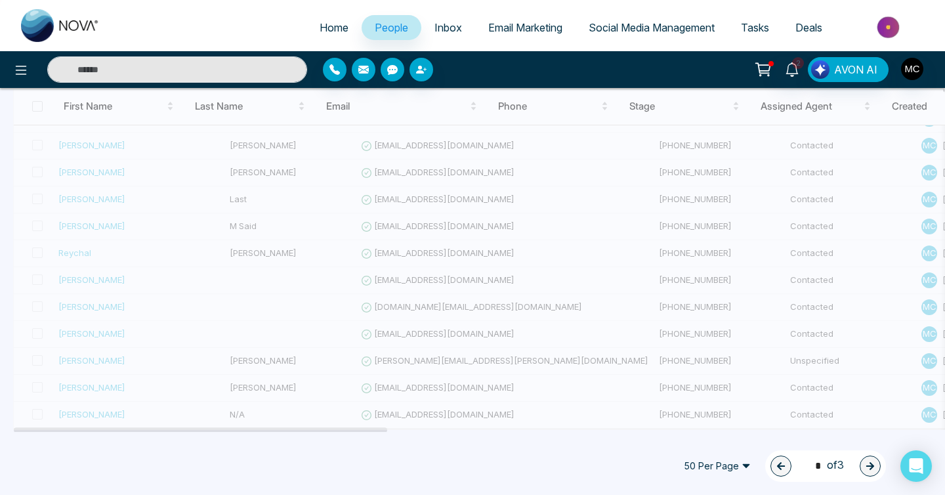
type input "*"
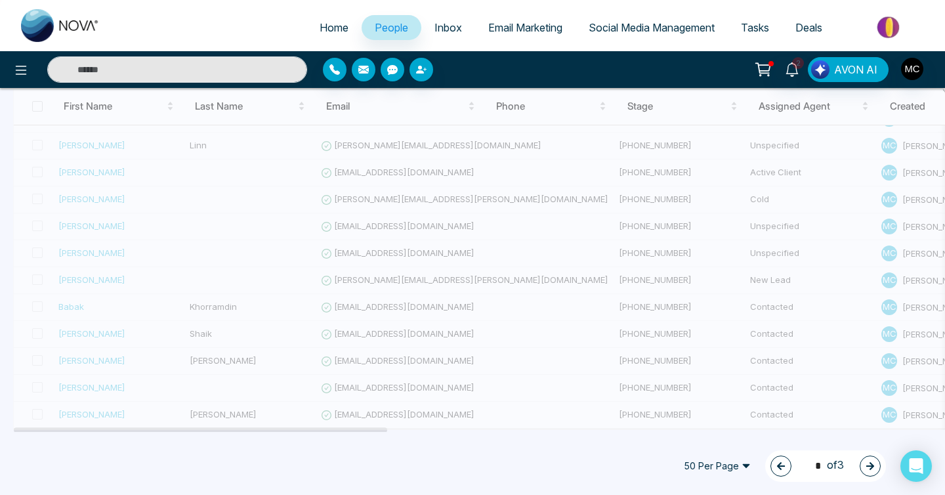
scroll to position [1179, 0]
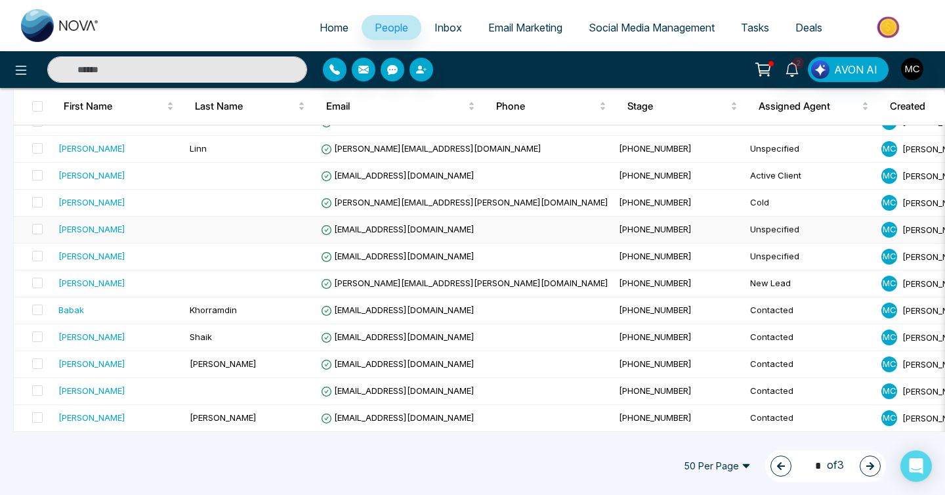
click at [247, 240] on td at bounding box center [249, 230] width 131 height 27
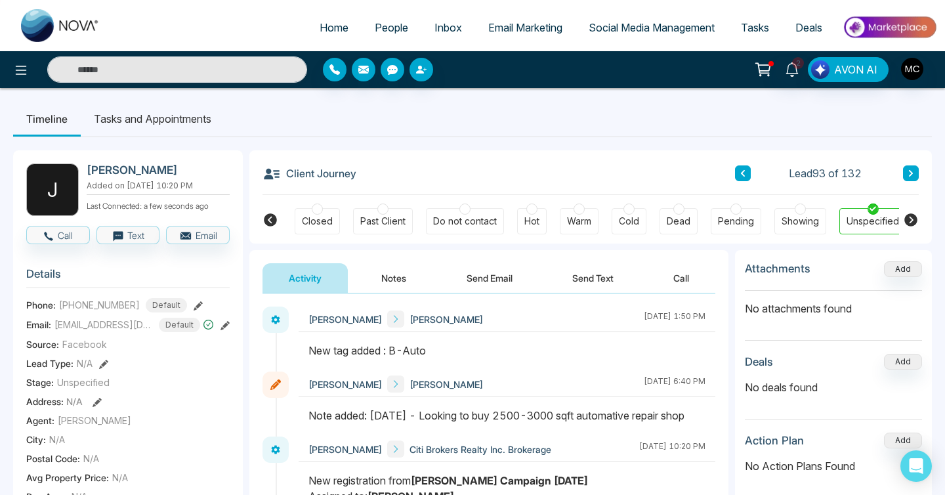
scroll to position [0, 352]
click at [912, 169] on button at bounding box center [911, 173] width 16 height 16
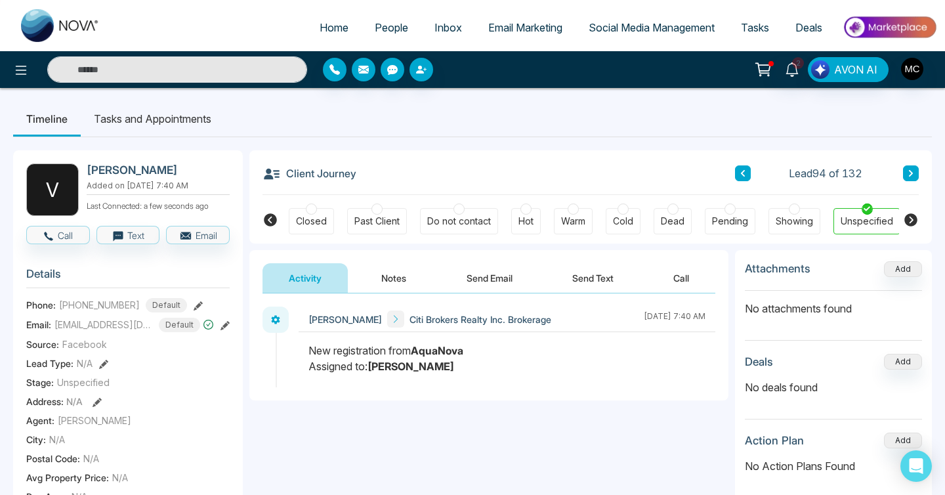
click at [912, 169] on button at bounding box center [911, 173] width 16 height 16
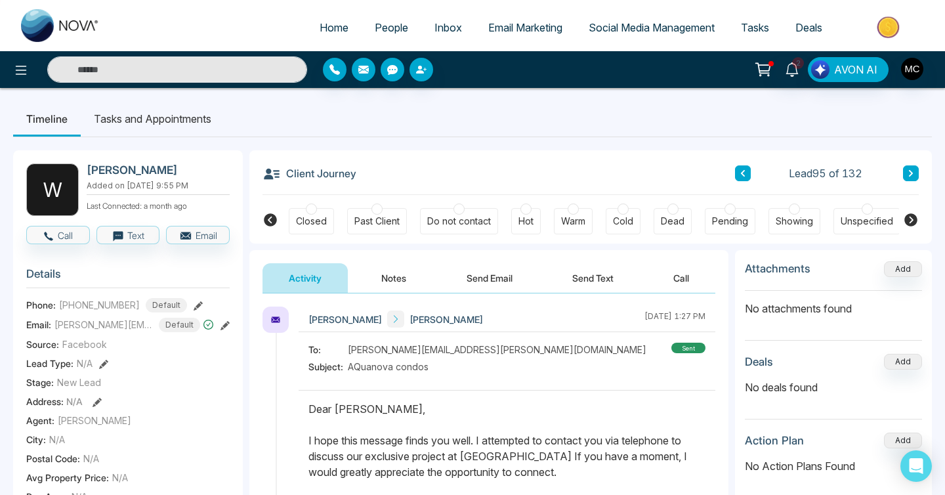
click at [912, 169] on button at bounding box center [911, 173] width 16 height 16
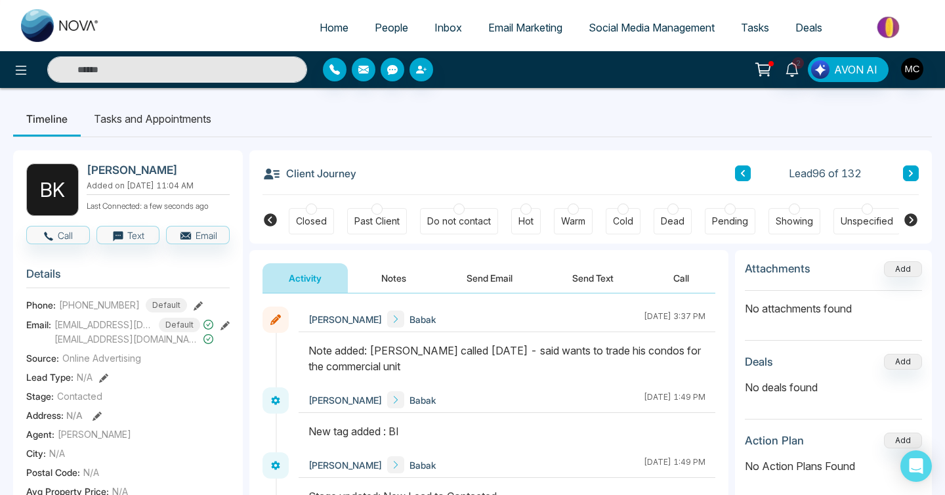
click at [912, 169] on icon at bounding box center [911, 173] width 7 height 8
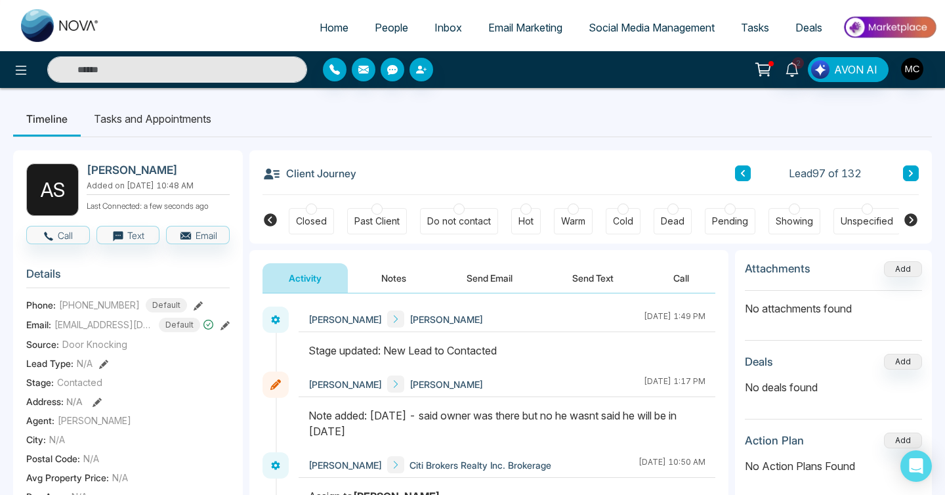
click at [912, 169] on icon at bounding box center [911, 173] width 7 height 8
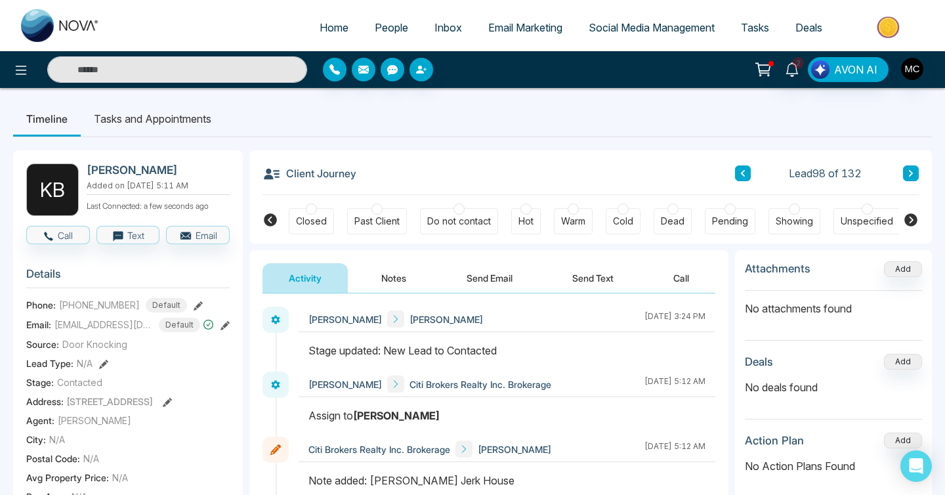
click at [912, 169] on icon at bounding box center [911, 173] width 7 height 8
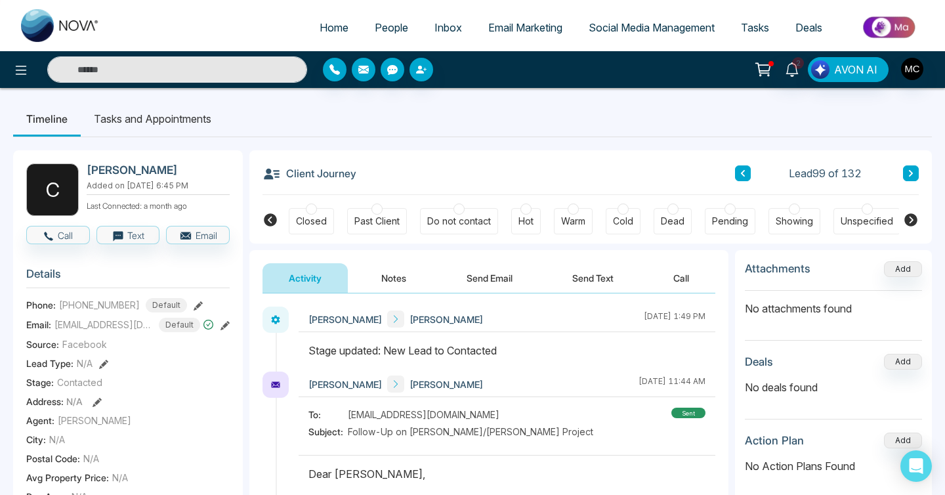
click at [912, 169] on icon at bounding box center [911, 173] width 7 height 8
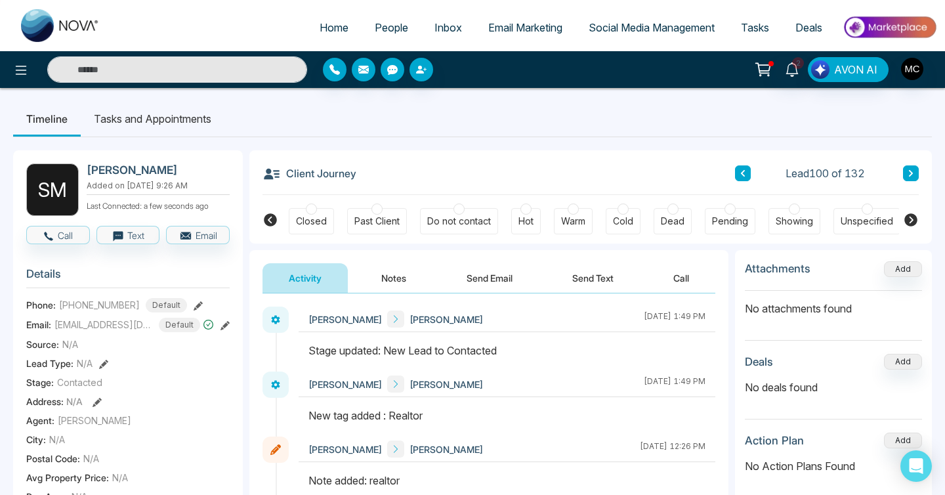
click at [912, 169] on icon at bounding box center [911, 173] width 7 height 8
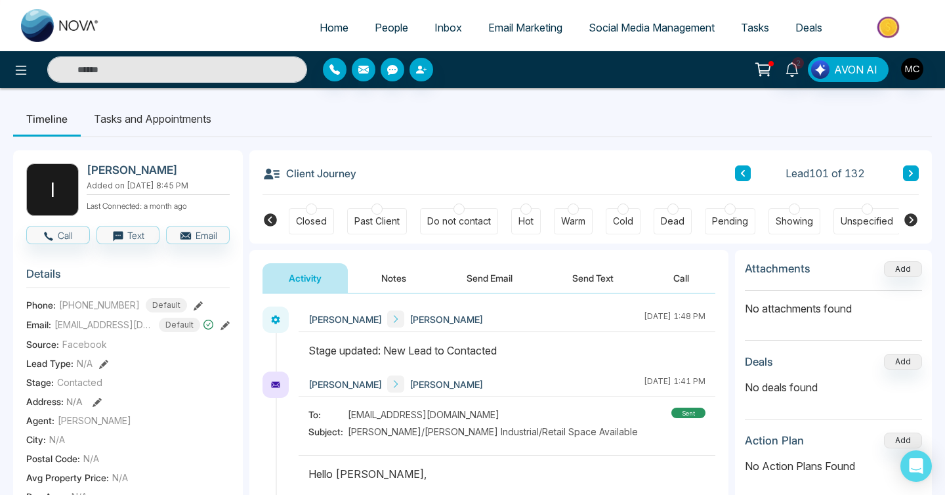
click at [912, 169] on icon at bounding box center [911, 173] width 7 height 8
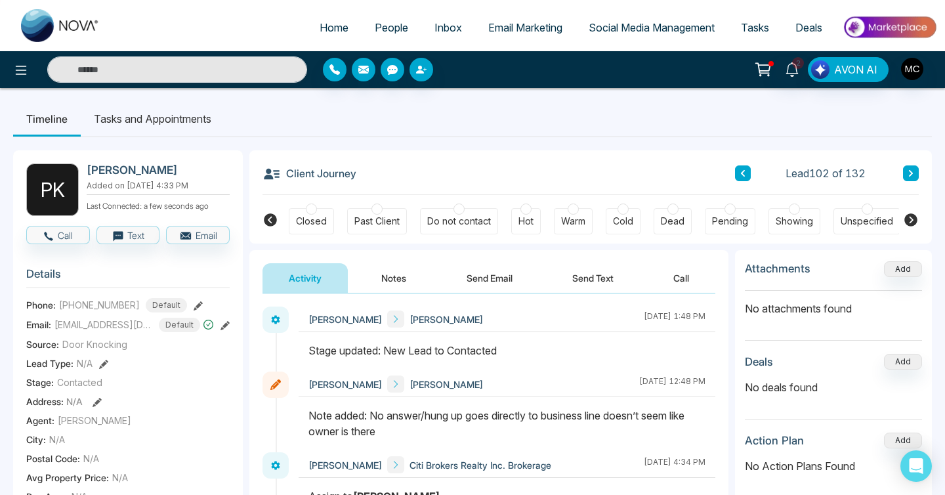
click at [912, 169] on icon at bounding box center [911, 173] width 7 height 8
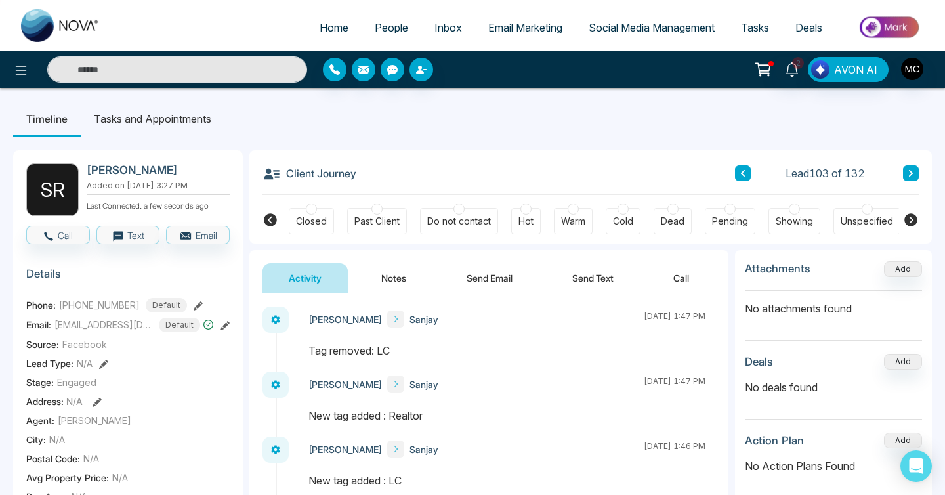
click at [912, 169] on icon at bounding box center [911, 173] width 7 height 8
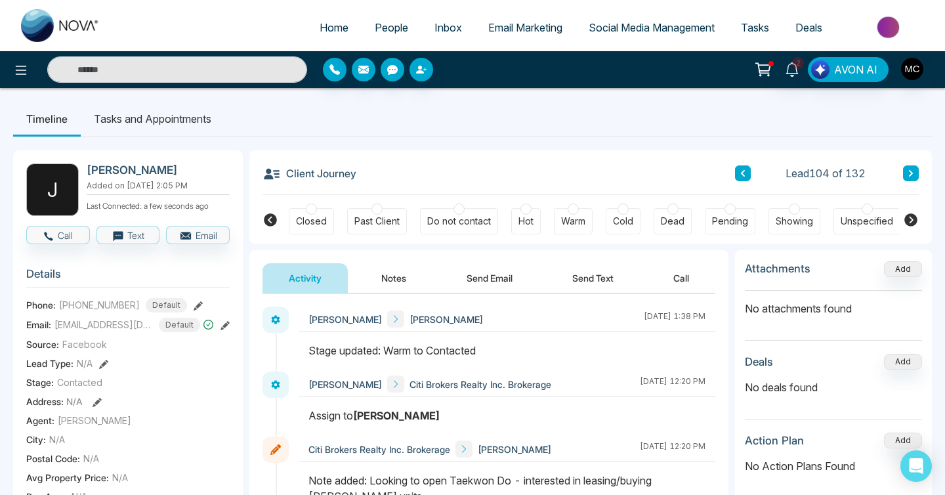
click at [742, 180] on button at bounding box center [743, 173] width 16 height 16
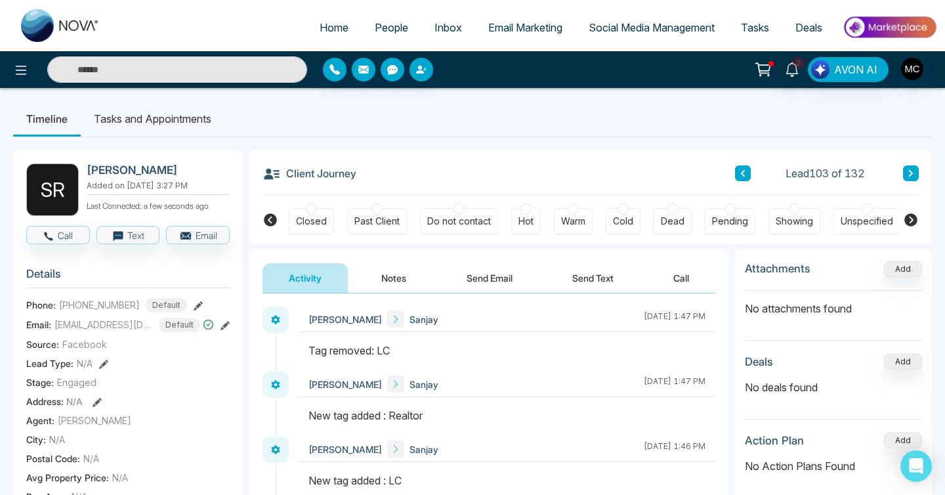
click at [906, 171] on button at bounding box center [911, 173] width 16 height 16
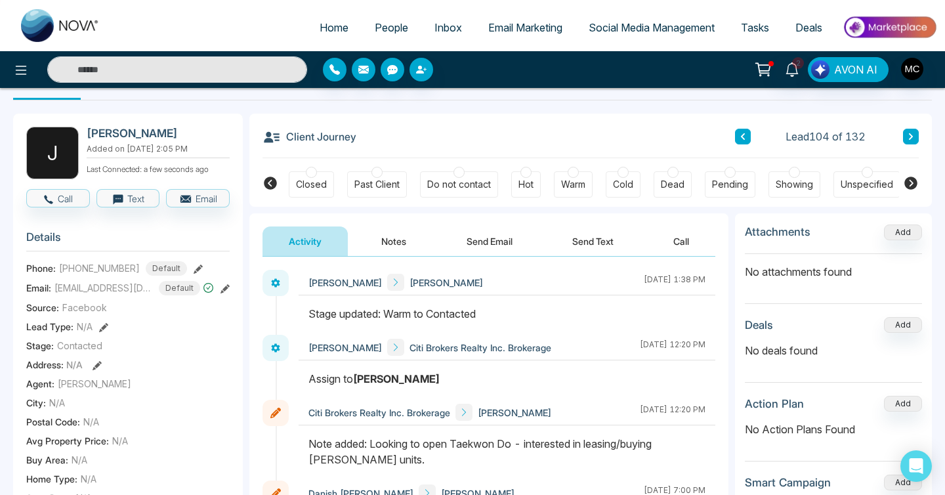
scroll to position [33, 0]
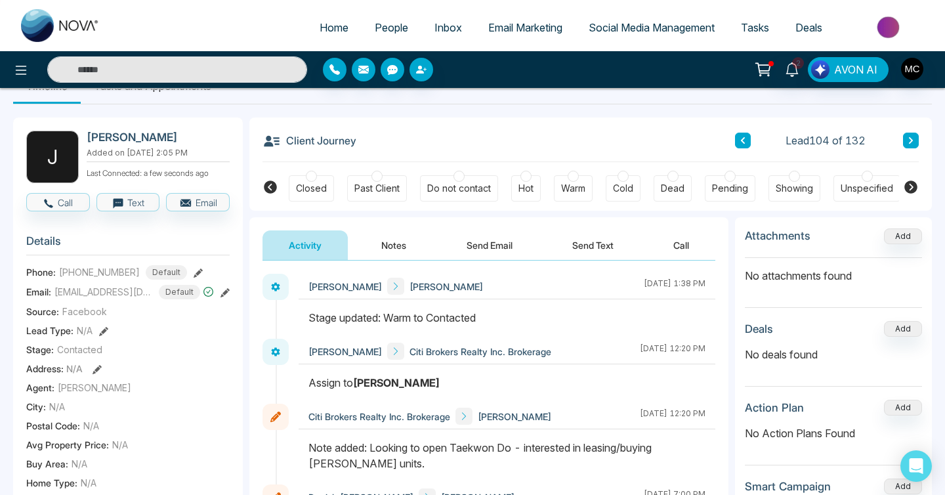
click at [915, 138] on button at bounding box center [911, 141] width 16 height 16
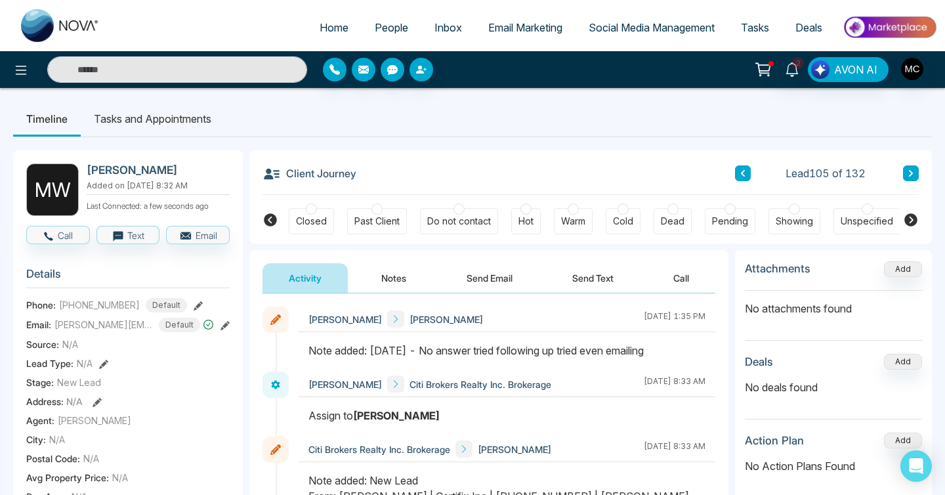
drag, startPoint x: 742, startPoint y: 275, endPoint x: 808, endPoint y: 270, distance: 67.1
click at [808, 270] on div "Attachments Add No attachments found Deals Add No deals found Action Plan Add N…" at bounding box center [833, 418] width 197 height 336
click at [808, 270] on h3 "Attachments" at bounding box center [778, 268] width 66 height 13
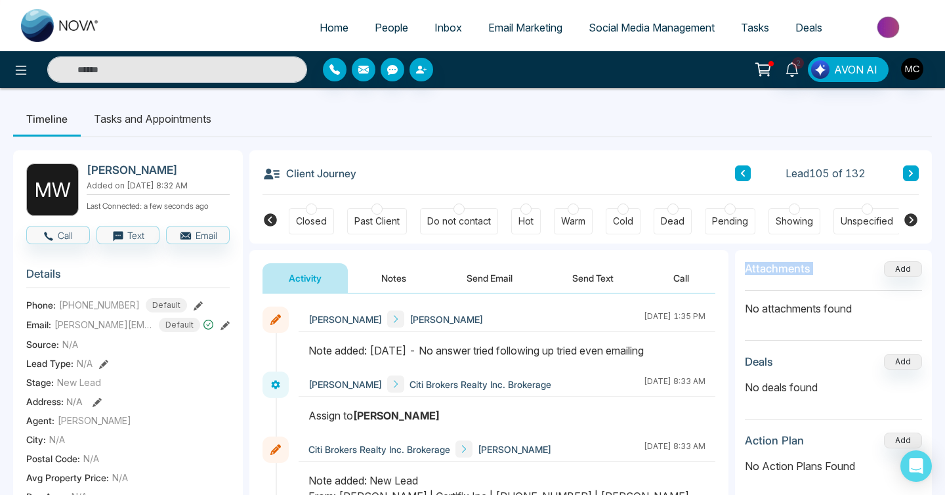
click at [808, 270] on h3 "Attachments" at bounding box center [778, 268] width 66 height 13
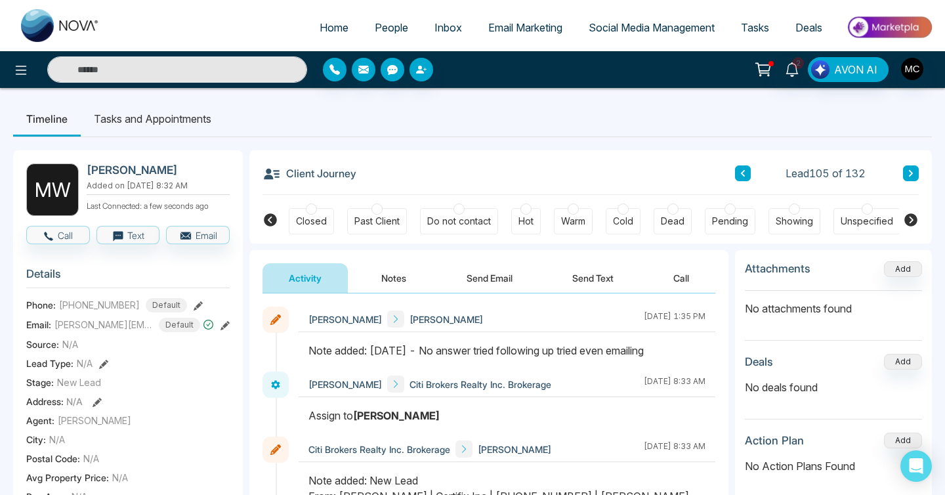
click at [808, 270] on h3 "Attachments" at bounding box center [778, 268] width 66 height 13
click at [752, 307] on p "No attachments found" at bounding box center [833, 304] width 177 height 26
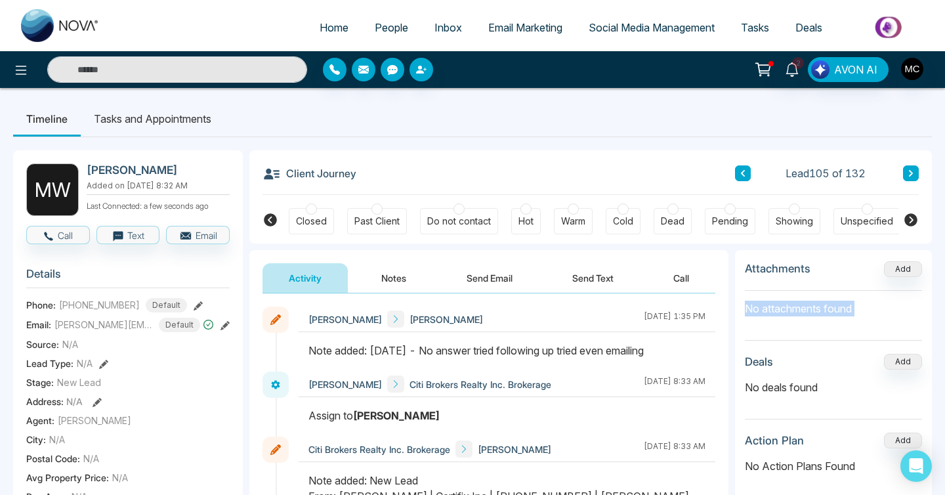
click at [752, 307] on p "No attachments found" at bounding box center [833, 304] width 177 height 26
click at [759, 366] on h3 "Deals" at bounding box center [759, 361] width 28 height 13
click at [766, 388] on p "No deals found" at bounding box center [833, 387] width 177 height 16
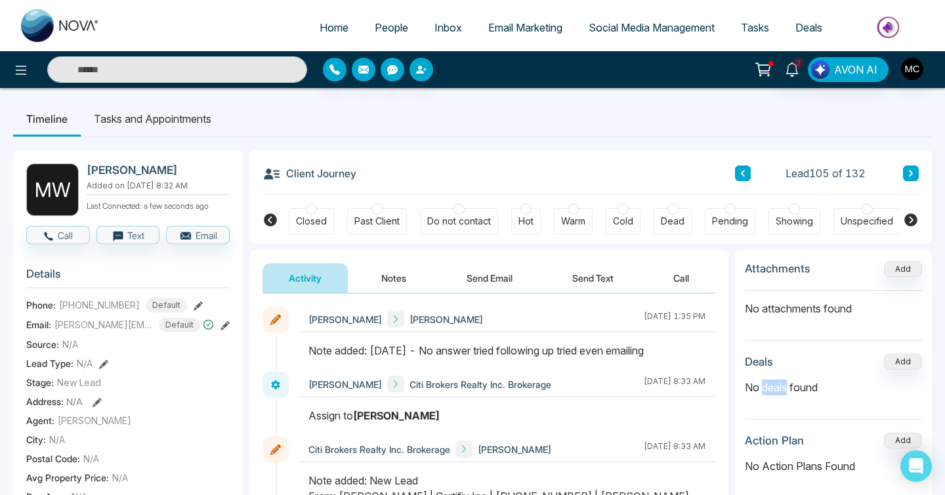
click at [766, 388] on p "No deals found" at bounding box center [833, 387] width 177 height 16
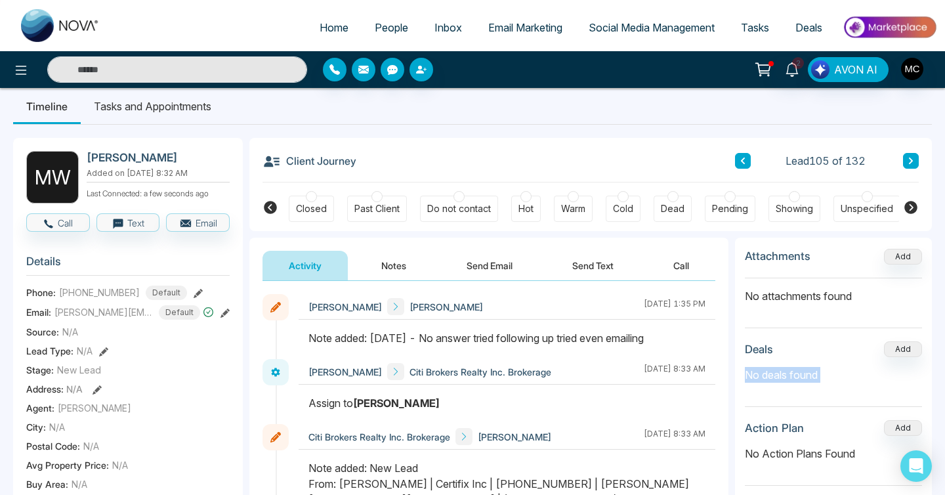
scroll to position [11, 0]
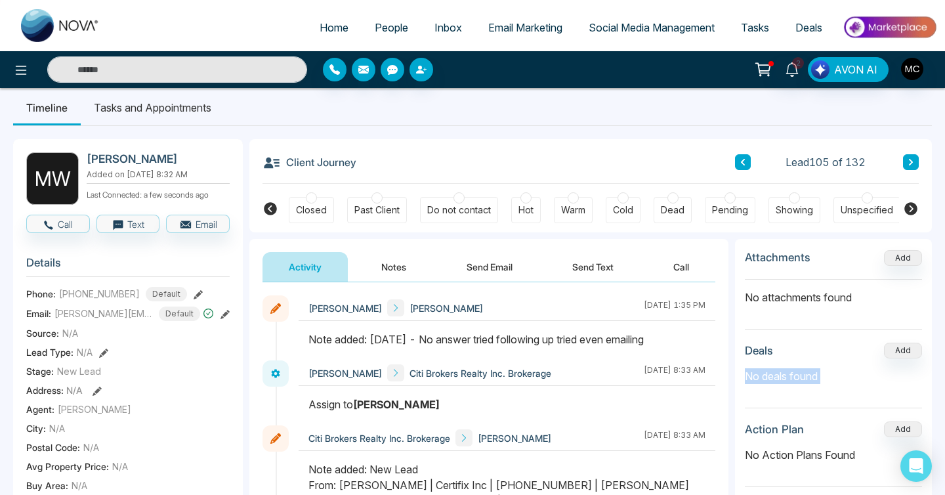
click at [905, 169] on button at bounding box center [911, 162] width 16 height 16
